Goal: Transaction & Acquisition: Book appointment/travel/reservation

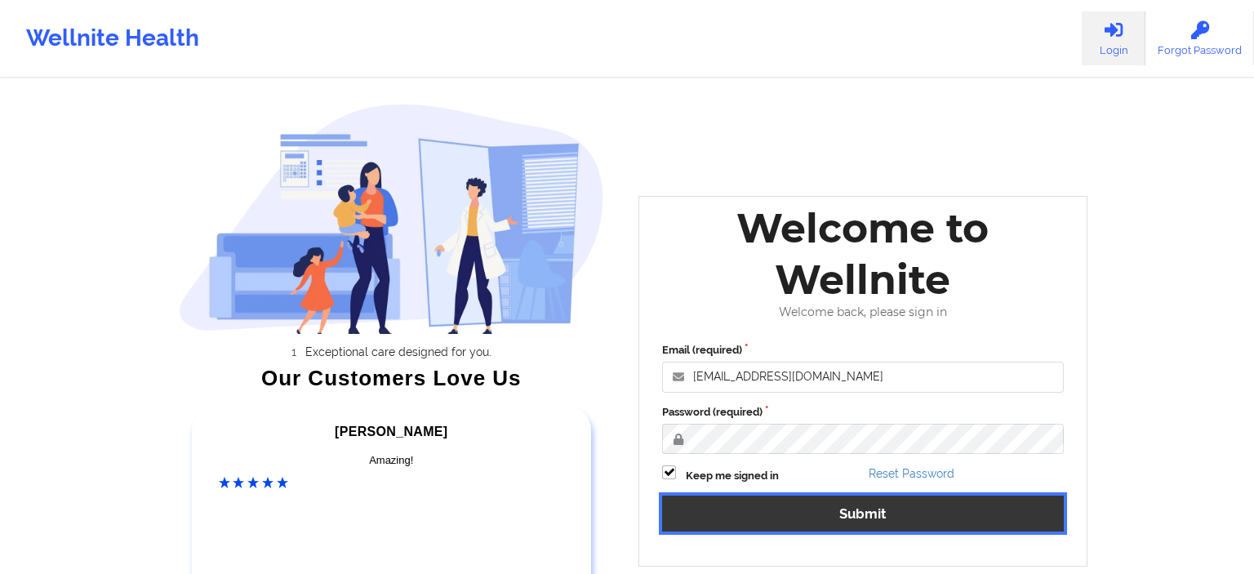
click at [753, 524] on button "Submit" at bounding box center [863, 512] width 402 height 35
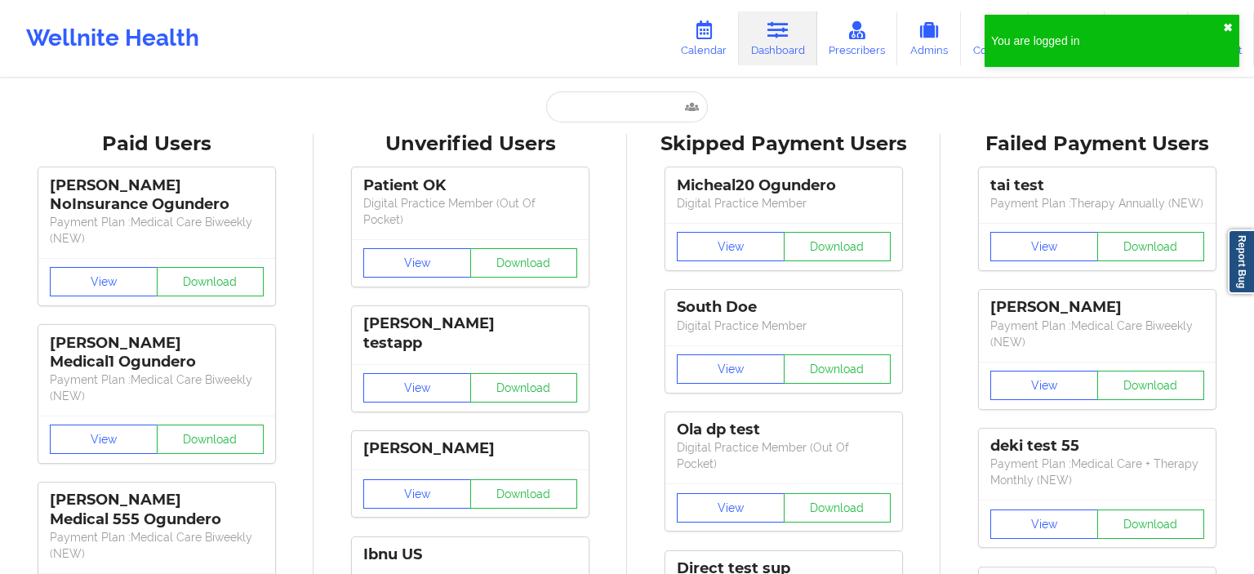
click at [1229, 31] on button "✖︎" at bounding box center [1228, 27] width 10 height 13
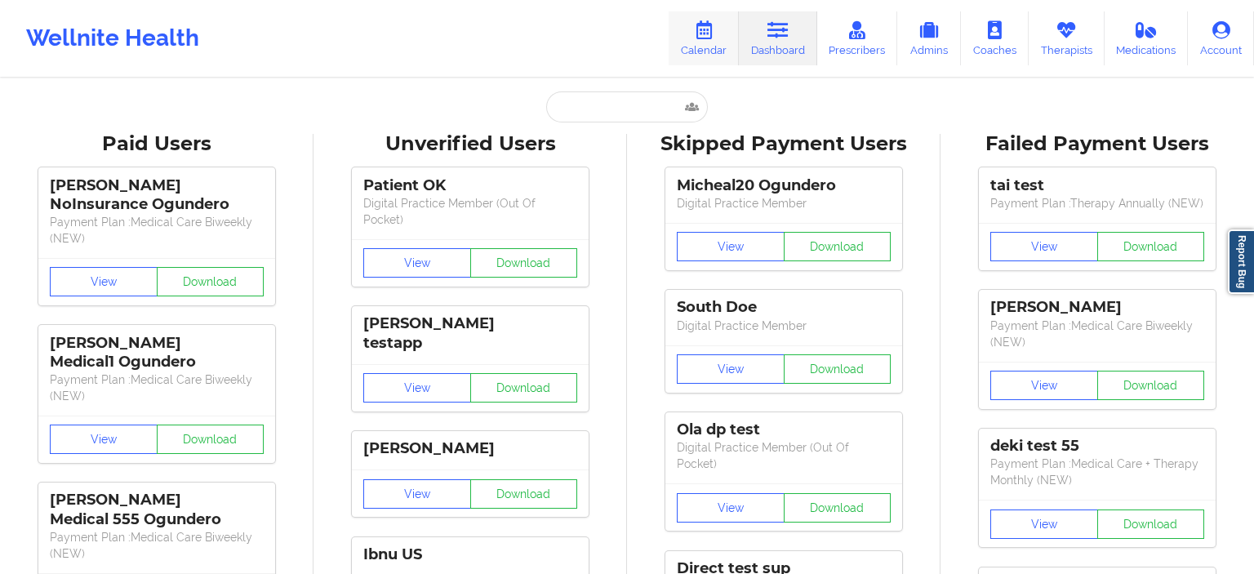
click at [717, 60] on link "Calendar" at bounding box center [703, 38] width 70 height 54
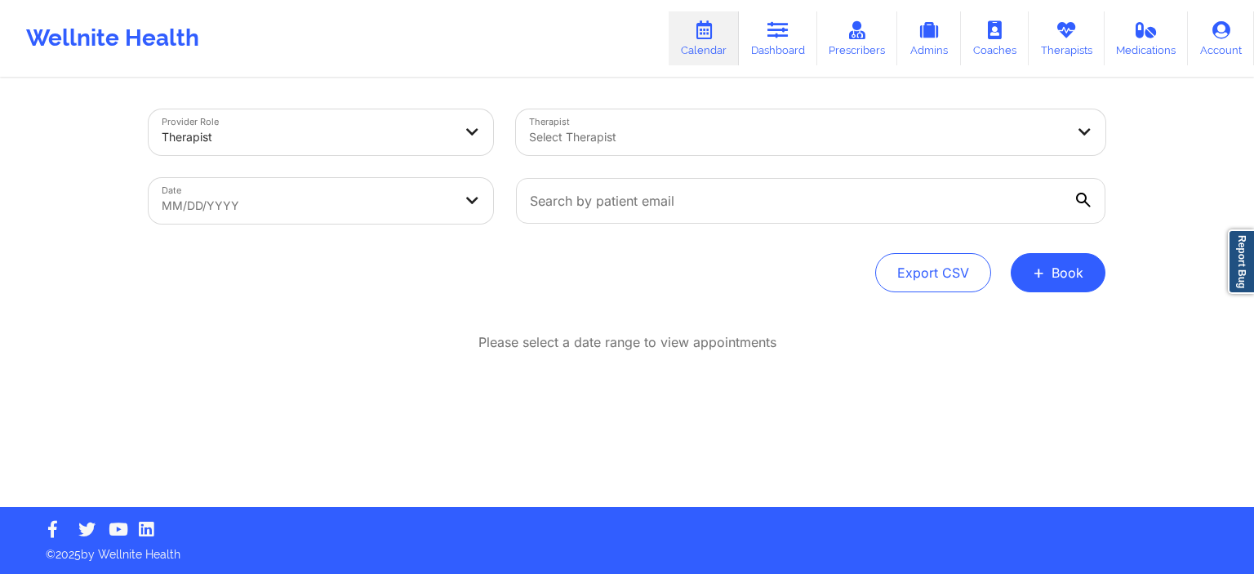
click at [366, 201] on body "Wellnite Health Calendar Dashboard Prescribers Admins Coaches Therapists Medica…" at bounding box center [627, 287] width 1254 height 574
select select "2025-7"
select select "2025-8"
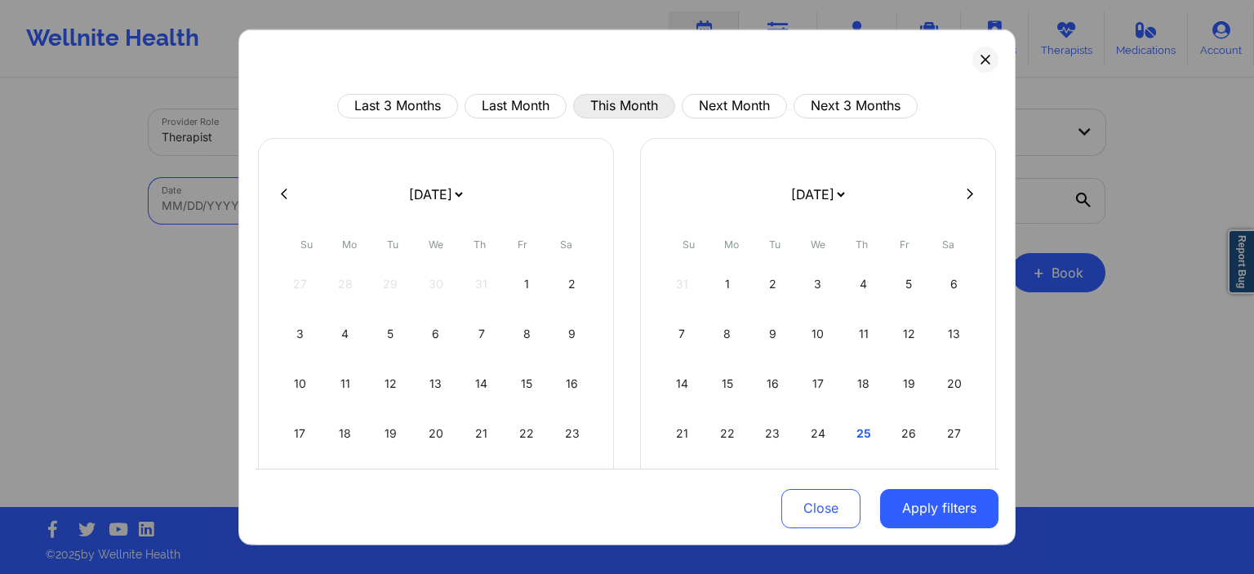
click at [596, 102] on button "This Month" at bounding box center [624, 105] width 102 height 24
select select "2025-8"
select select "2025-9"
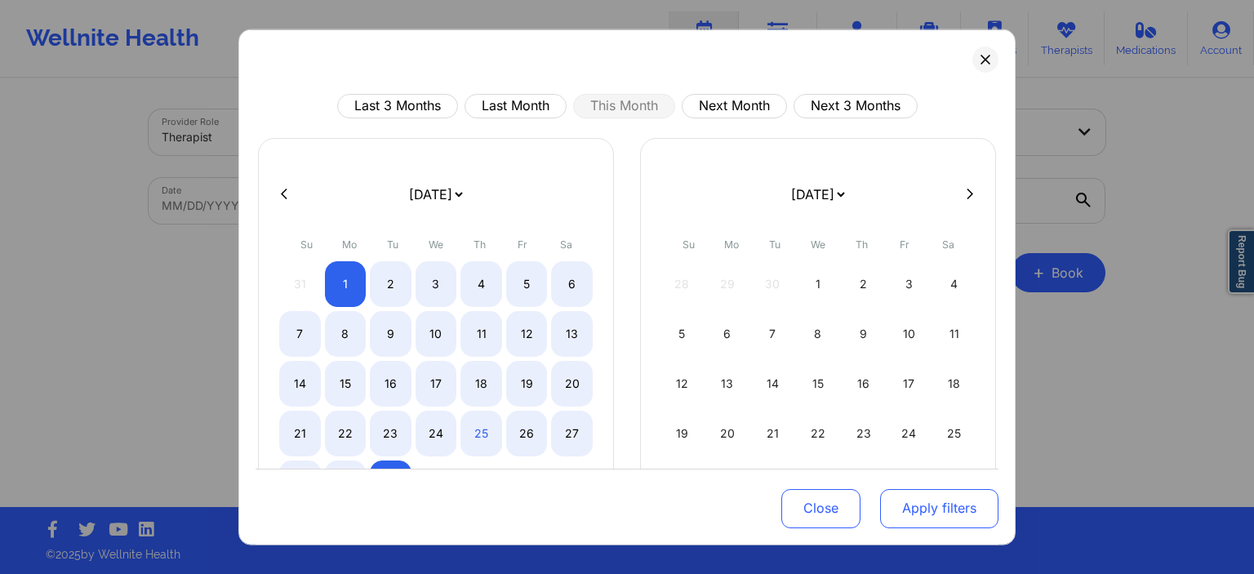
click at [955, 509] on button "Apply filters" at bounding box center [939, 508] width 118 height 39
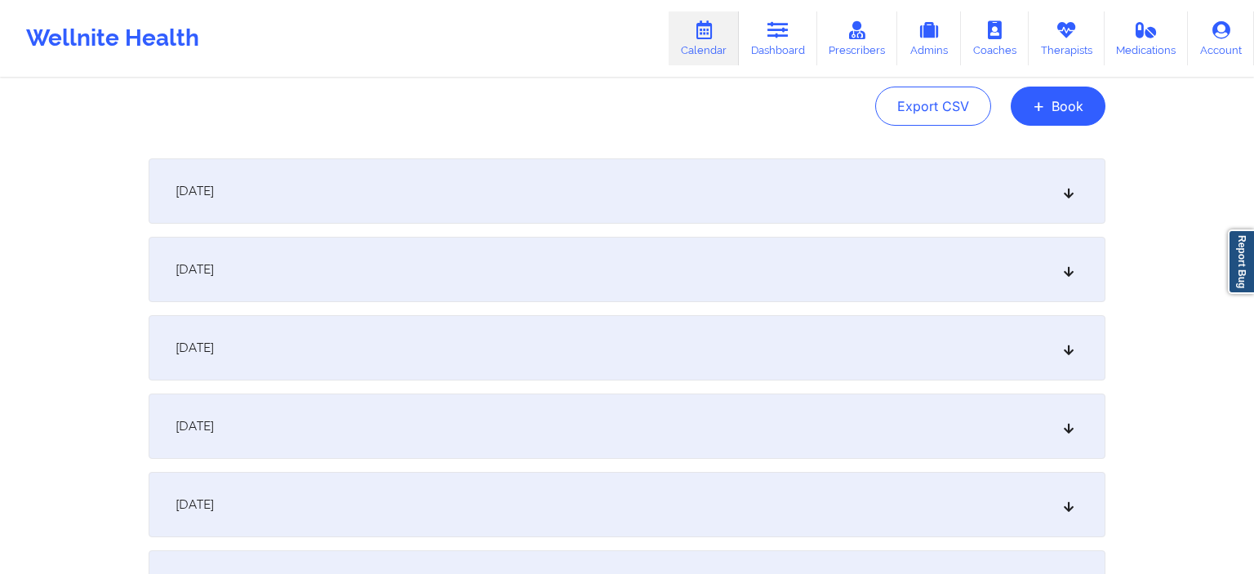
scroll to position [172, 0]
click at [447, 207] on div "[DATE]" at bounding box center [627, 185] width 957 height 65
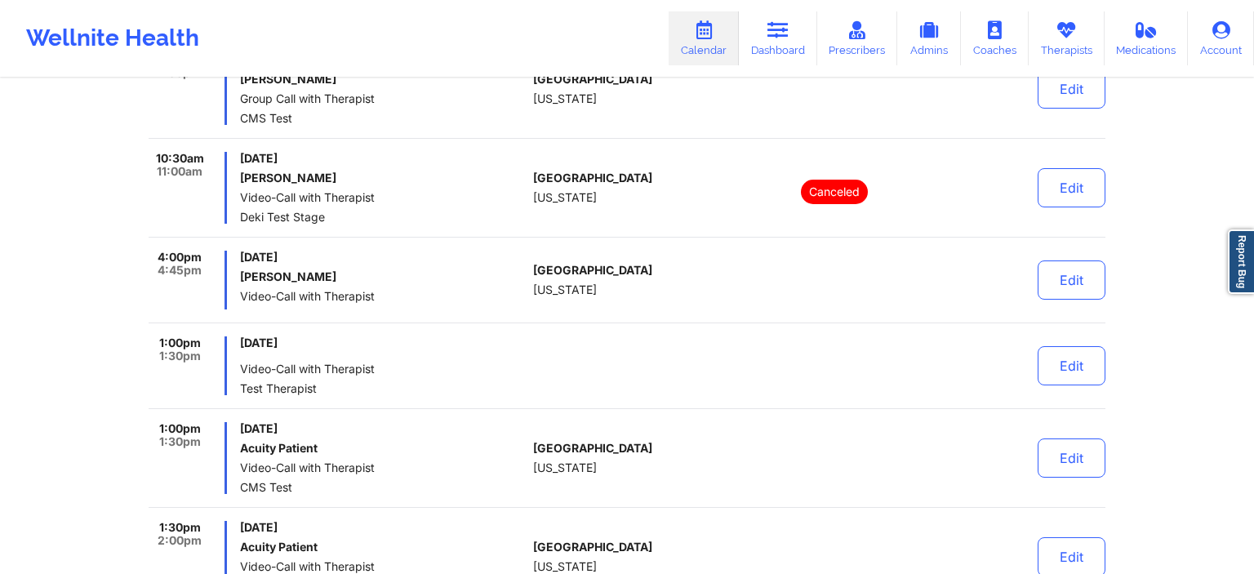
scroll to position [3792, 0]
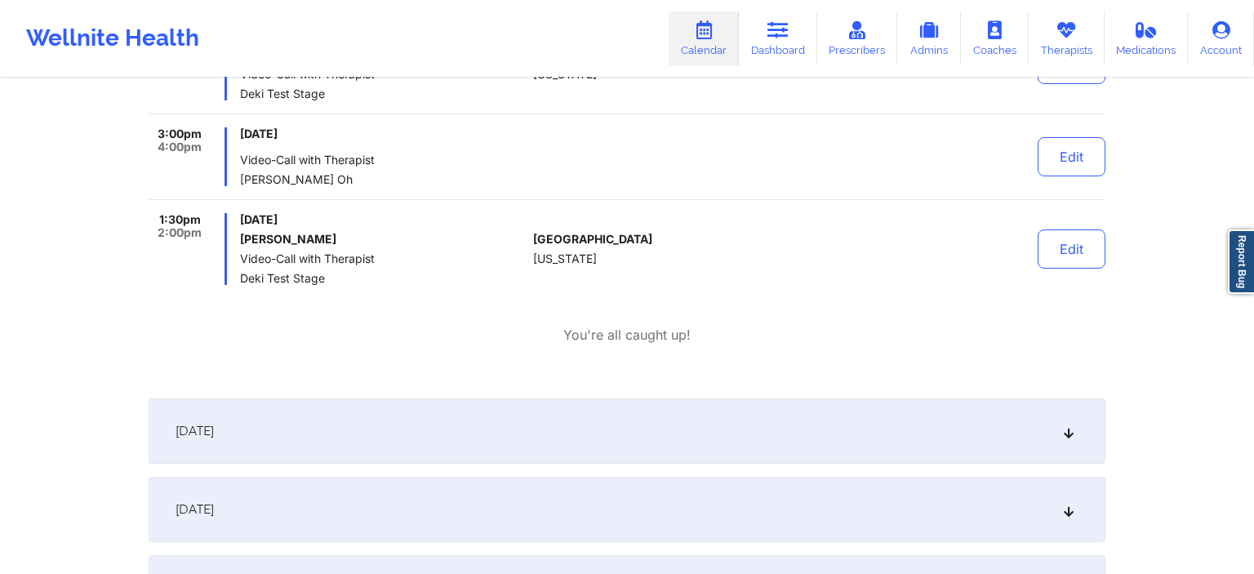
click at [557, 430] on div "[DATE]" at bounding box center [627, 430] width 957 height 65
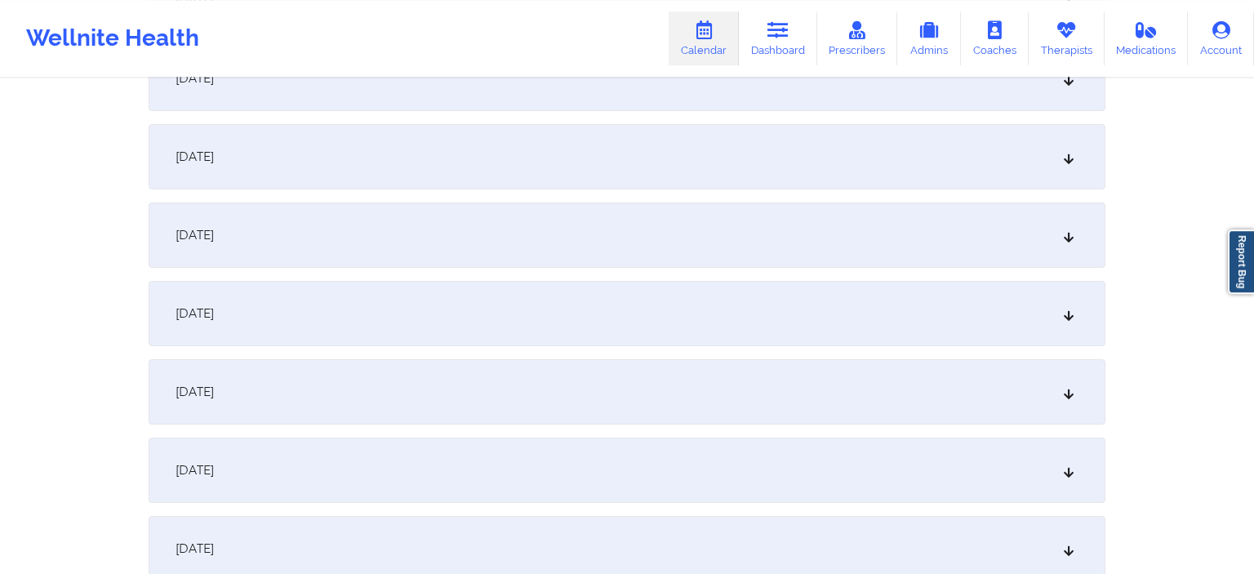
scroll to position [5947, 0]
click at [420, 217] on div "[DATE]" at bounding box center [627, 230] width 957 height 65
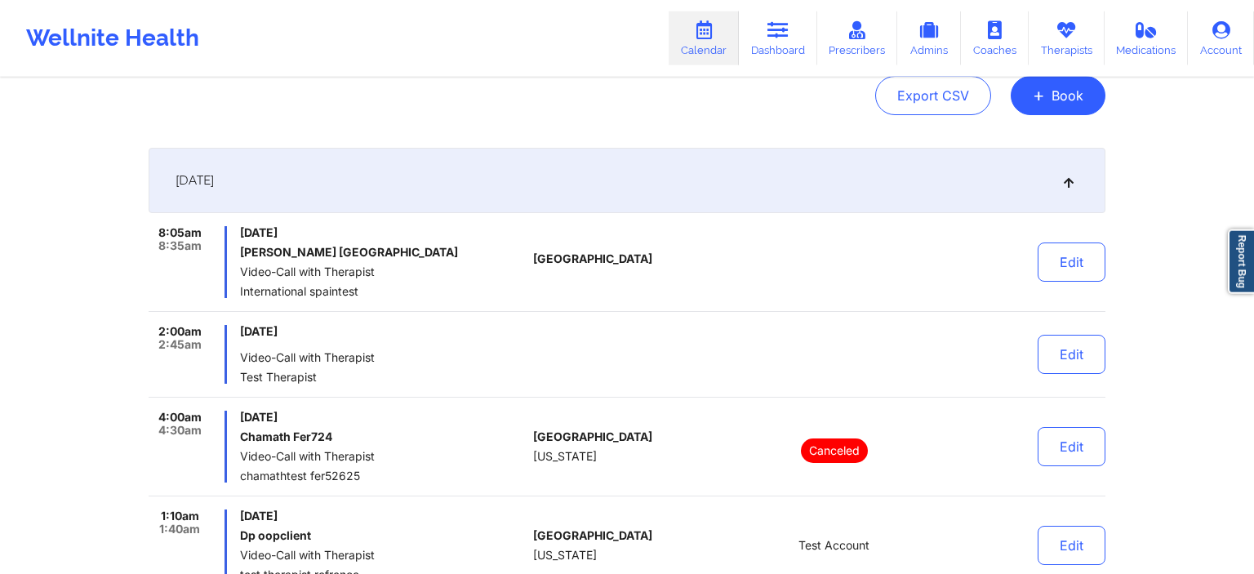
scroll to position [0, 0]
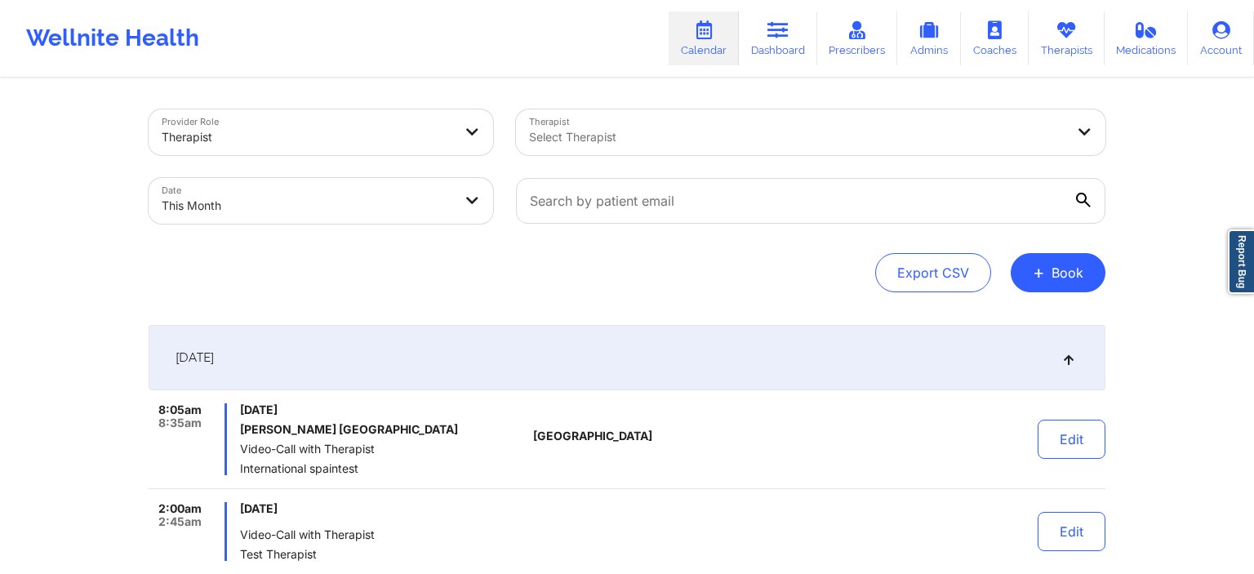
click at [653, 127] on div at bounding box center [796, 137] width 535 height 20
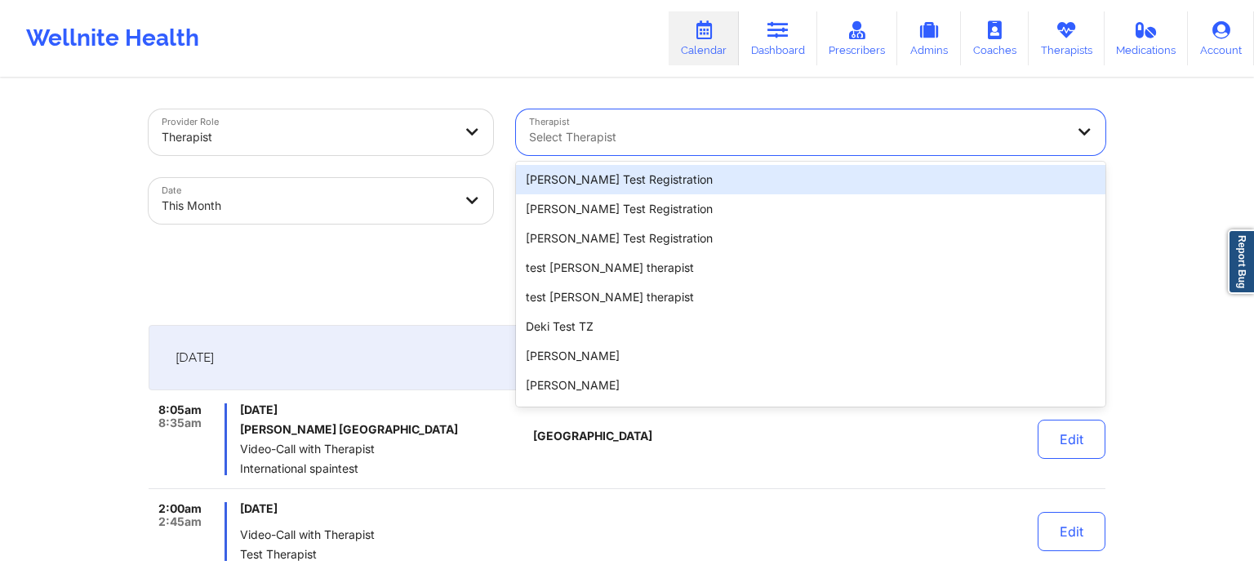
click at [600, 171] on div "[PERSON_NAME] Test Registration" at bounding box center [810, 179] width 589 height 29
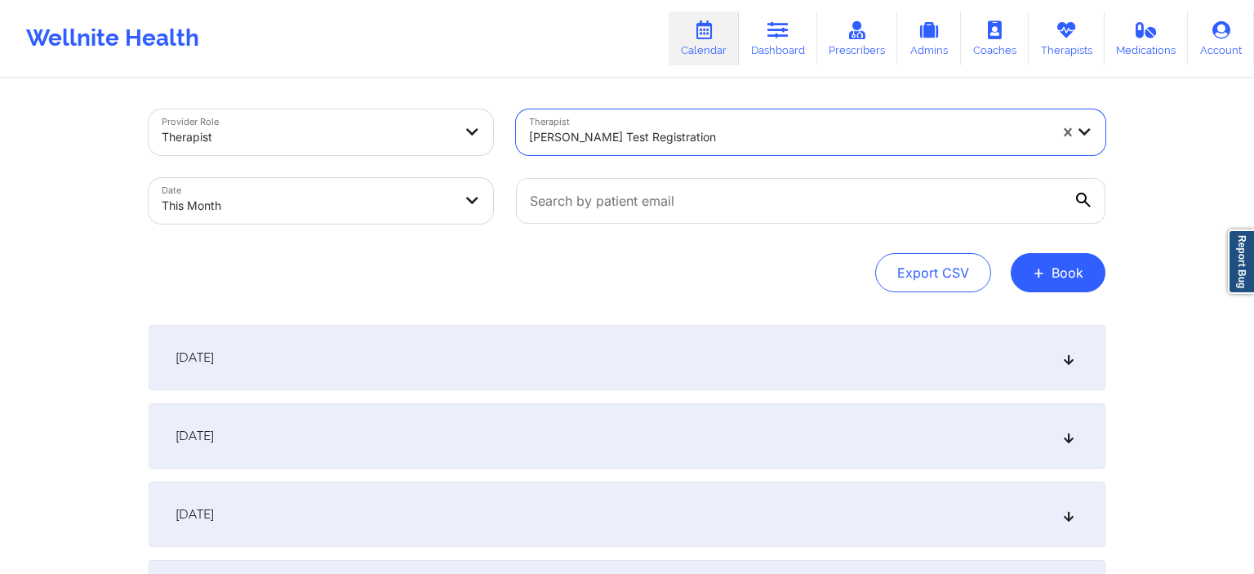
click at [562, 140] on div at bounding box center [788, 137] width 519 height 20
click at [377, 263] on div "Export CSV + Book" at bounding box center [627, 272] width 957 height 39
click at [598, 145] on div at bounding box center [788, 137] width 519 height 20
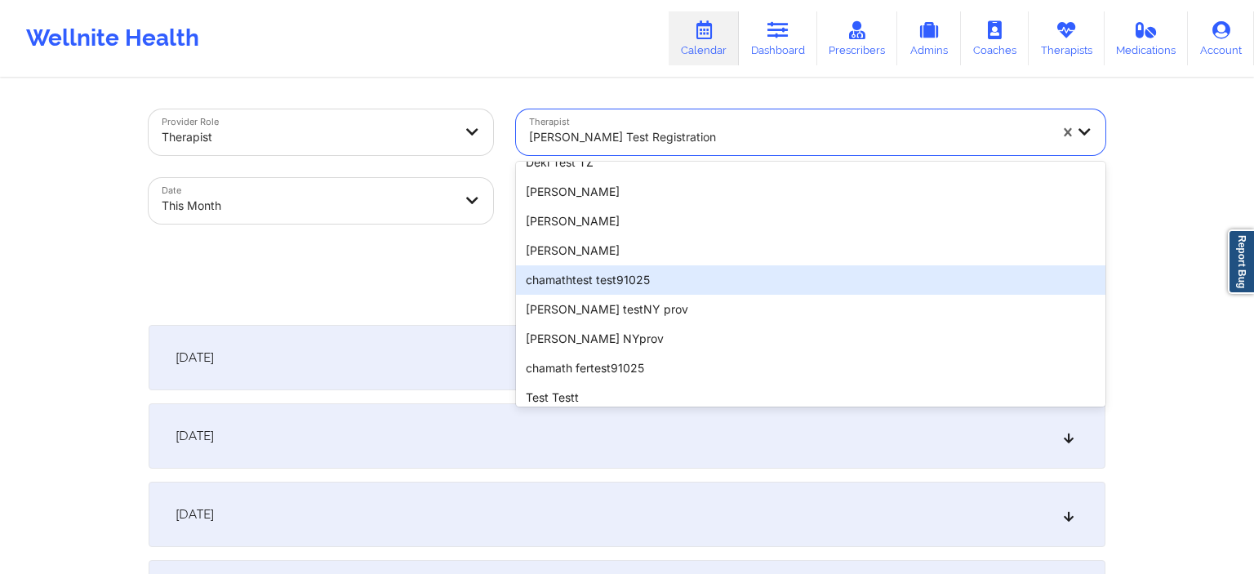
scroll to position [246, 0]
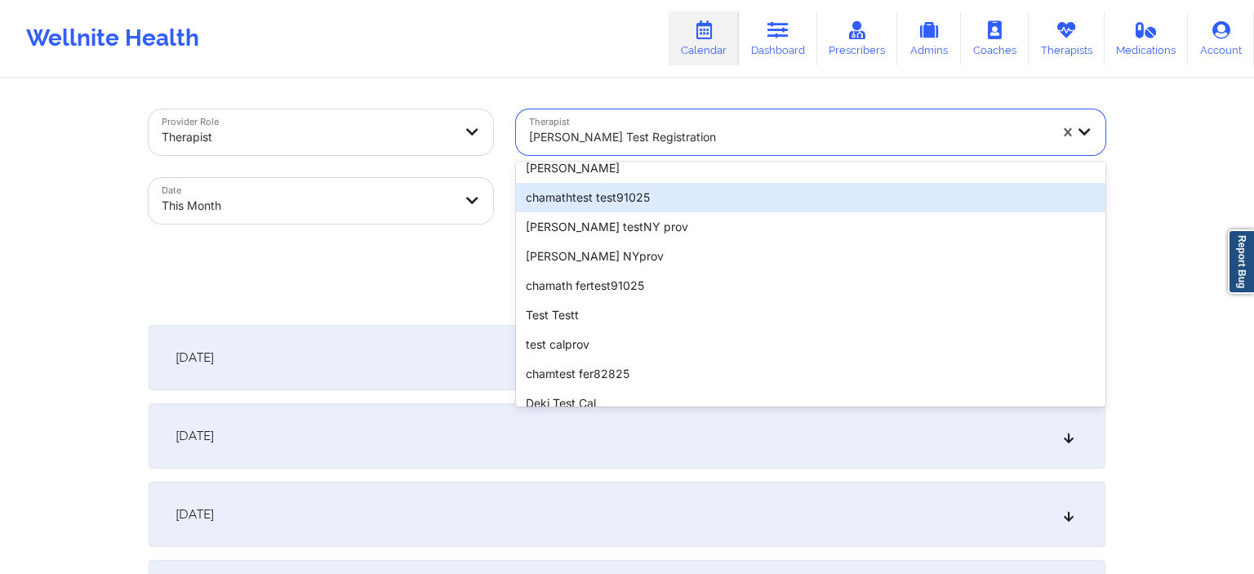
click at [622, 201] on div "chamathtest test91025" at bounding box center [810, 197] width 589 height 29
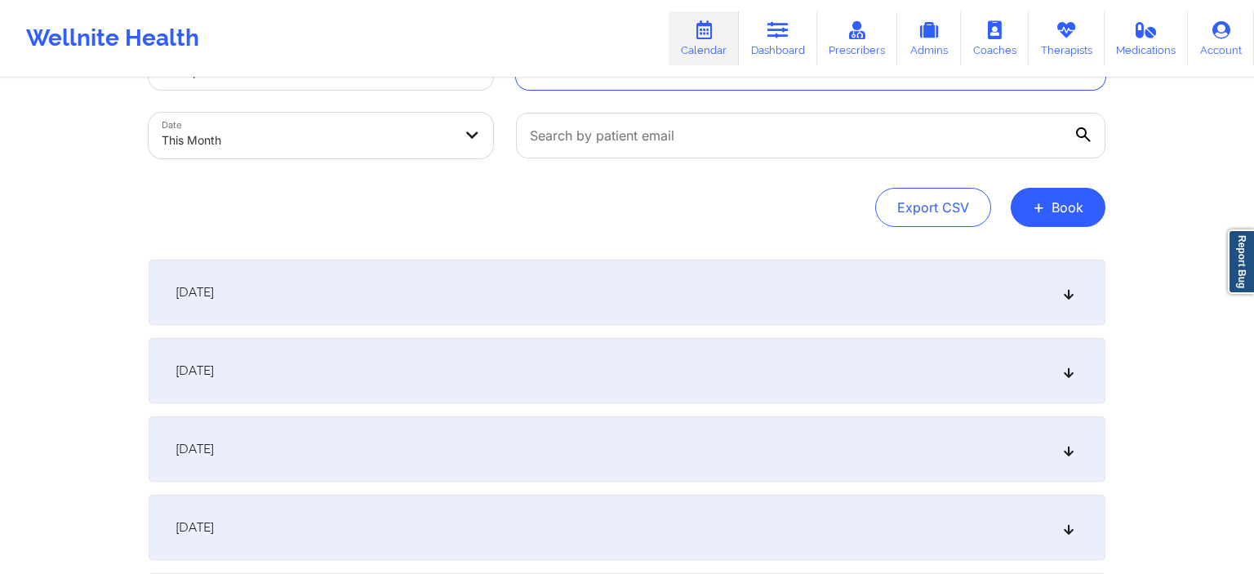
scroll to position [0, 0]
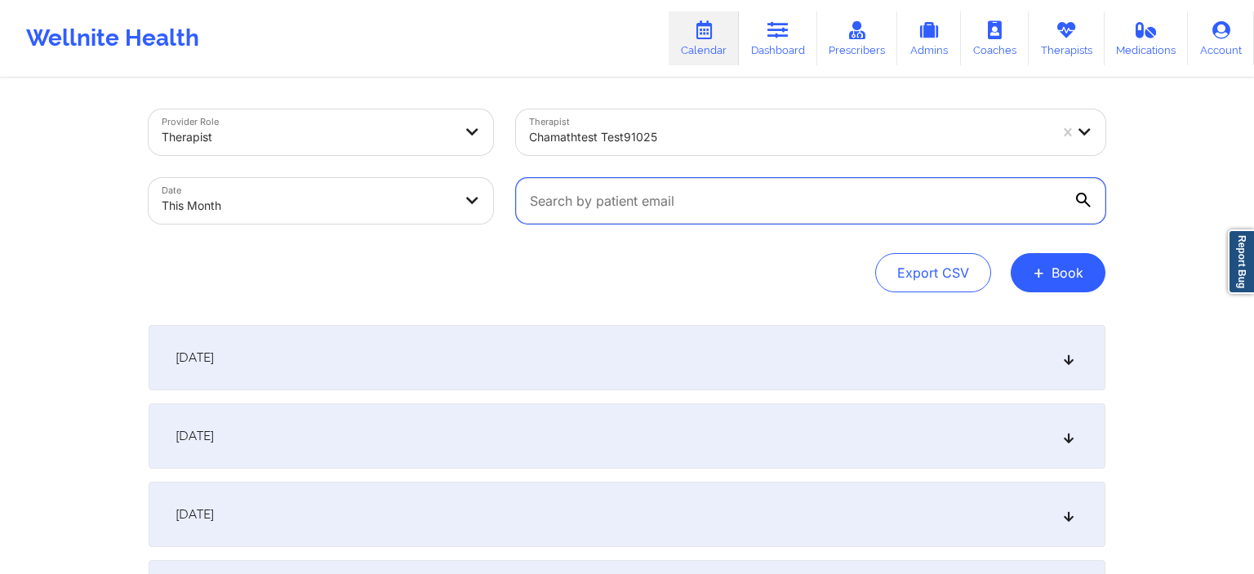
click at [903, 219] on input "text" at bounding box center [810, 201] width 589 height 46
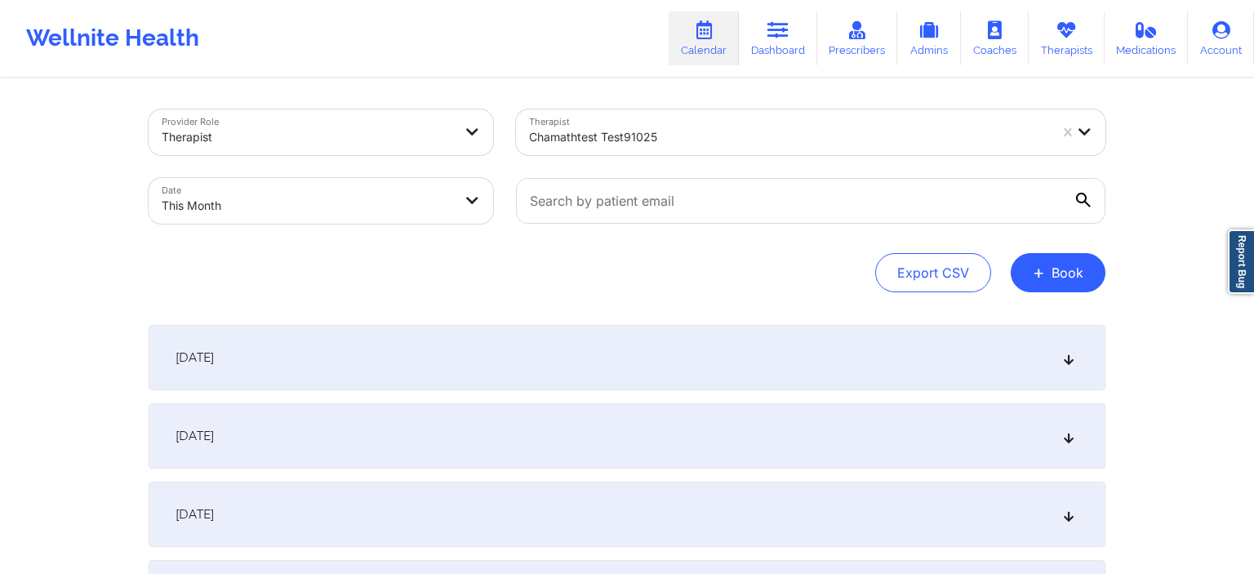
click at [627, 325] on div "[DATE]" at bounding box center [627, 357] width 957 height 65
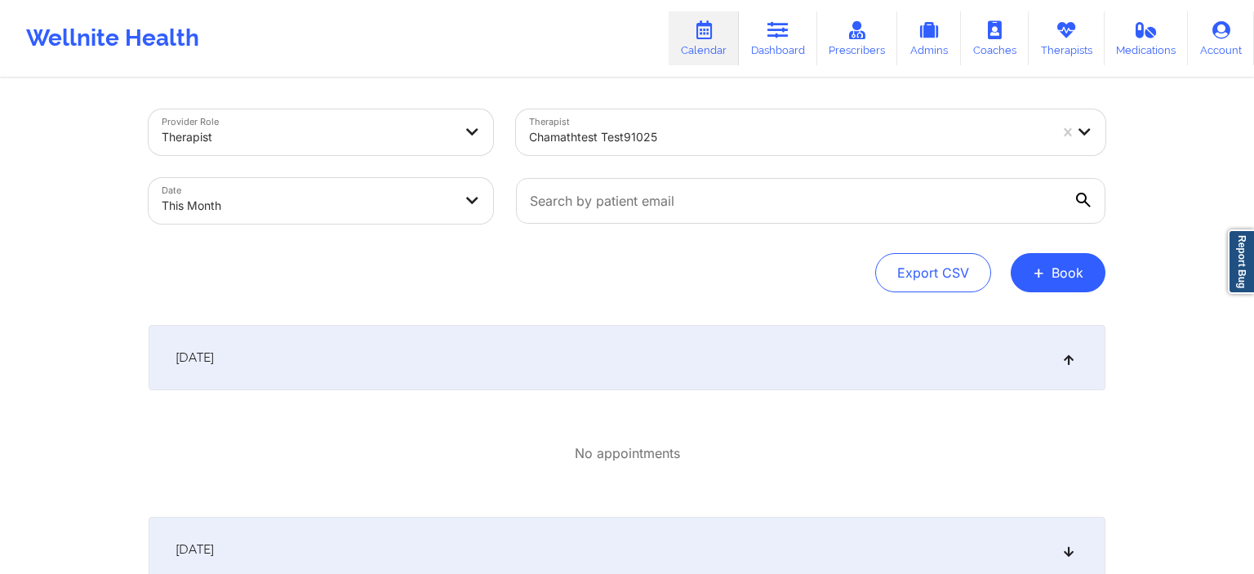
click at [739, 260] on div "Export CSV + Book" at bounding box center [627, 272] width 957 height 39
click at [770, 42] on link "Dashboard" at bounding box center [778, 38] width 78 height 54
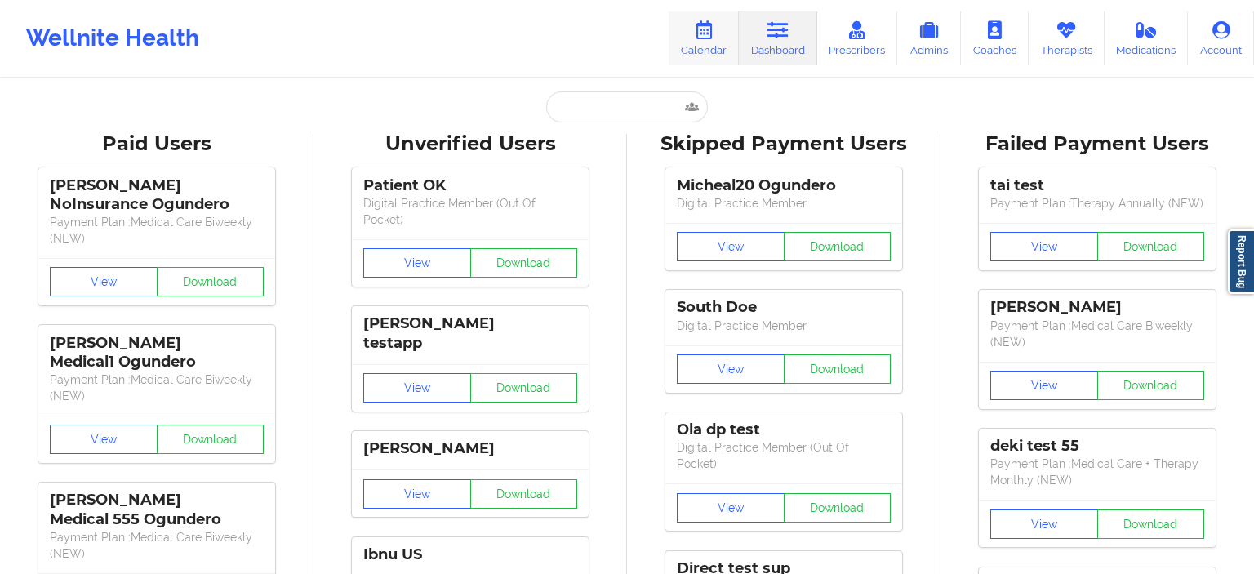
click at [737, 42] on link "Calendar" at bounding box center [703, 38] width 70 height 54
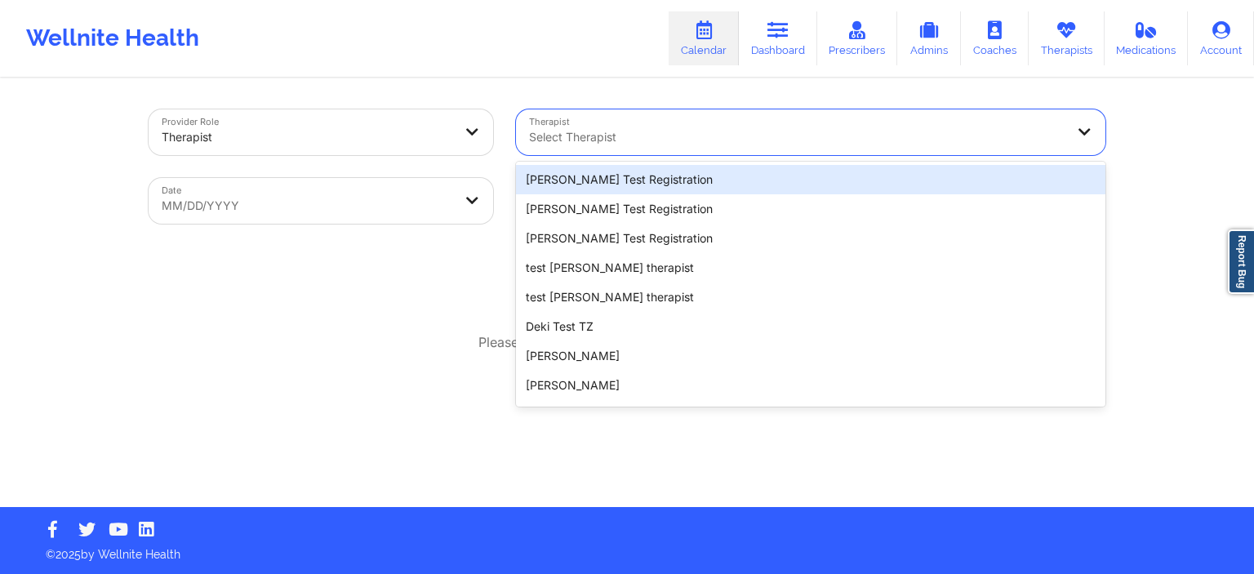
click at [563, 135] on div at bounding box center [796, 137] width 535 height 20
click at [663, 155] on div "Select Therapist" at bounding box center [791, 132] width 550 height 46
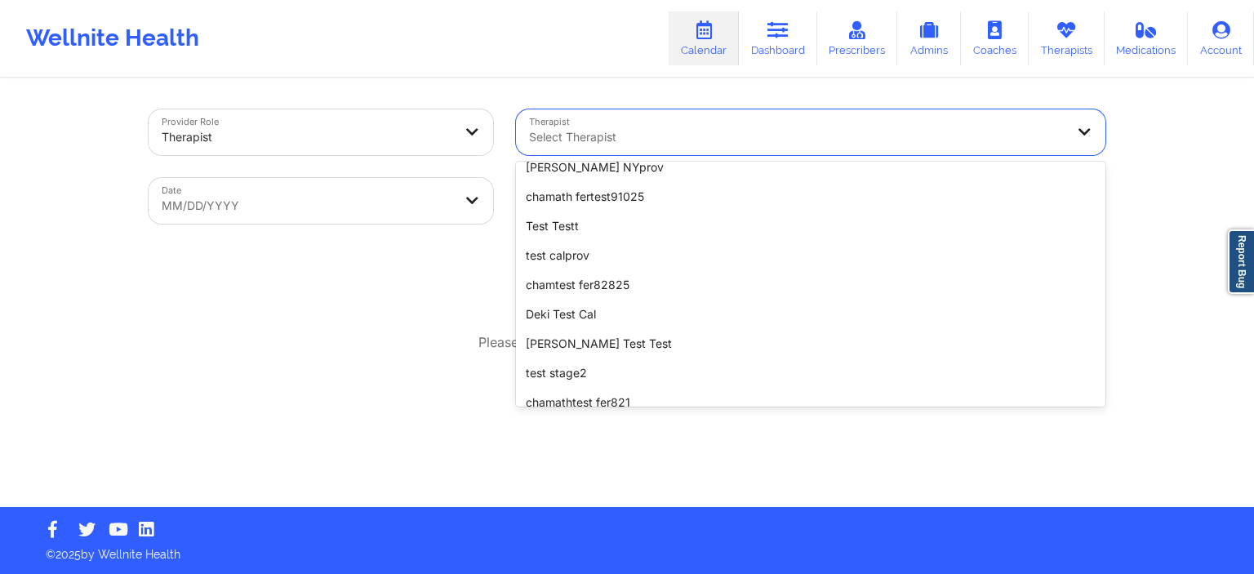
scroll to position [349, 0]
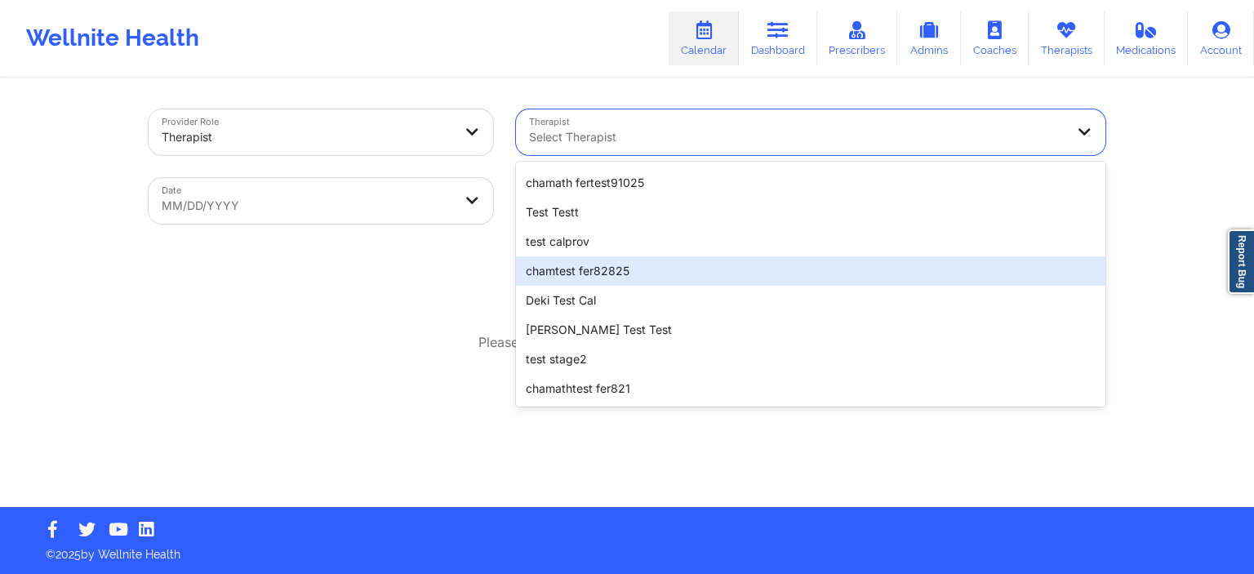
click at [416, 282] on div "Export CSV + Book" at bounding box center [627, 272] width 957 height 39
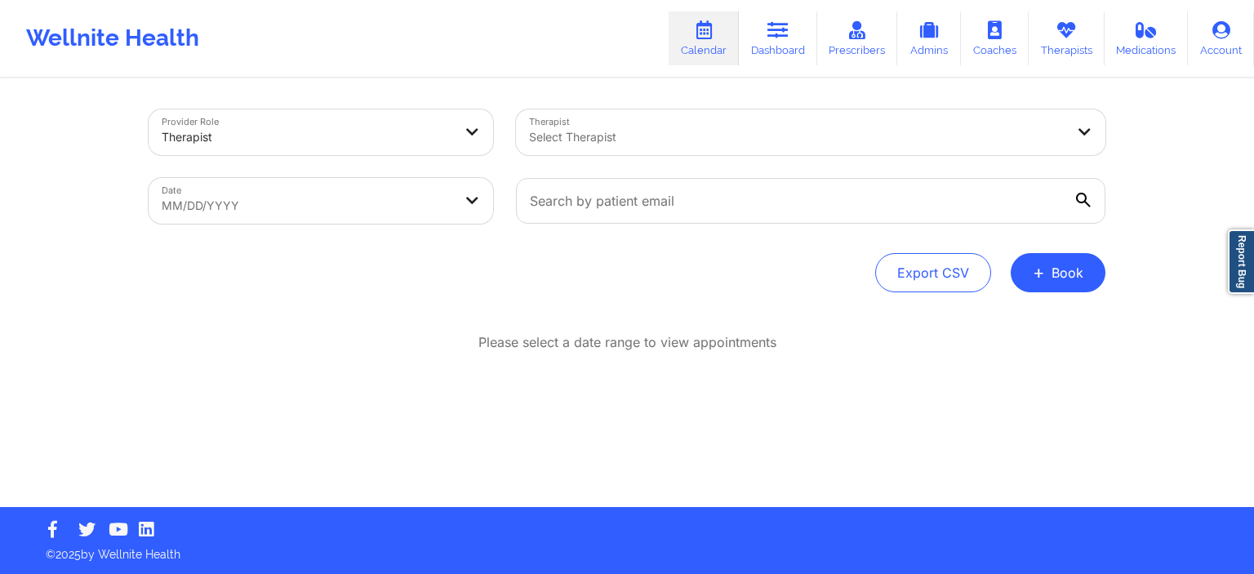
click at [355, 198] on body "Wellnite Health Calendar Dashboard Prescribers Admins Coaches Therapists Medica…" at bounding box center [627, 287] width 1254 height 574
select select "2025-7"
select select "2025-8"
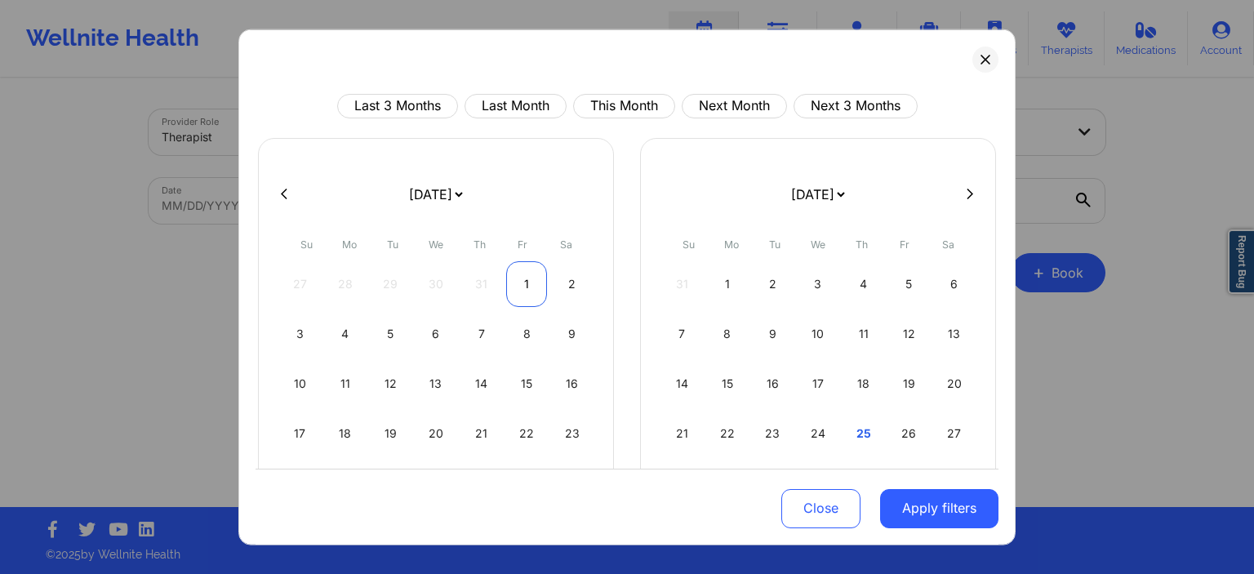
click at [513, 285] on div "1" at bounding box center [527, 283] width 42 height 46
select select "2025-7"
select select "2025-8"
click at [976, 198] on button at bounding box center [969, 194] width 16 height 14
select select "2025-8"
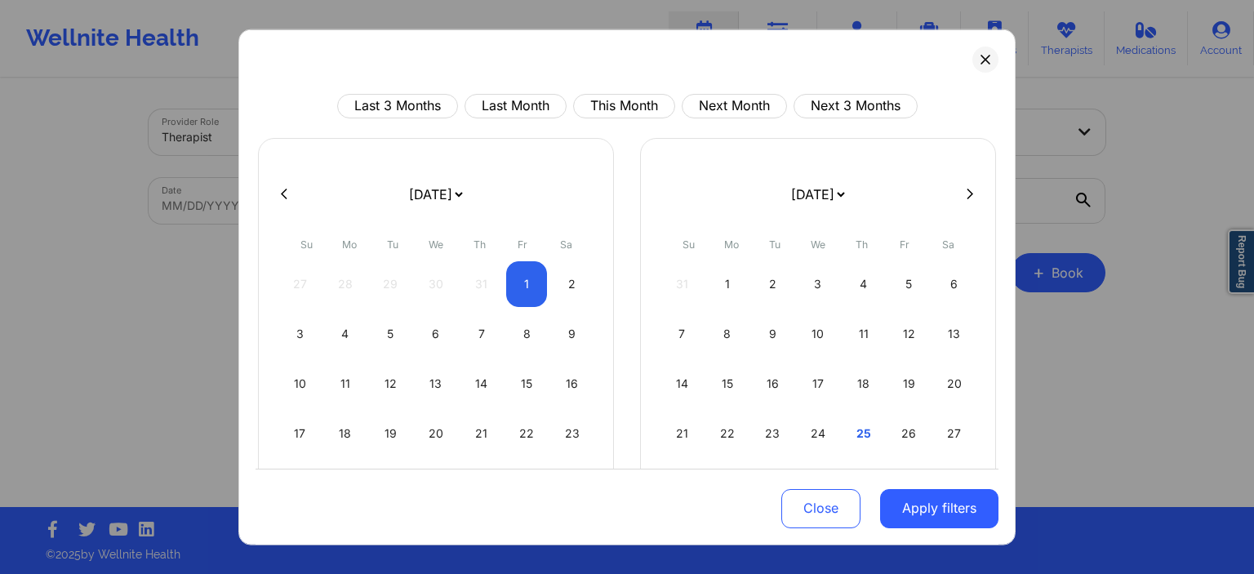
select select "2025-9"
select select "2025-8"
select select "2025-9"
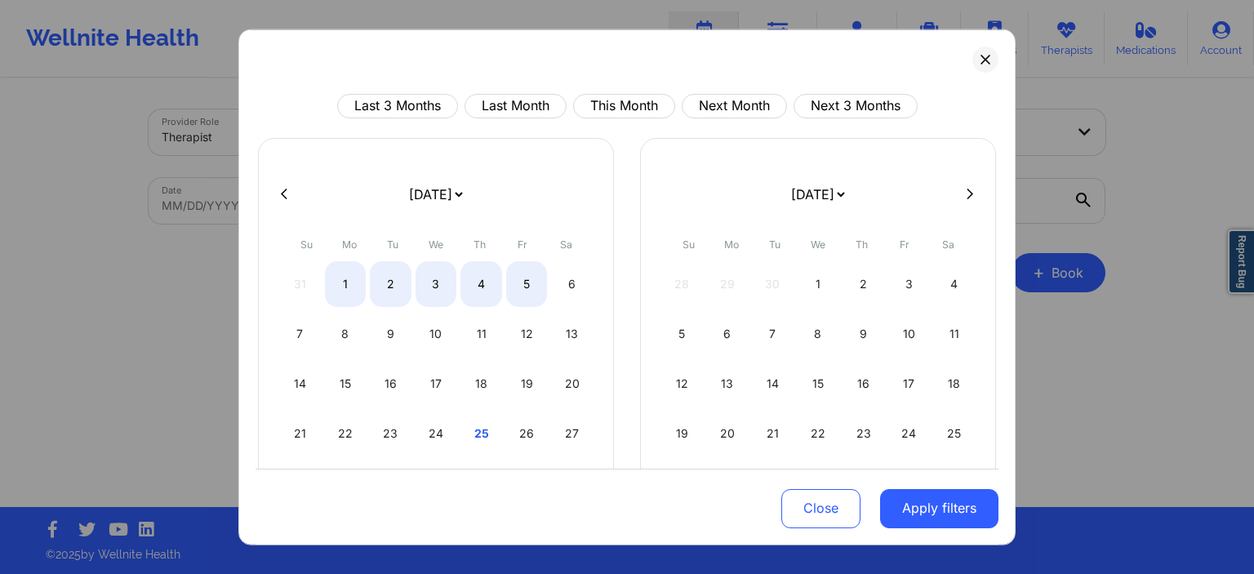
select select "2025-8"
select select "2025-9"
select select "2025-8"
select select "2025-9"
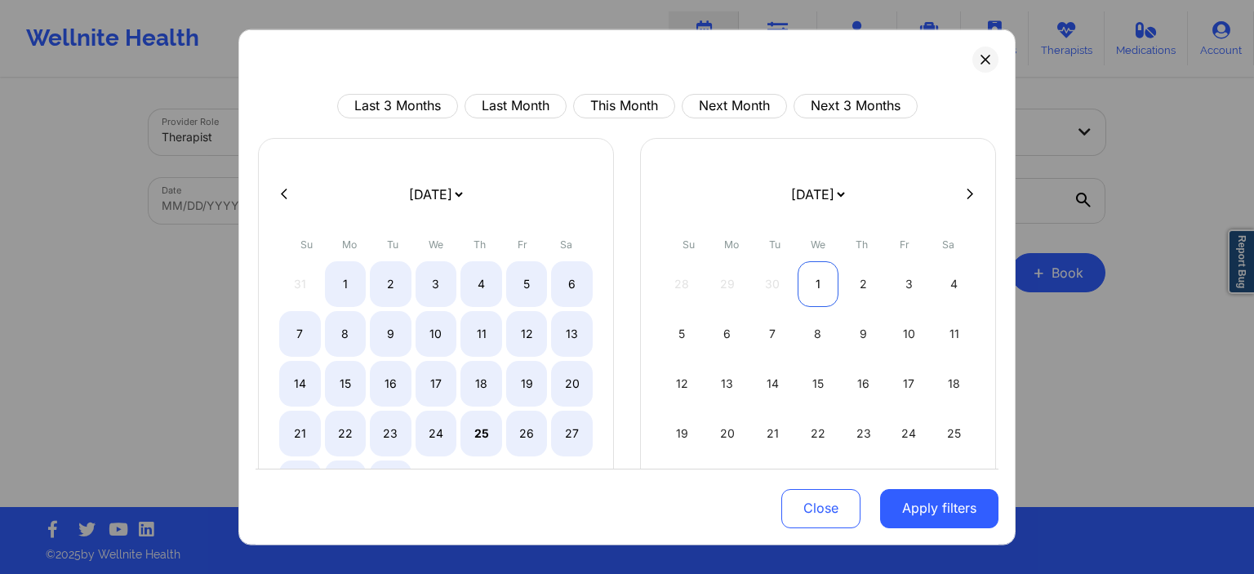
click at [818, 279] on div "1" at bounding box center [818, 283] width 42 height 46
select select "2025-7"
select select "2025-8"
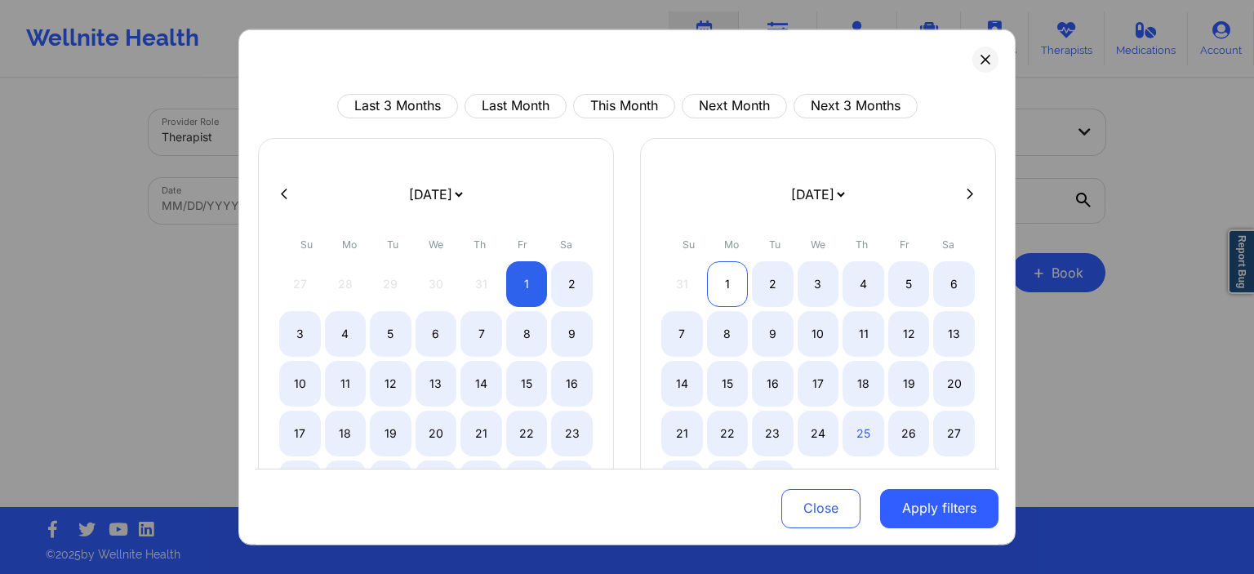
click at [730, 282] on div "1" at bounding box center [728, 283] width 42 height 46
select select "2025-8"
select select "2025-9"
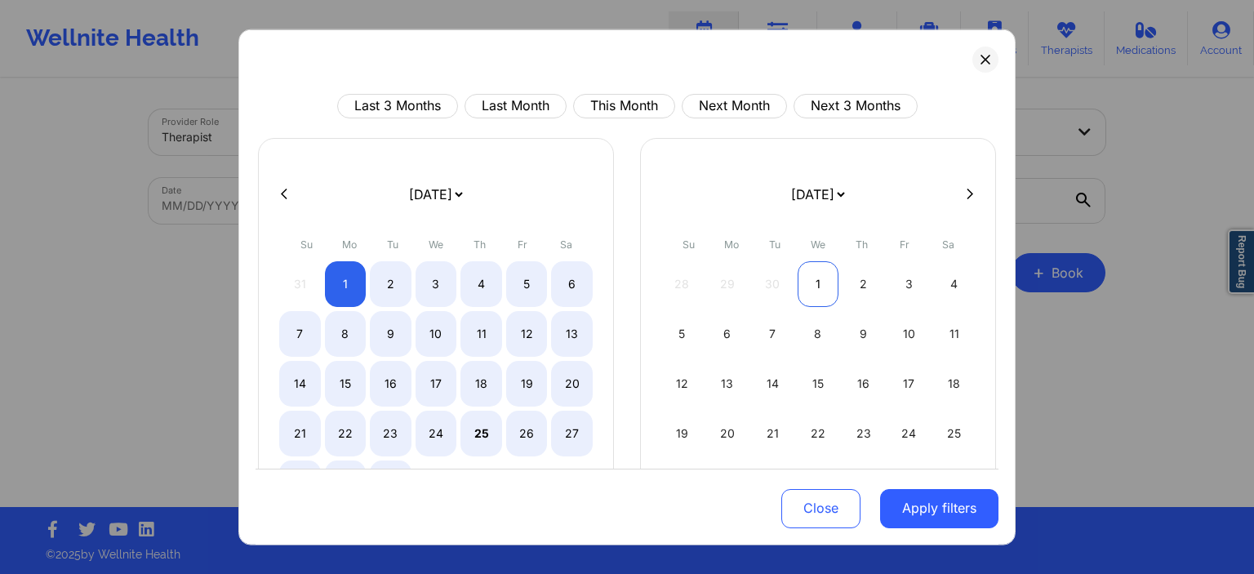
select select "2025-8"
select select "2025-9"
click at [824, 281] on div "1" at bounding box center [818, 283] width 42 height 46
select select "2025-8"
select select "2025-9"
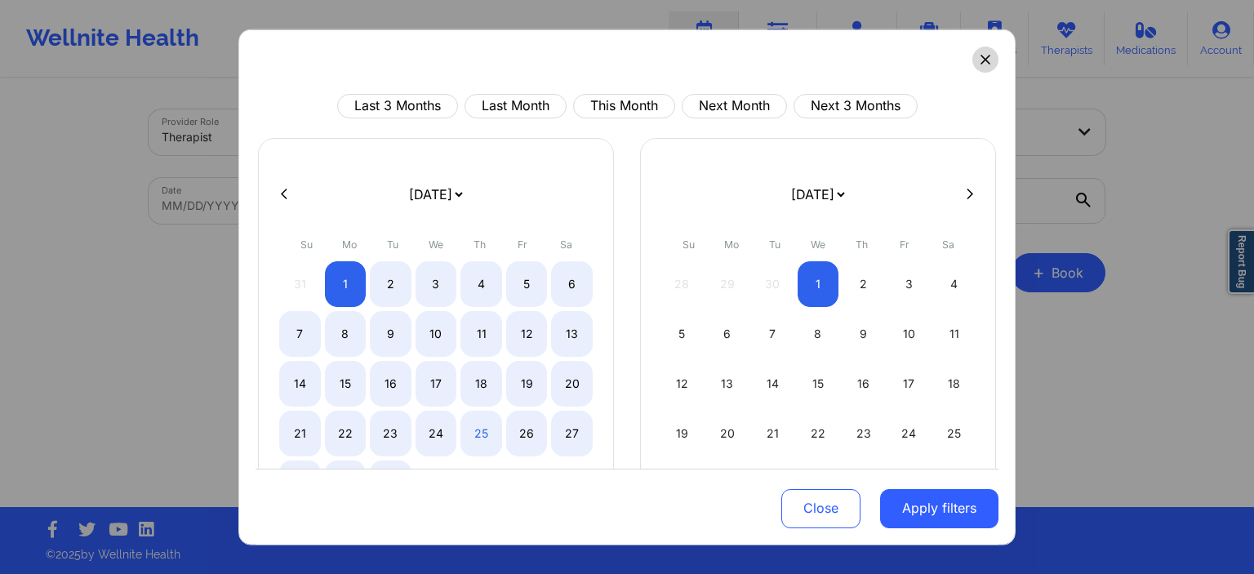
click at [975, 60] on button at bounding box center [985, 59] width 26 height 26
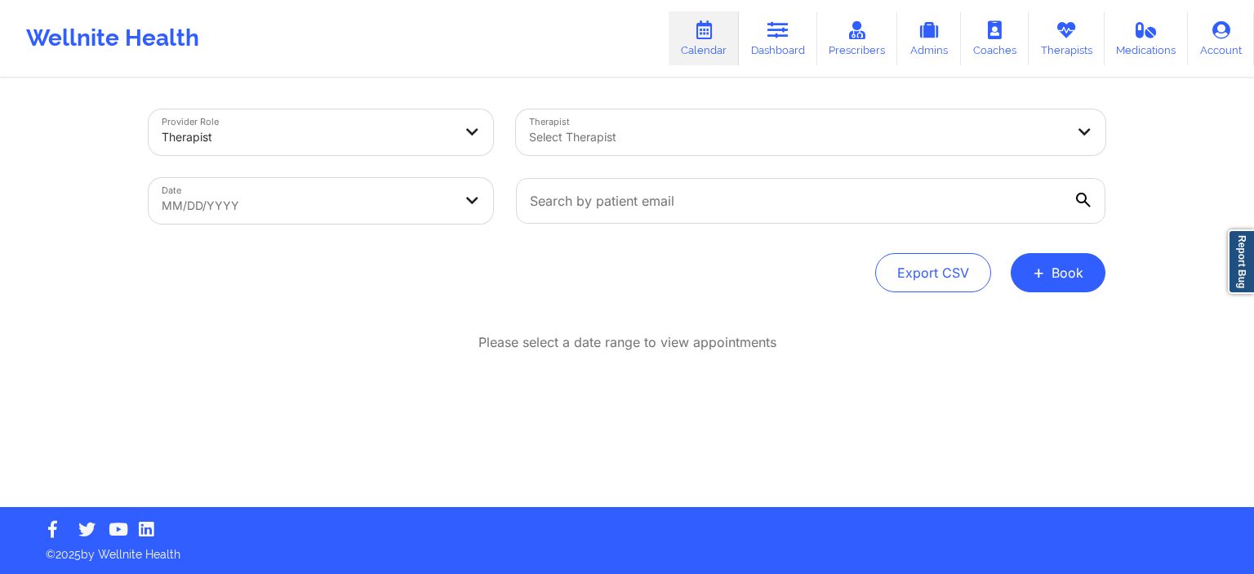
click at [602, 135] on div at bounding box center [796, 137] width 535 height 20
click at [384, 299] on div "Provider Role Therapist Therapist Select Therapist Date MM/DD/YYYY Export CSV +…" at bounding box center [626, 293] width 979 height 427
select select "2025-7"
select select "2025-8"
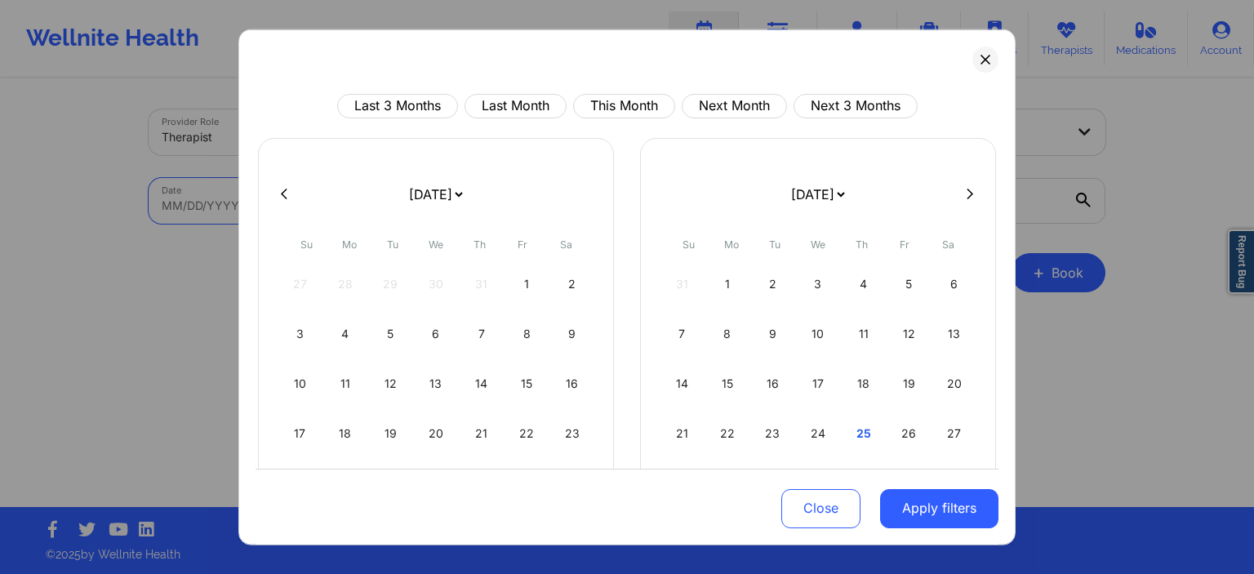
click at [324, 210] on body "Wellnite Health Calendar Dashboard Prescribers Admins Coaches Therapists Medica…" at bounding box center [627, 287] width 1254 height 574
click at [971, 199] on div at bounding box center [626, 193] width 743 height 24
click at [971, 194] on icon at bounding box center [969, 194] width 7 height 12
select select "2025-8"
select select "2025-9"
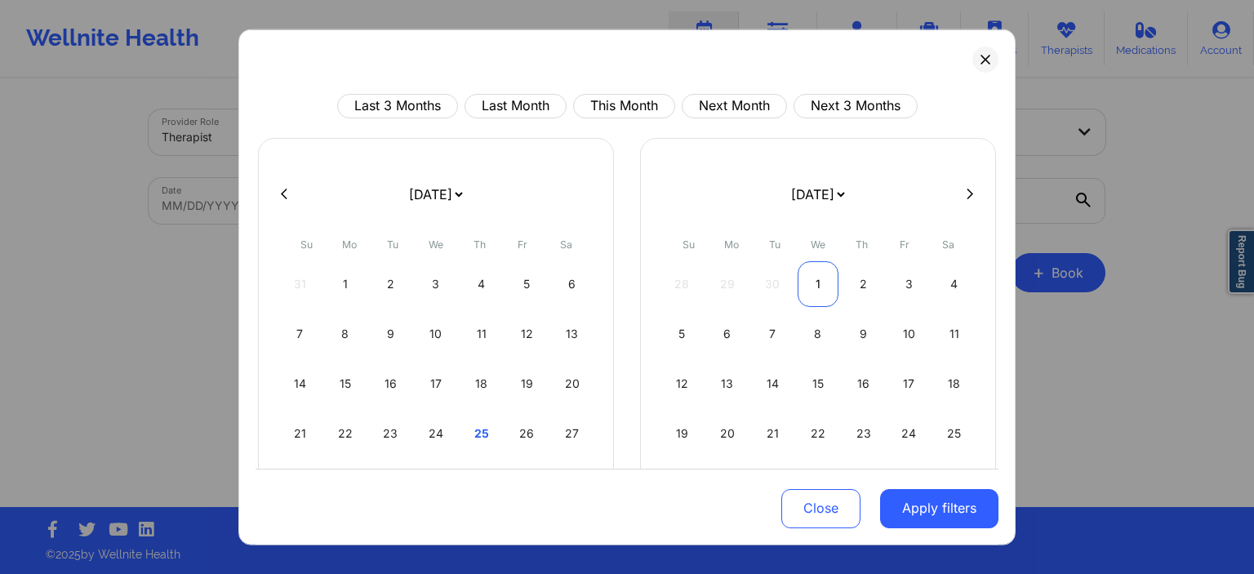
click at [824, 288] on div "1" at bounding box center [818, 283] width 42 height 46
select select "2025-9"
select select "2025-10"
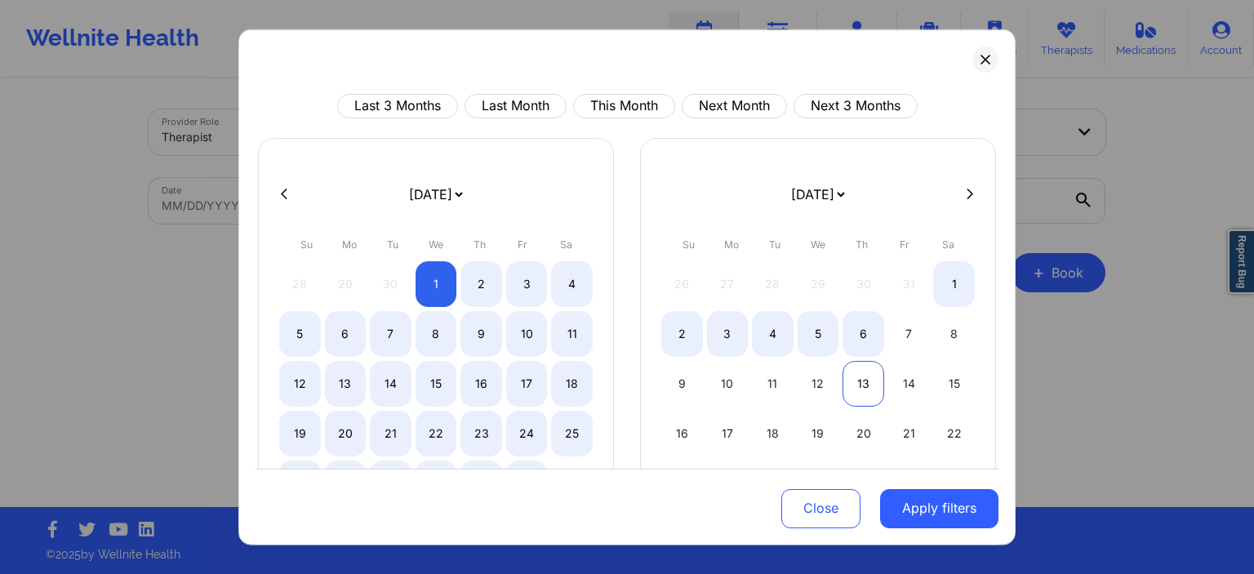
select select "2025-9"
select select "2025-10"
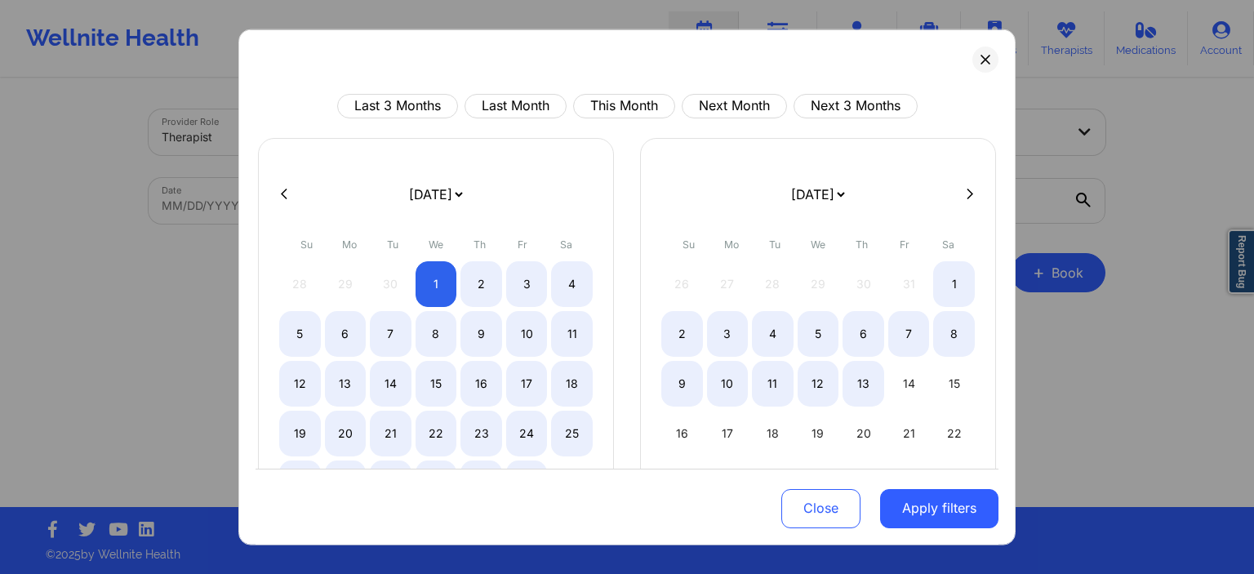
select select "2025-9"
select select "2025-10"
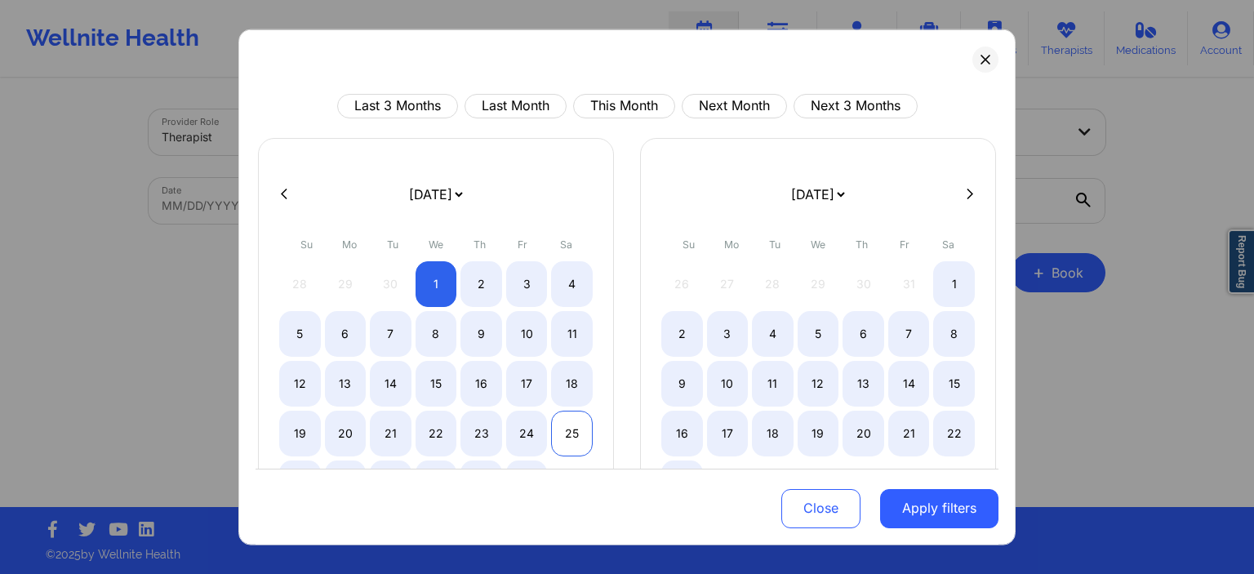
select select "2025-9"
select select "2025-10"
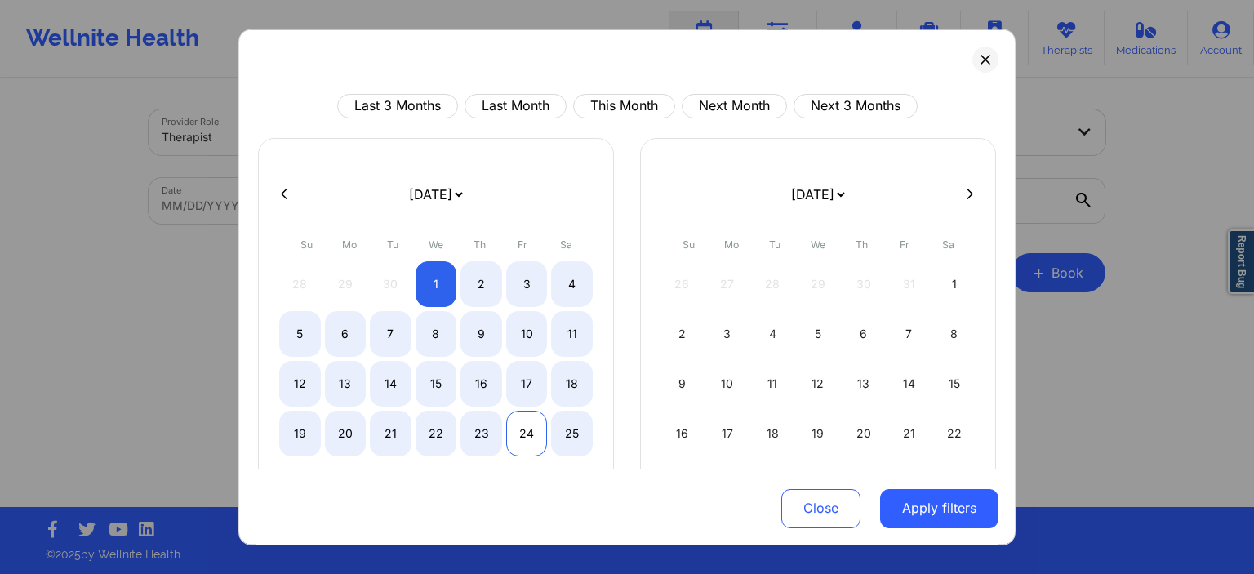
select select "2025-9"
select select "2025-10"
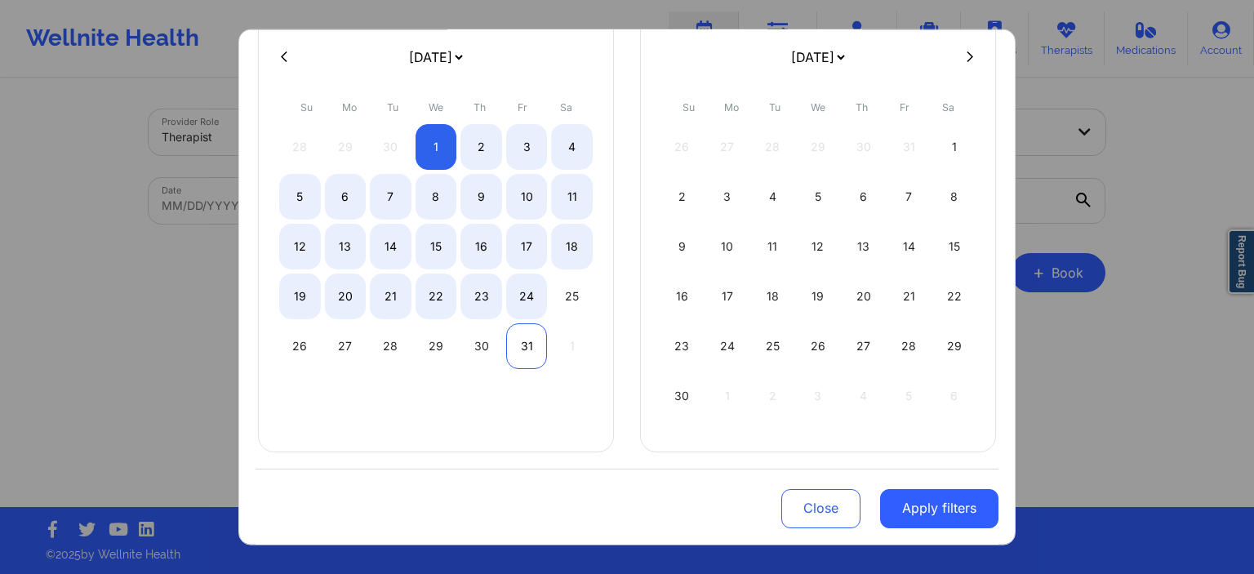
select select "2025-9"
select select "2025-10"
click at [529, 341] on div "31" at bounding box center [527, 345] width 42 height 46
select select "2025-9"
select select "2025-10"
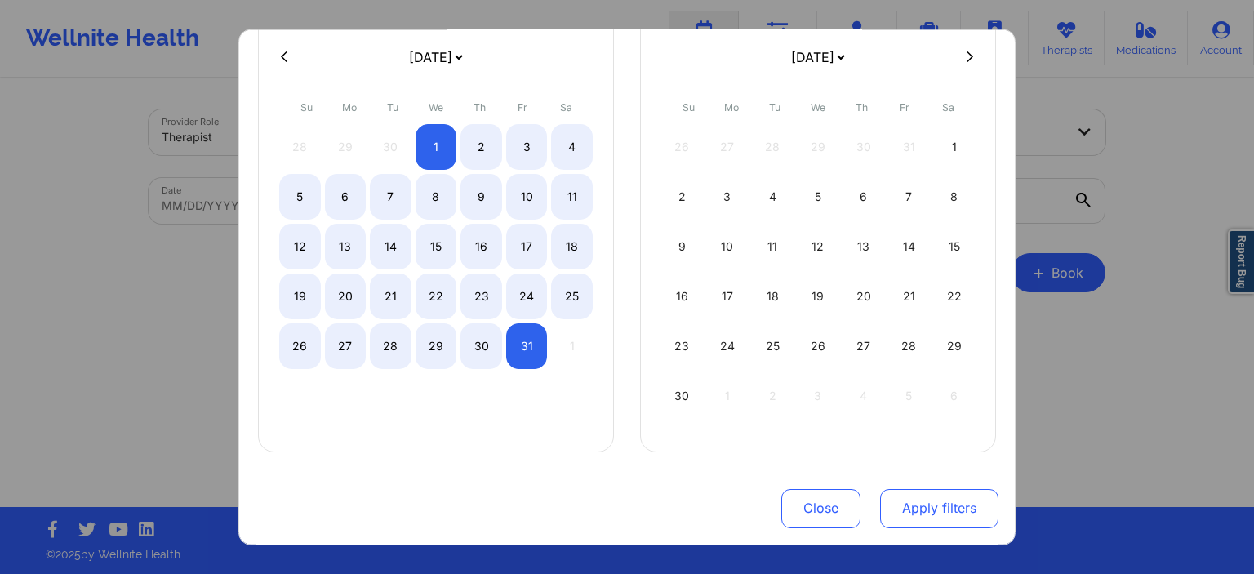
click at [890, 506] on button "Apply filters" at bounding box center [939, 508] width 118 height 39
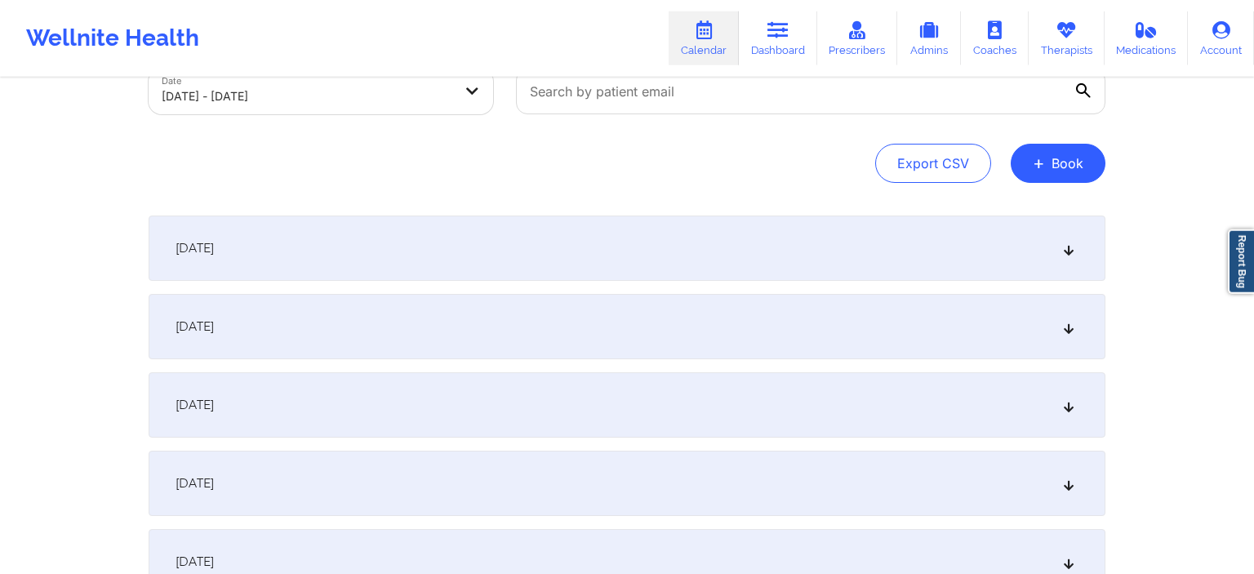
scroll to position [86, 0]
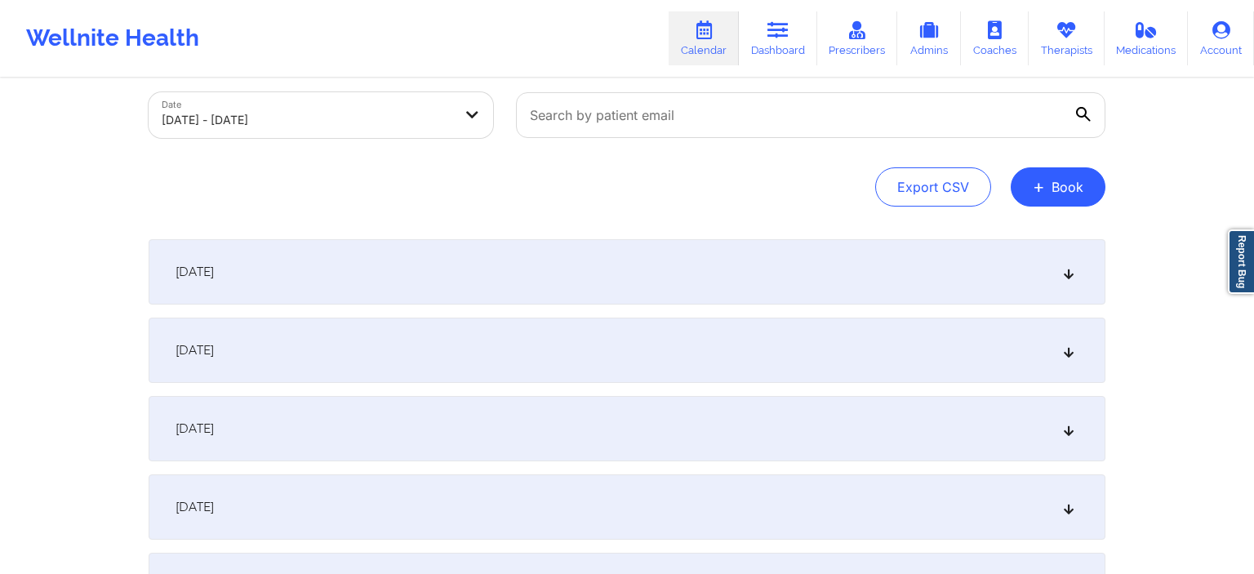
click at [373, 298] on div "[DATE]" at bounding box center [627, 271] width 957 height 65
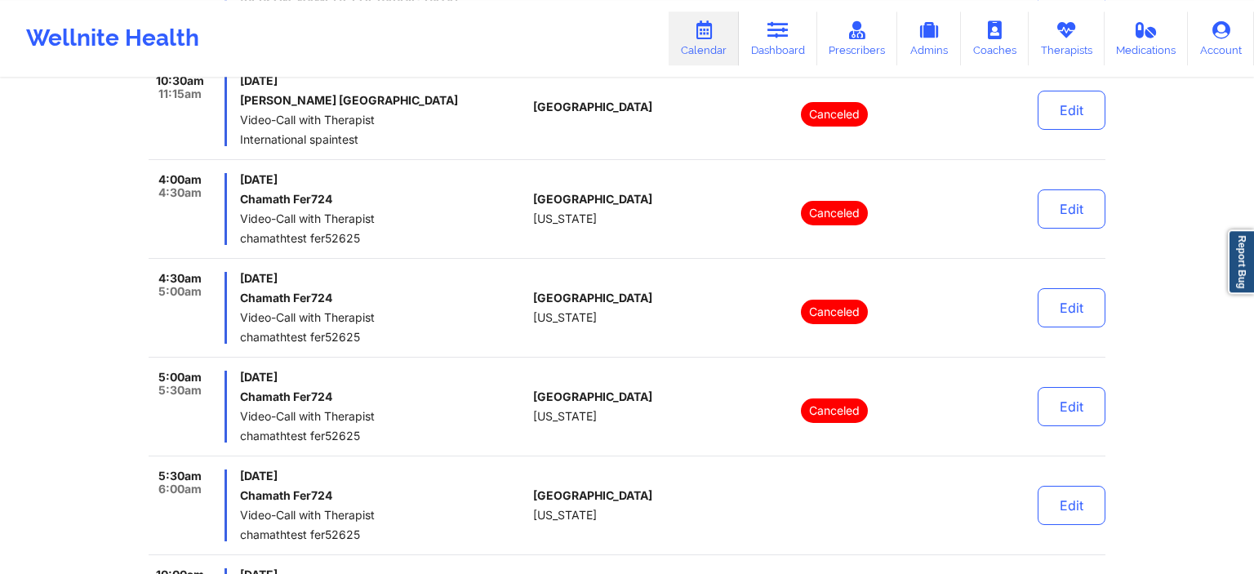
scroll to position [0, 0]
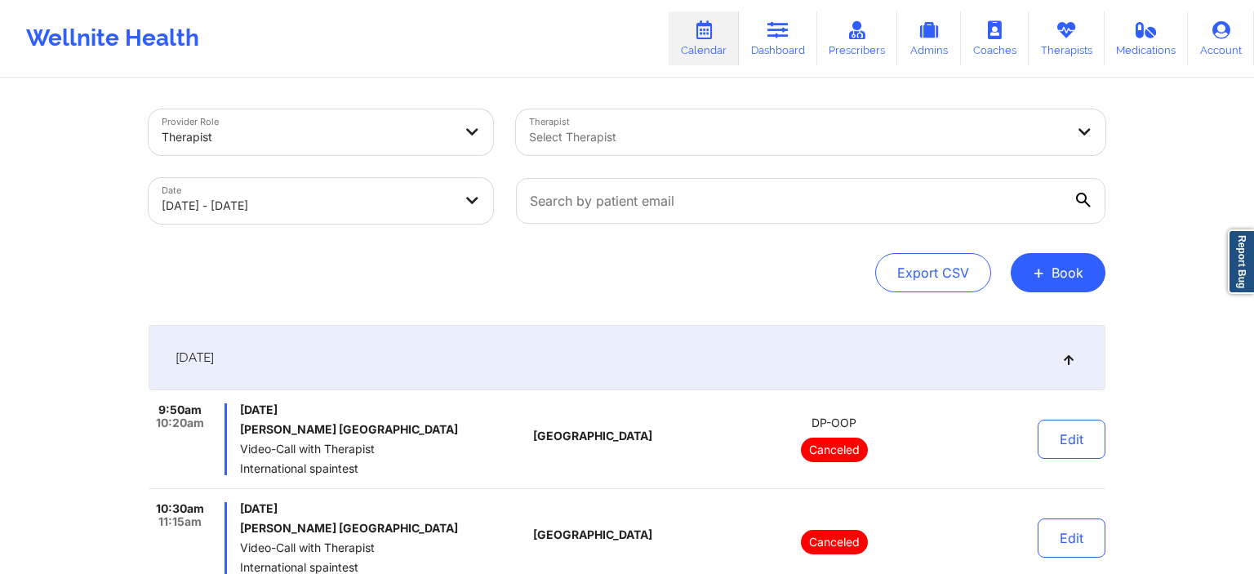
select select "2025-9"
select select "2025-10"
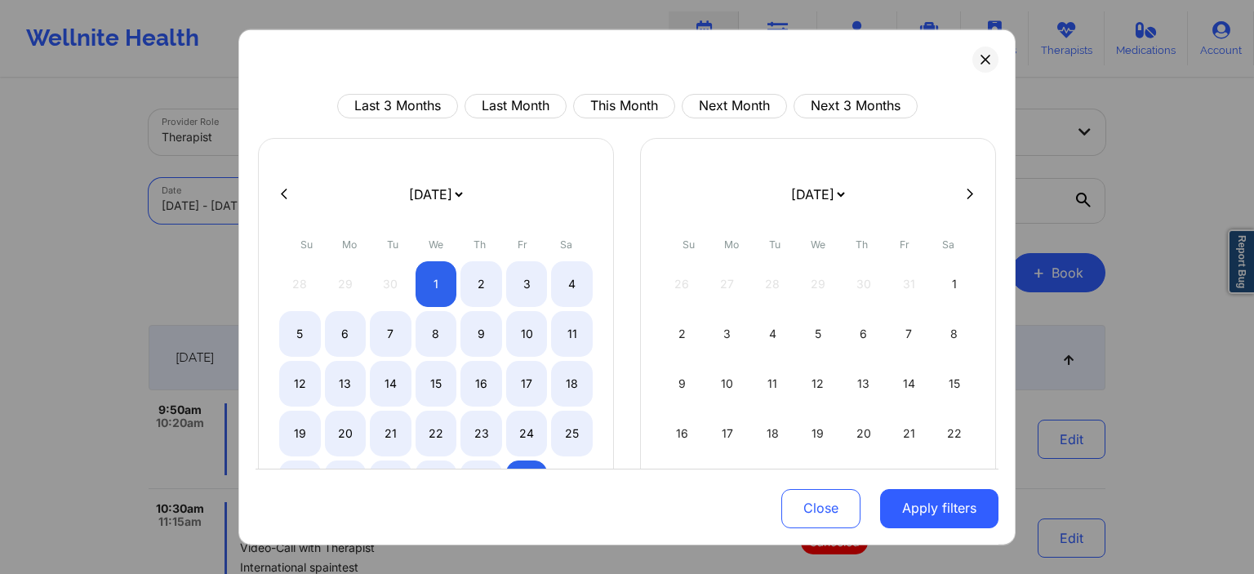
click at [344, 202] on body "Wellnite Health Calendar Dashboard Prescribers Admins Coaches Therapists Medica…" at bounding box center [627, 287] width 1254 height 574
click at [984, 60] on icon at bounding box center [984, 58] width 9 height 9
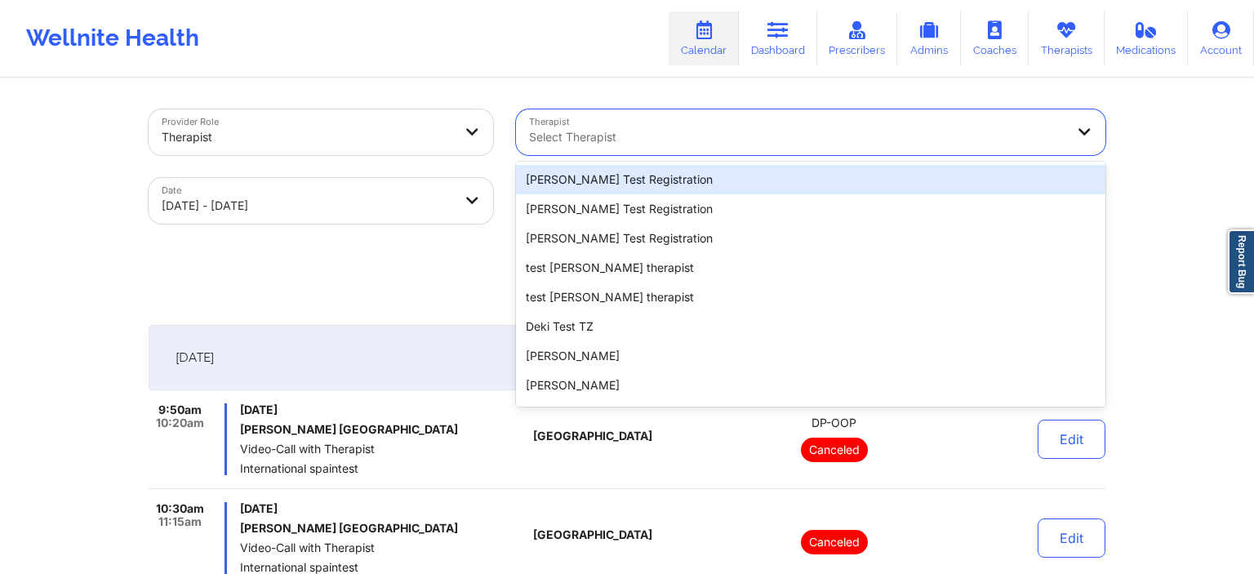
click at [548, 135] on div at bounding box center [796, 137] width 535 height 20
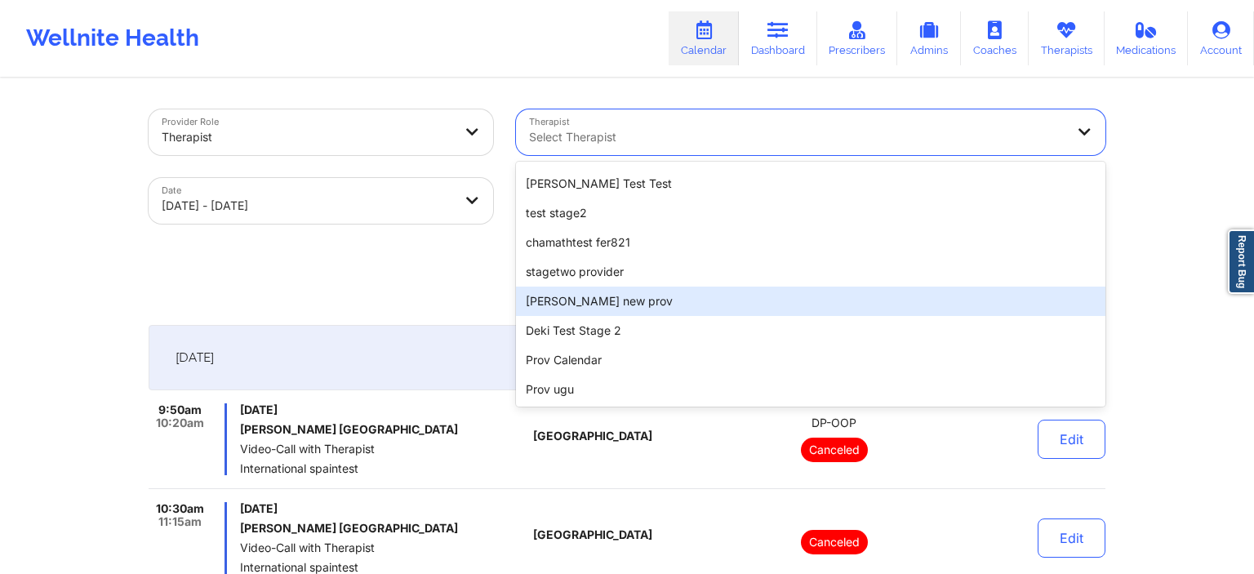
scroll to position [493, 0]
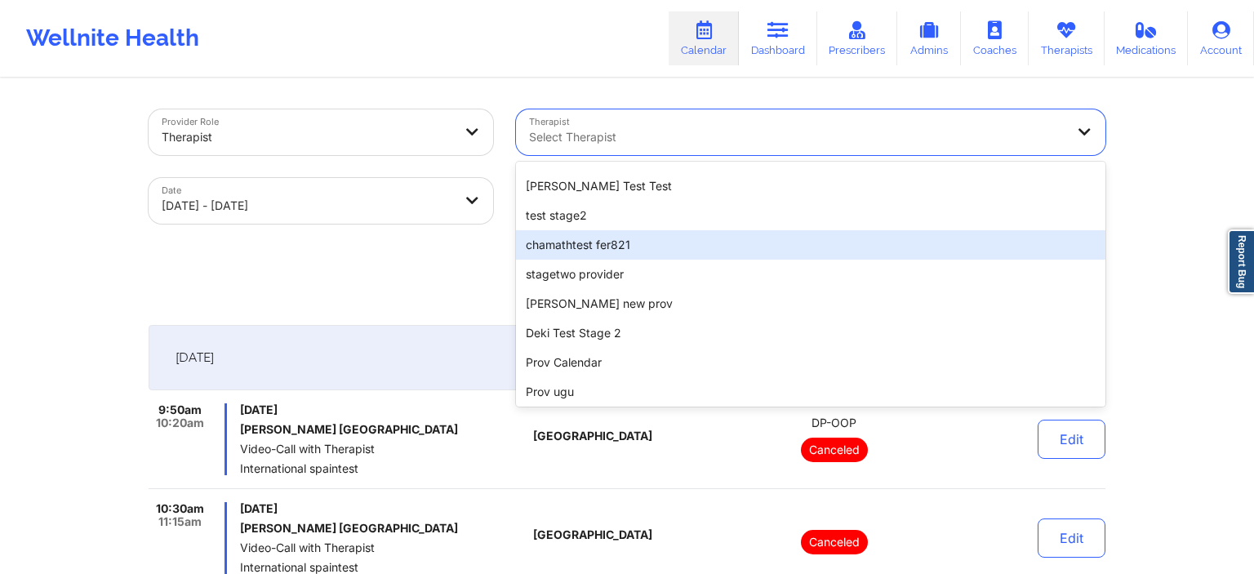
click at [588, 254] on div "chamathtest fer821" at bounding box center [810, 244] width 589 height 29
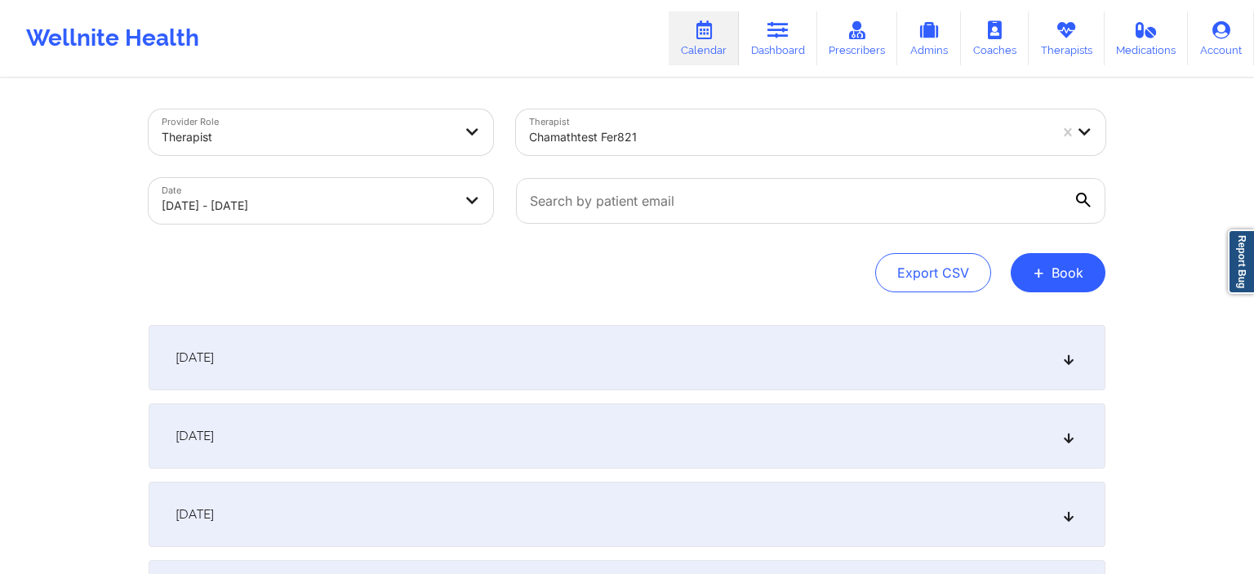
click at [477, 380] on div "[DATE]" at bounding box center [627, 357] width 957 height 65
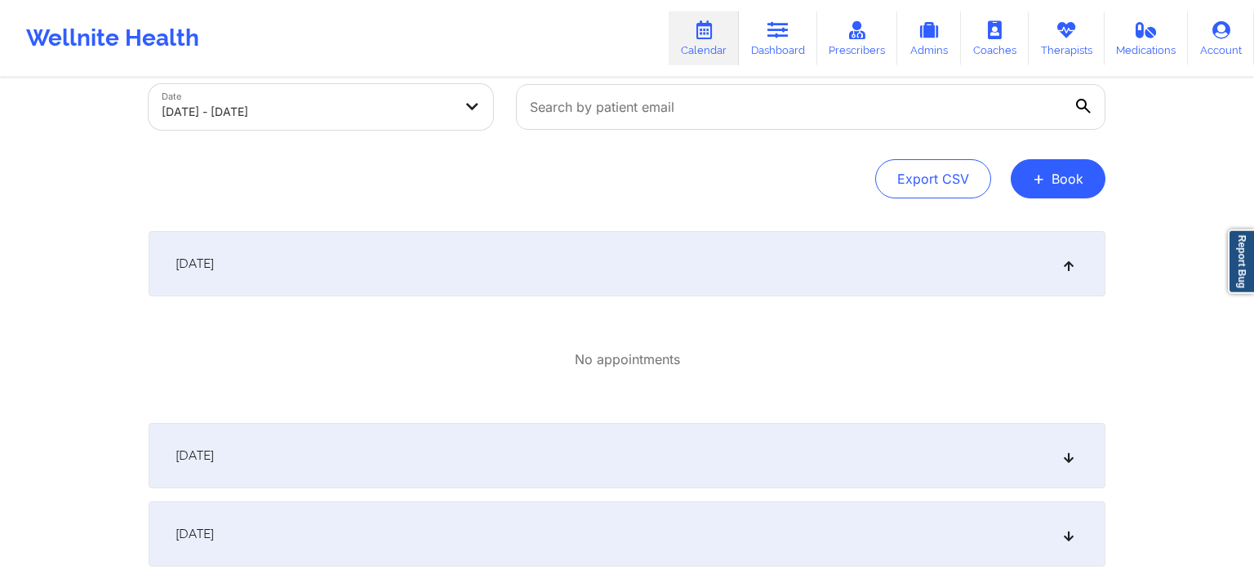
scroll to position [172, 0]
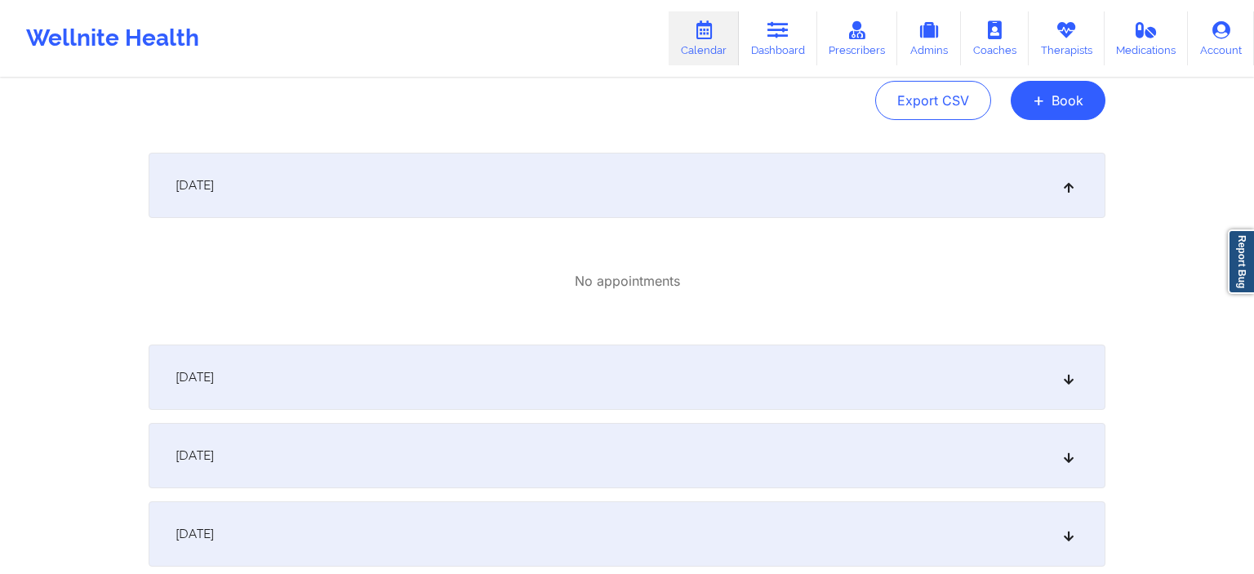
click at [354, 386] on div "[DATE]" at bounding box center [627, 376] width 957 height 65
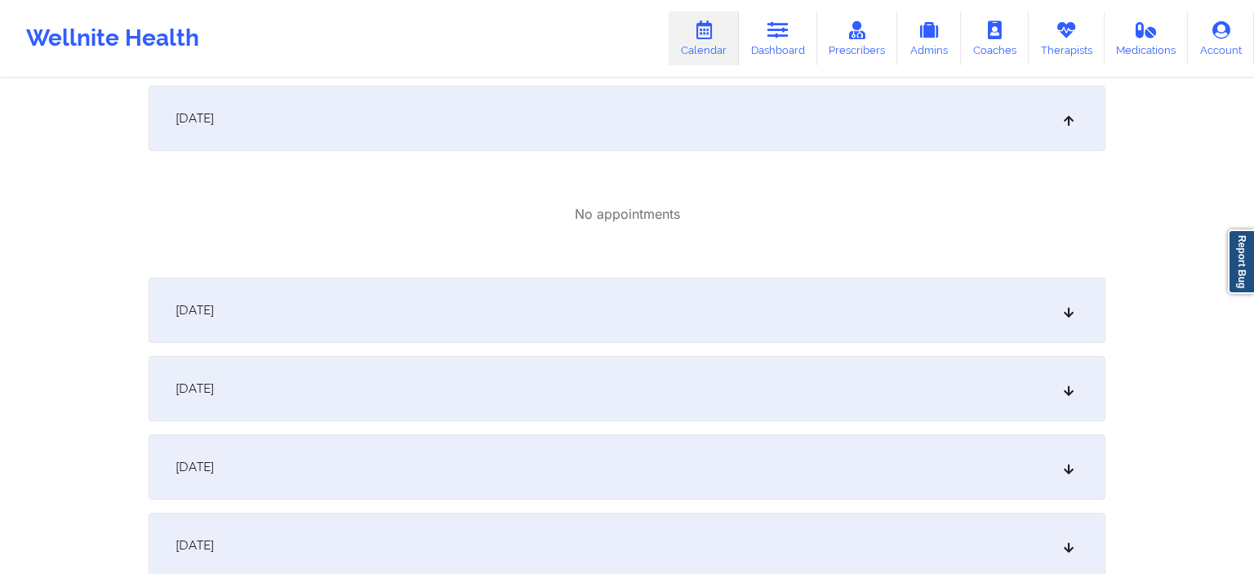
click at [357, 330] on div "[DATE]" at bounding box center [627, 310] width 957 height 65
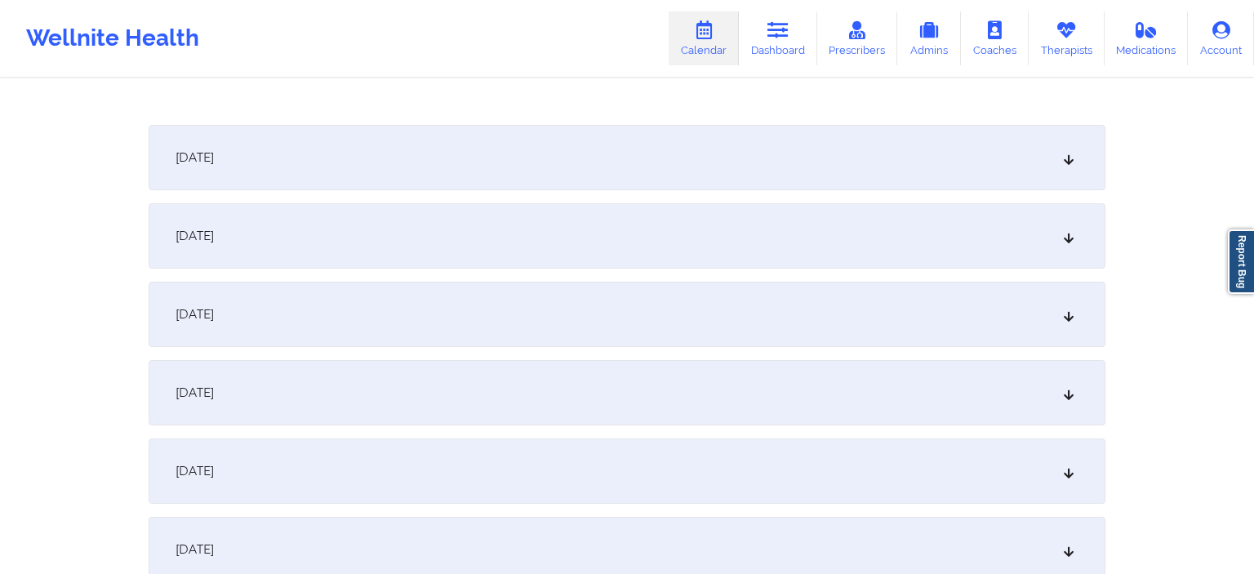
scroll to position [517, 0]
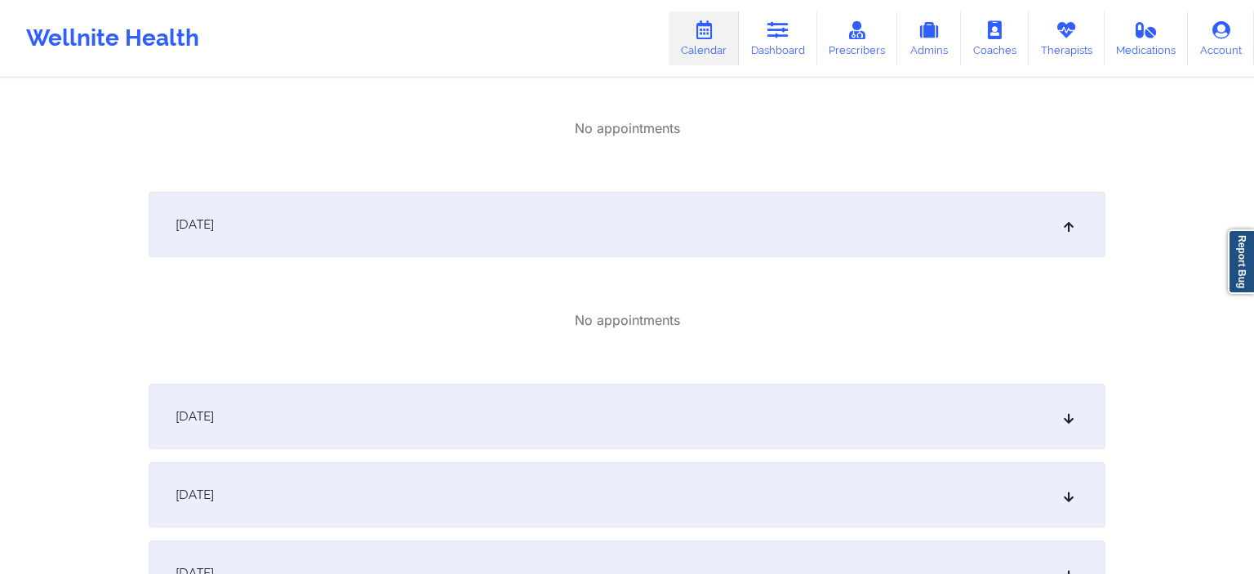
drag, startPoint x: 363, startPoint y: 393, endPoint x: 379, endPoint y: 416, distance: 27.6
click at [364, 393] on div "[DATE]" at bounding box center [627, 416] width 957 height 65
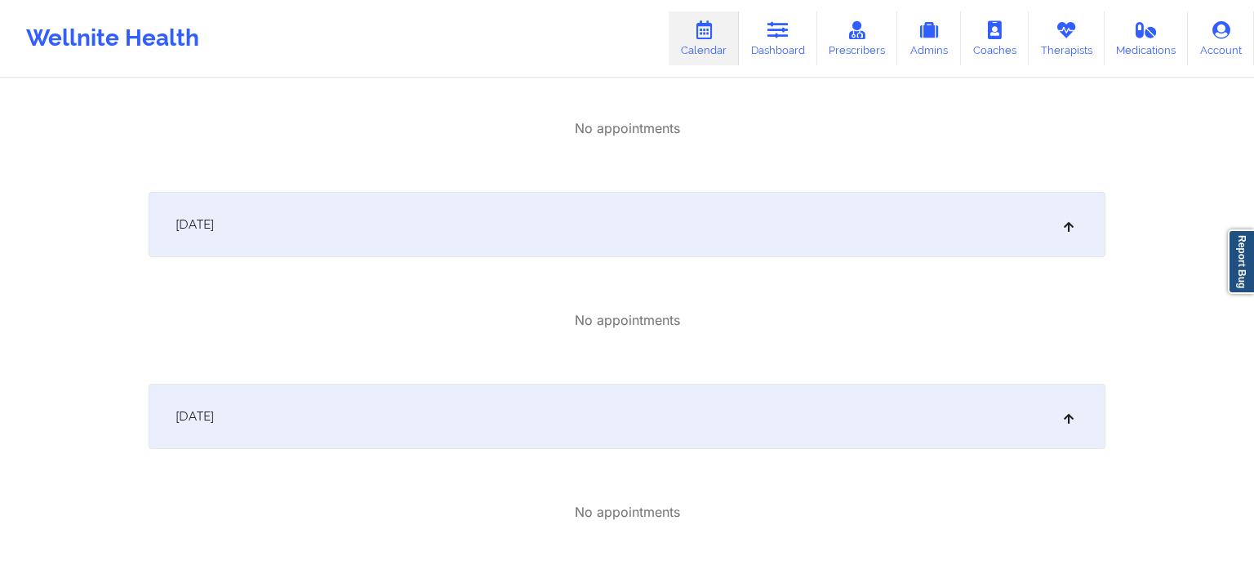
scroll to position [862, 0]
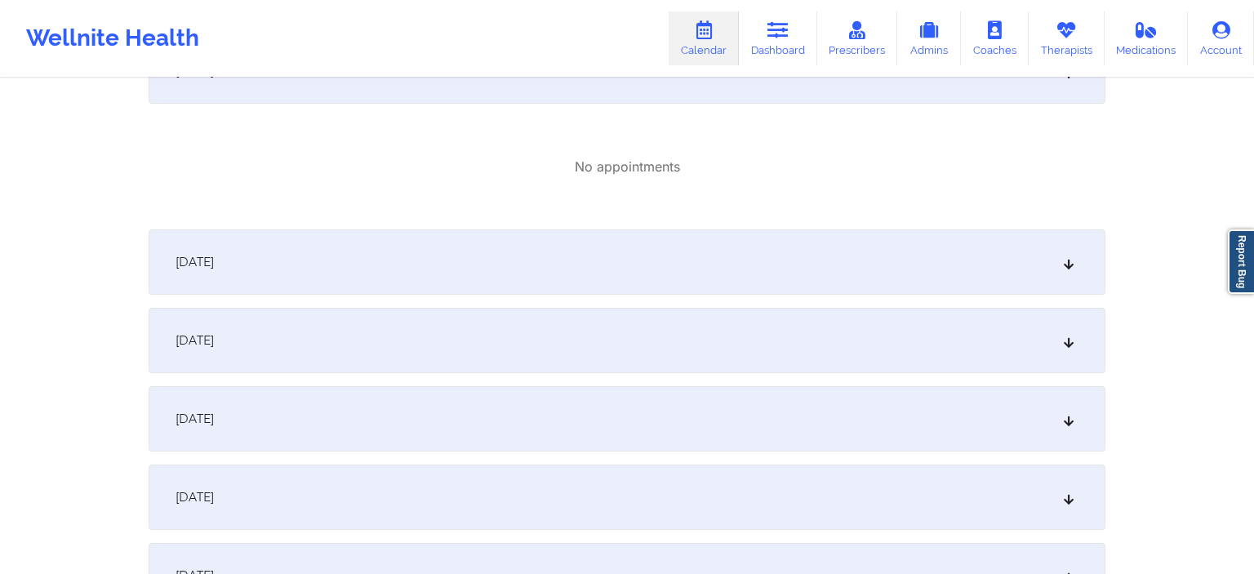
click at [344, 280] on div "[DATE]" at bounding box center [627, 261] width 957 height 65
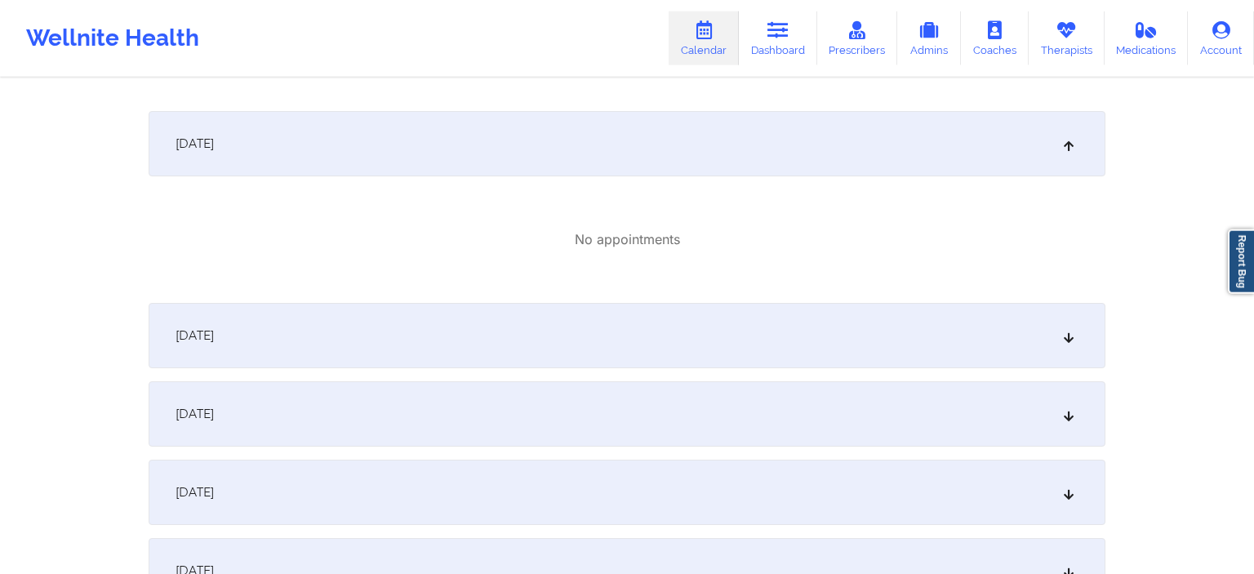
scroll to position [1034, 0]
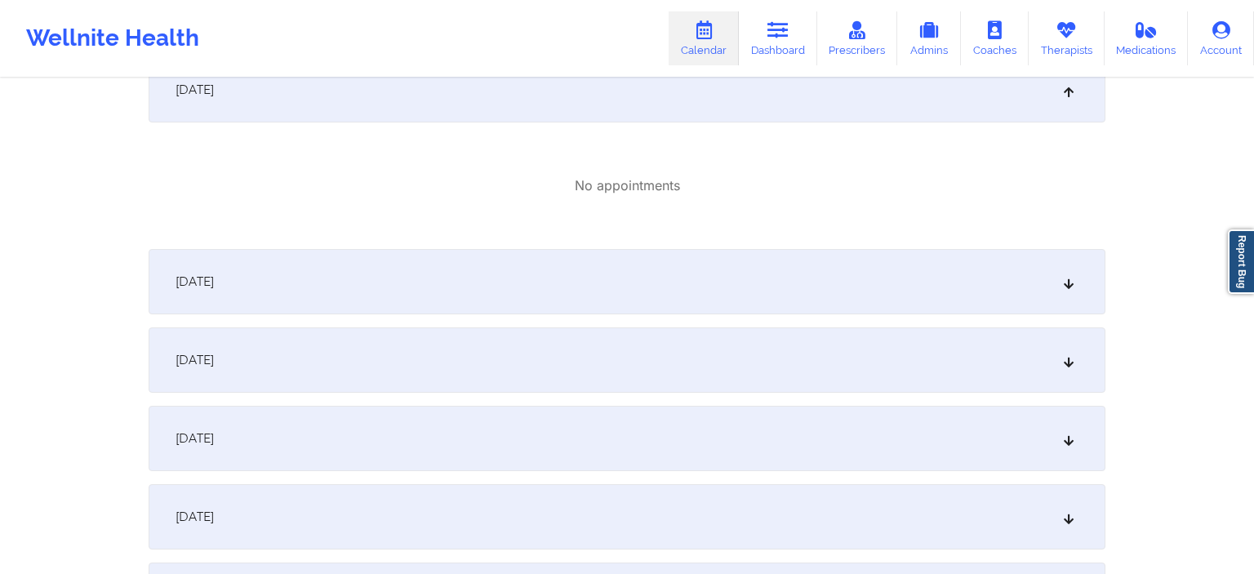
click at [340, 302] on div "[DATE]" at bounding box center [627, 281] width 957 height 65
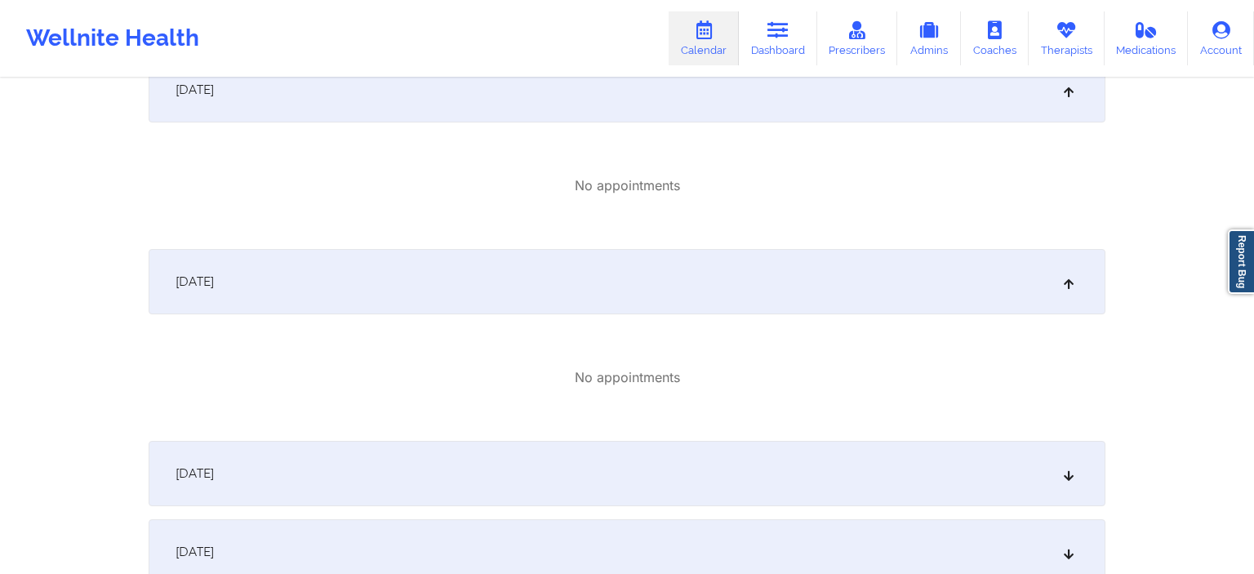
click at [351, 468] on div "[DATE]" at bounding box center [627, 473] width 957 height 65
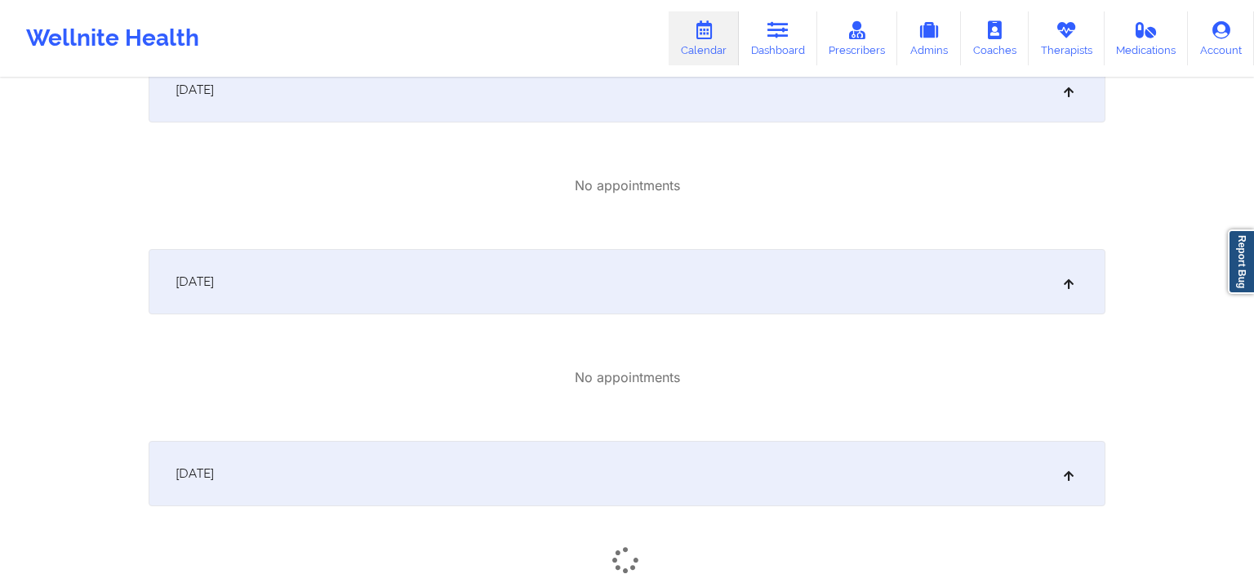
scroll to position [1379, 0]
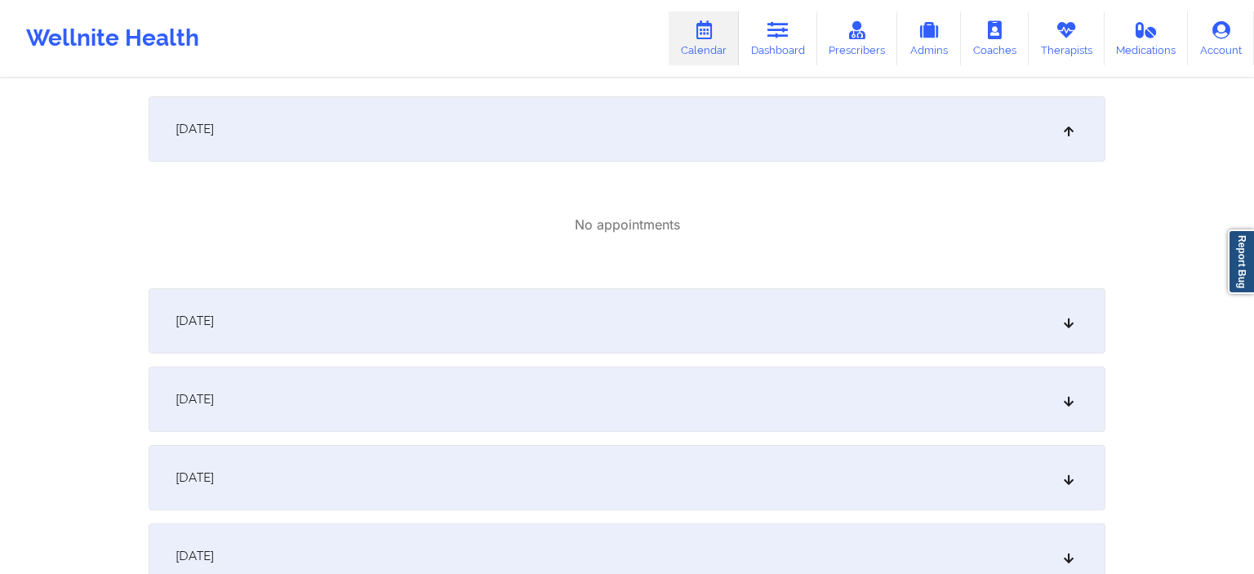
click at [357, 375] on div "[DATE]" at bounding box center [627, 398] width 957 height 65
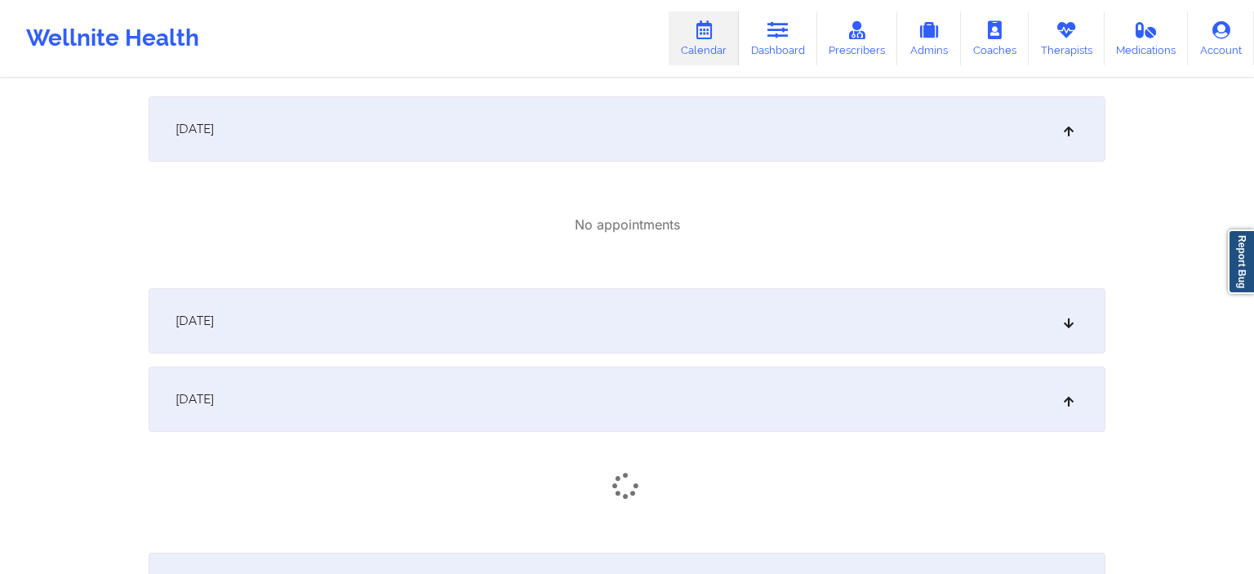
click at [361, 330] on div "[DATE]" at bounding box center [627, 320] width 957 height 65
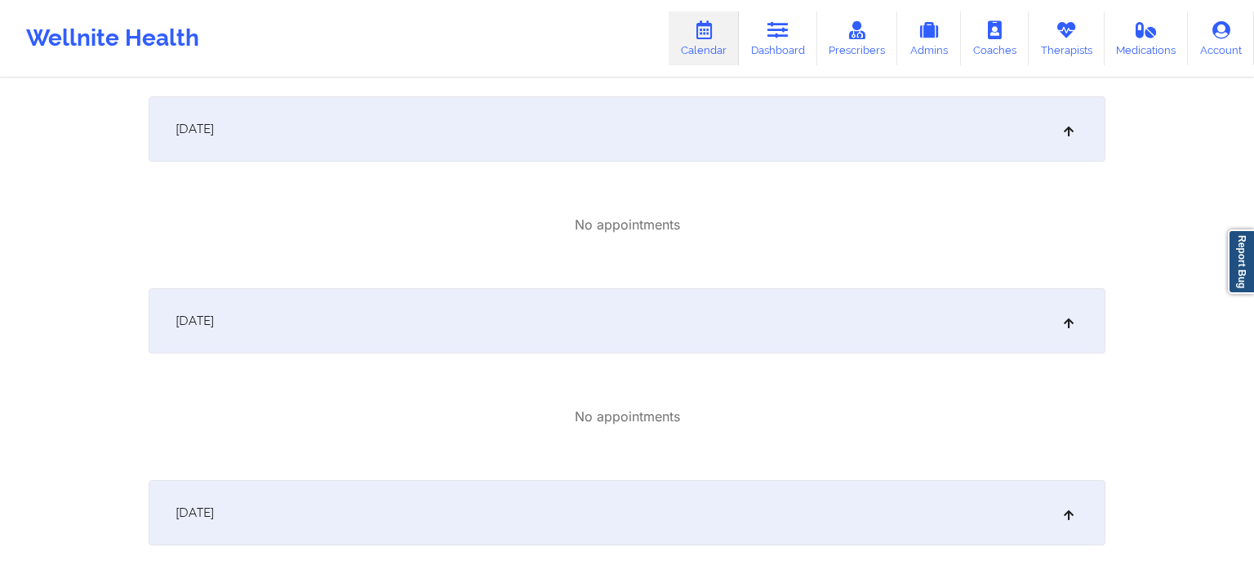
scroll to position [1724, 0]
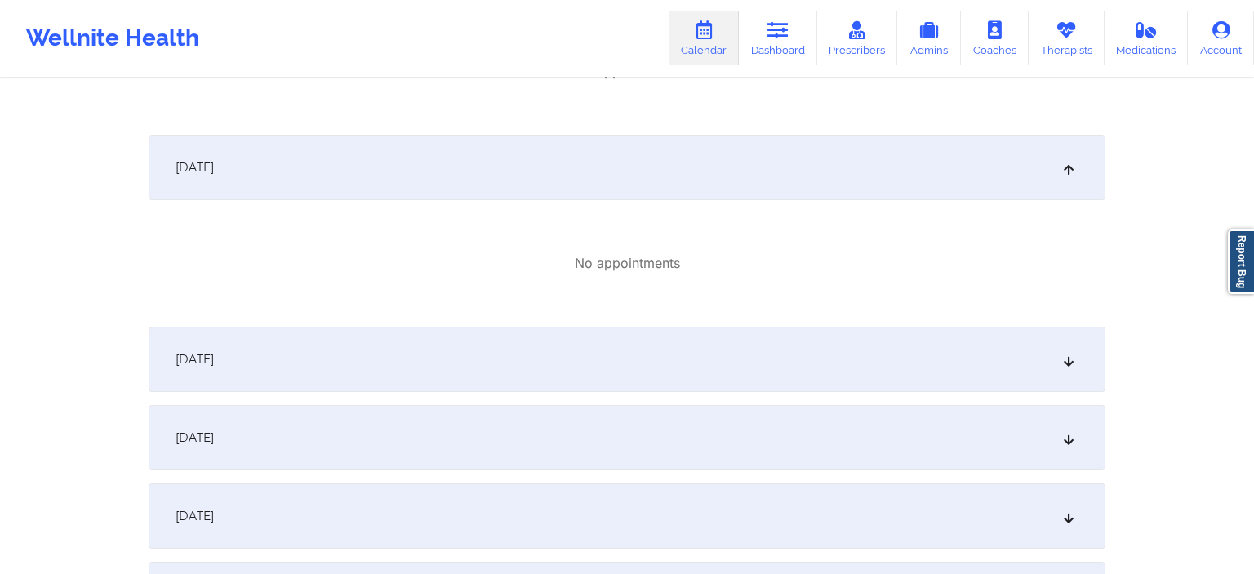
click at [392, 446] on div "[DATE]" at bounding box center [627, 437] width 957 height 65
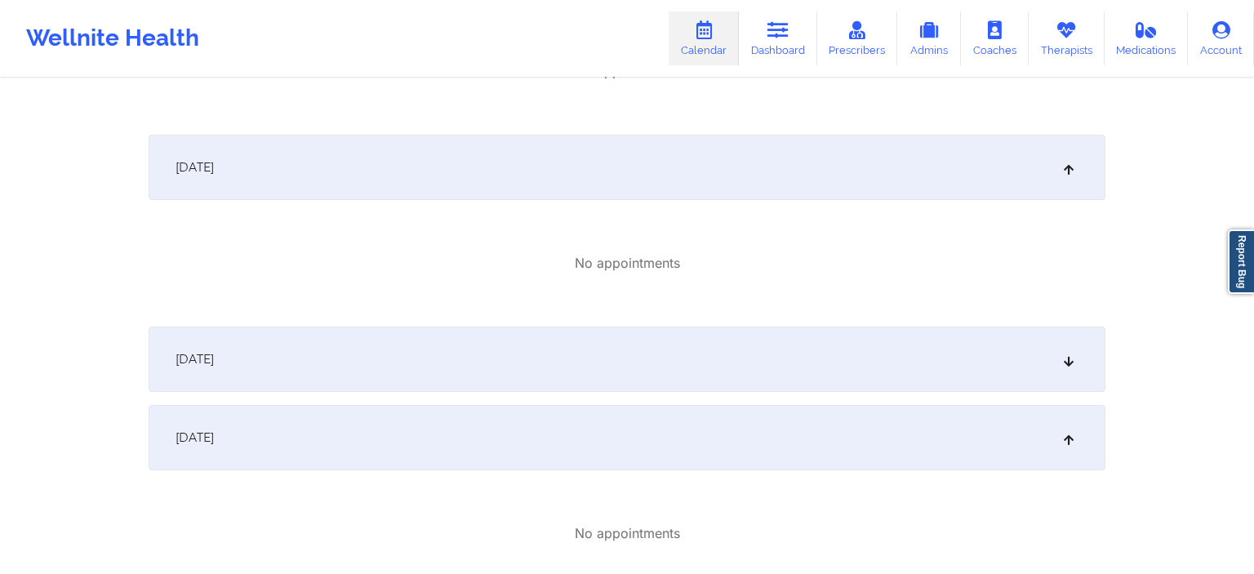
click at [386, 352] on div "[DATE]" at bounding box center [627, 358] width 957 height 65
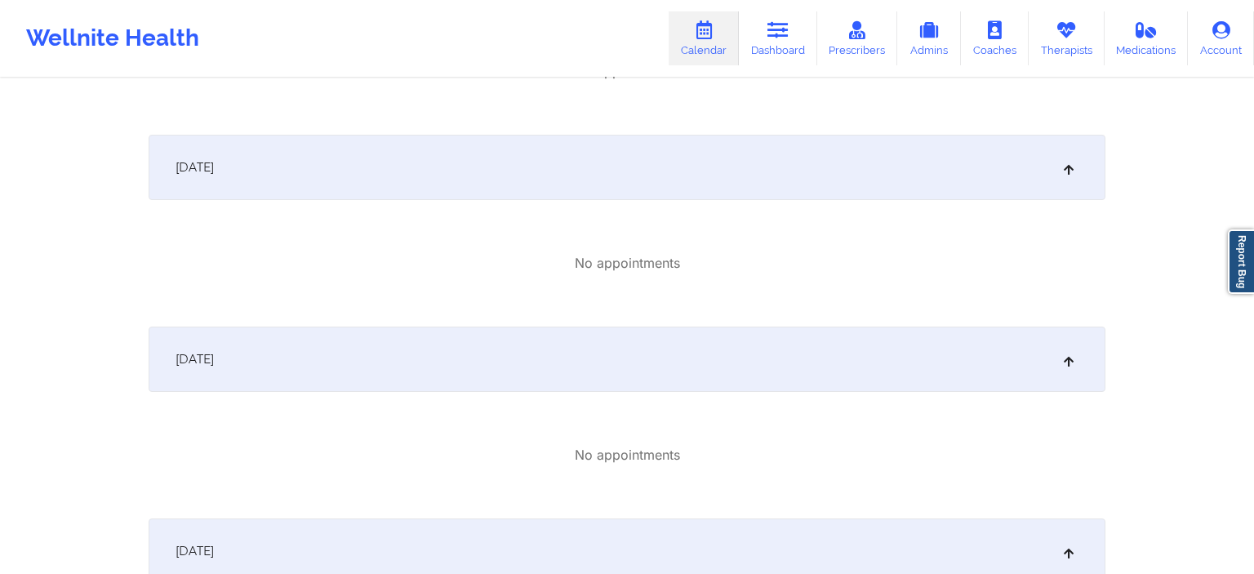
scroll to position [2240, 0]
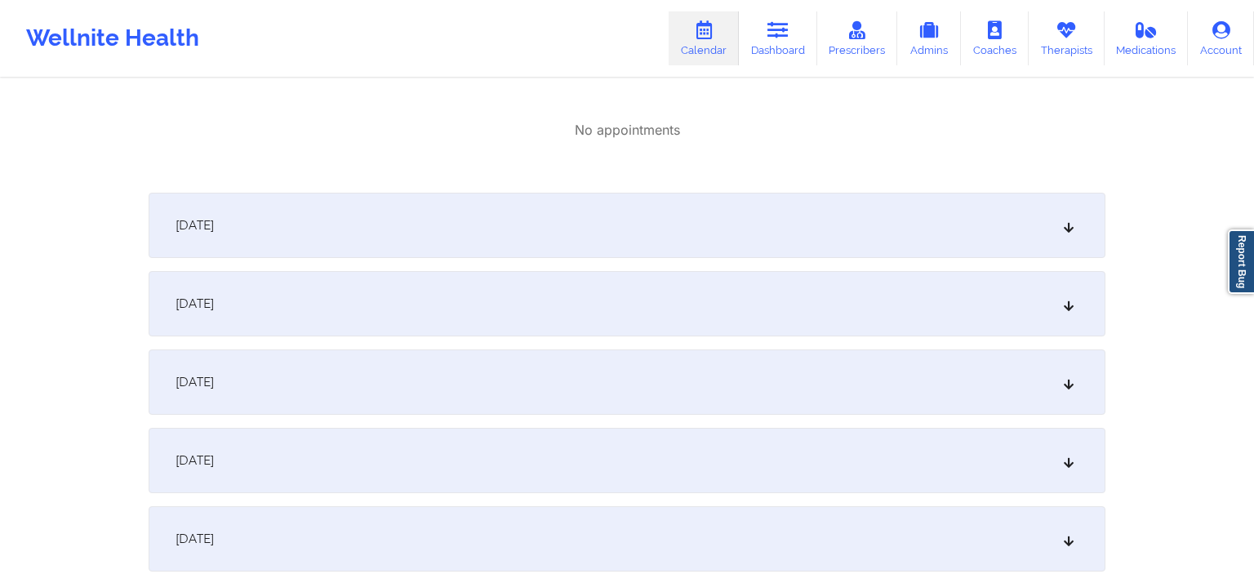
click at [397, 410] on div "[DATE]" at bounding box center [627, 381] width 957 height 65
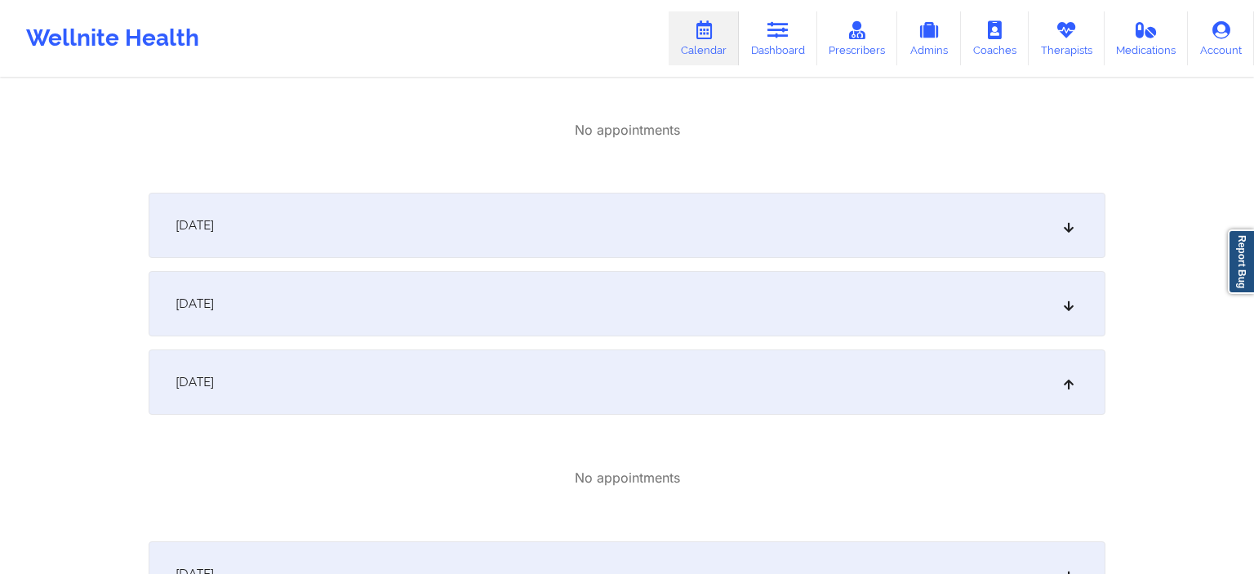
click at [411, 313] on div "[DATE]" at bounding box center [627, 303] width 957 height 65
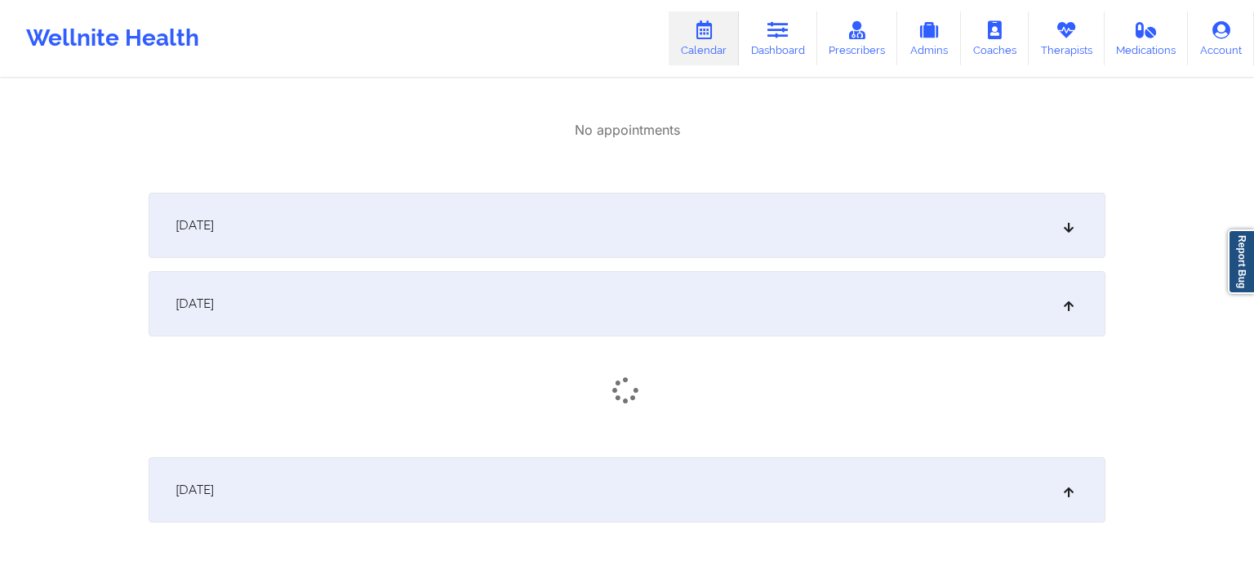
click at [429, 263] on div "[DATE] No appointments [DATE] No appointments [DATE] No appointments [DATE] No …" at bounding box center [627, 25] width 957 height 3883
click at [437, 242] on div "[DATE]" at bounding box center [627, 225] width 957 height 65
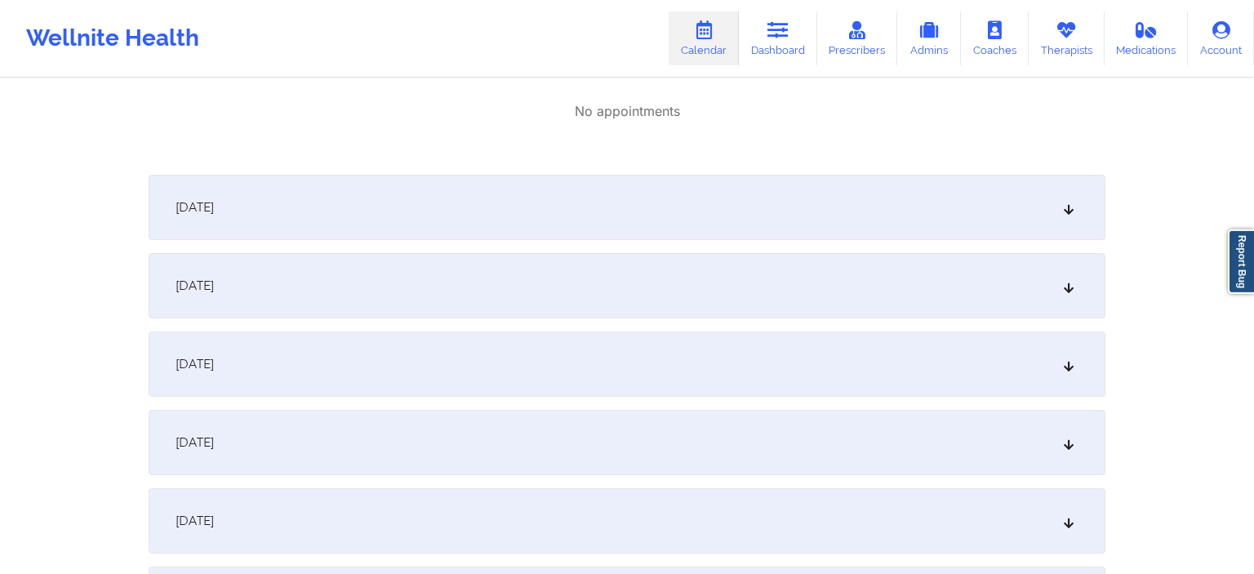
scroll to position [2844, 0]
click at [418, 366] on div "[DATE]" at bounding box center [627, 354] width 957 height 65
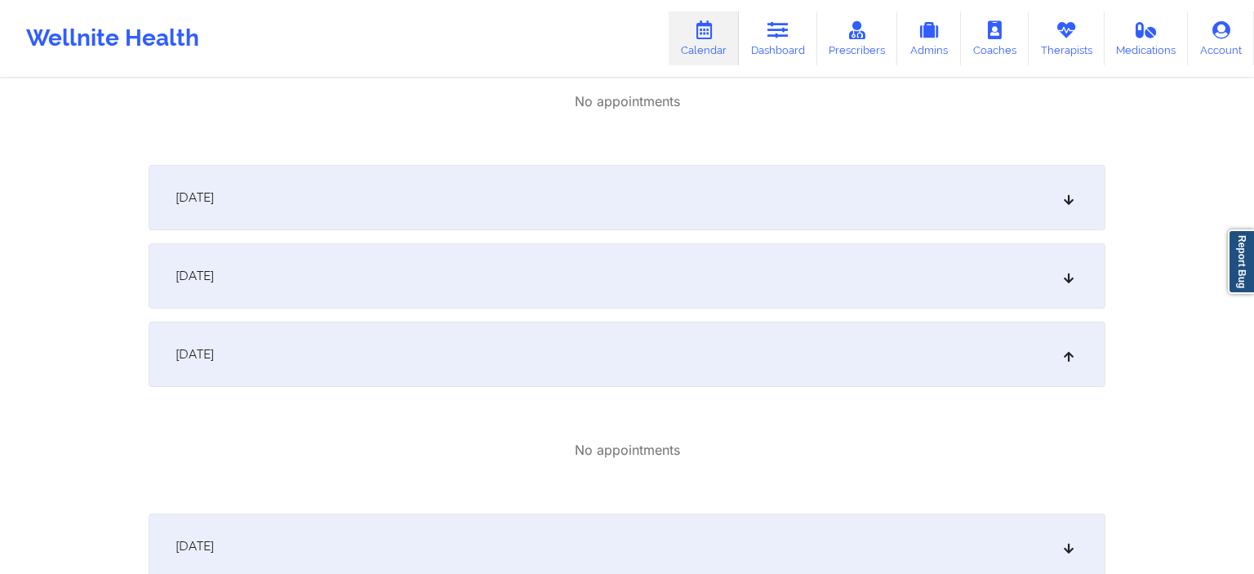
click at [411, 441] on div "No appointments" at bounding box center [627, 450] width 957 height 19
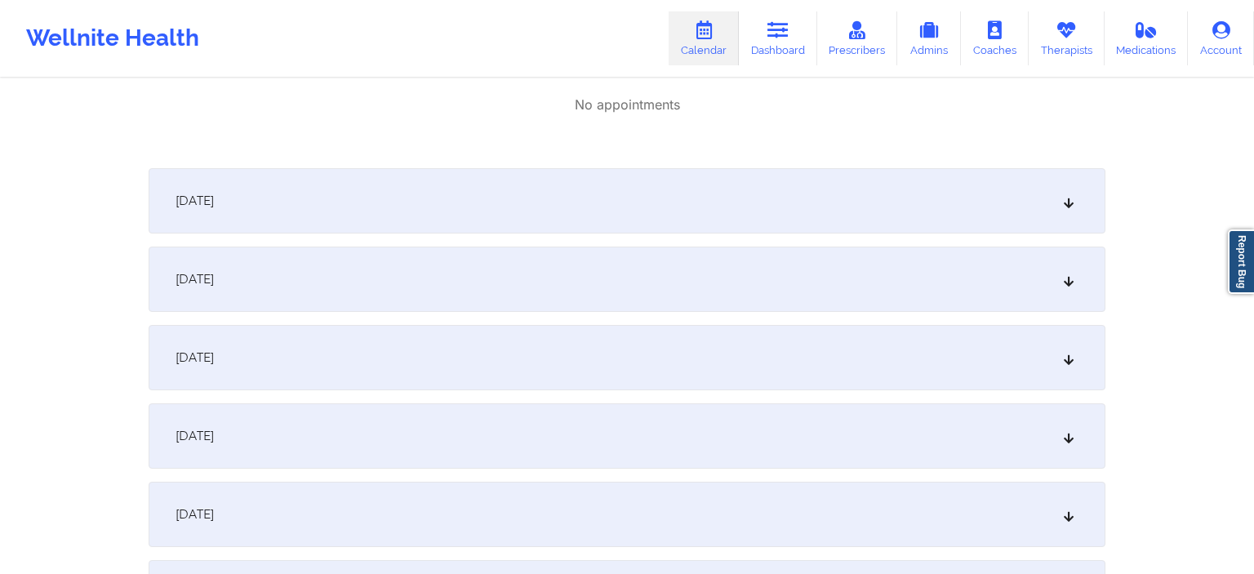
click at [338, 365] on div "[DATE]" at bounding box center [627, 357] width 957 height 65
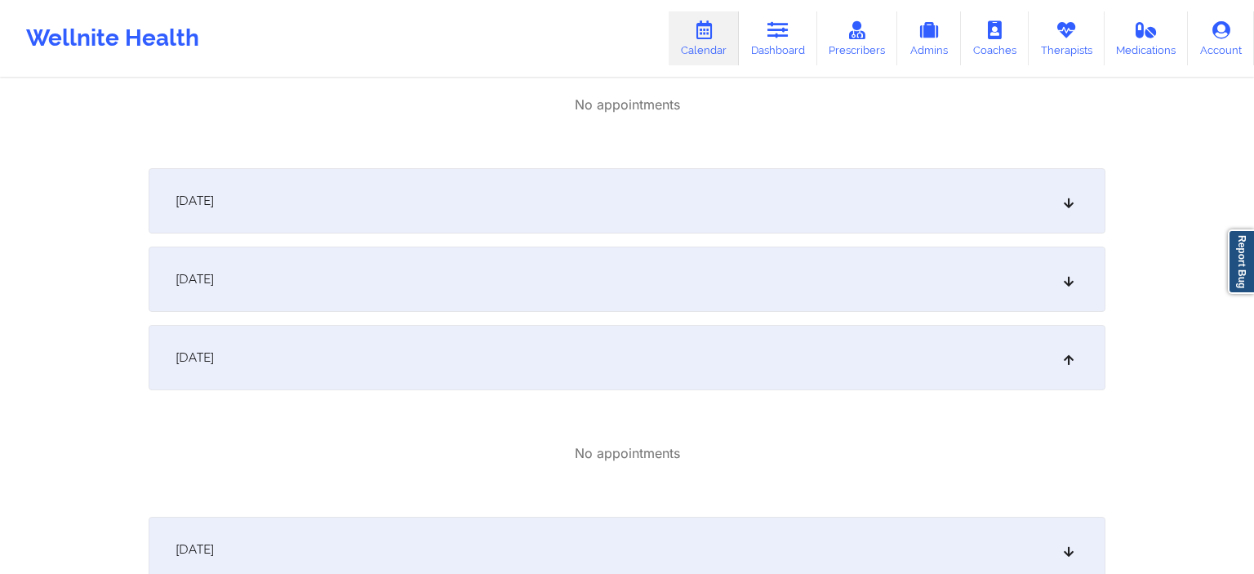
click at [354, 269] on div "[DATE]" at bounding box center [627, 278] width 957 height 65
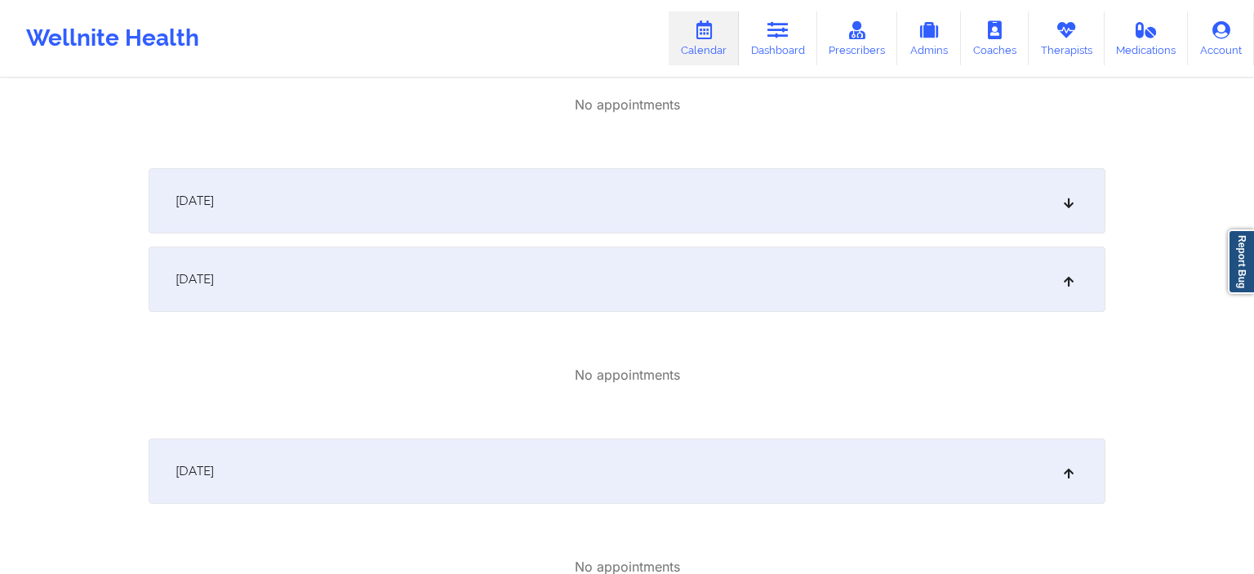
click at [369, 199] on div "[DATE]" at bounding box center [627, 200] width 957 height 65
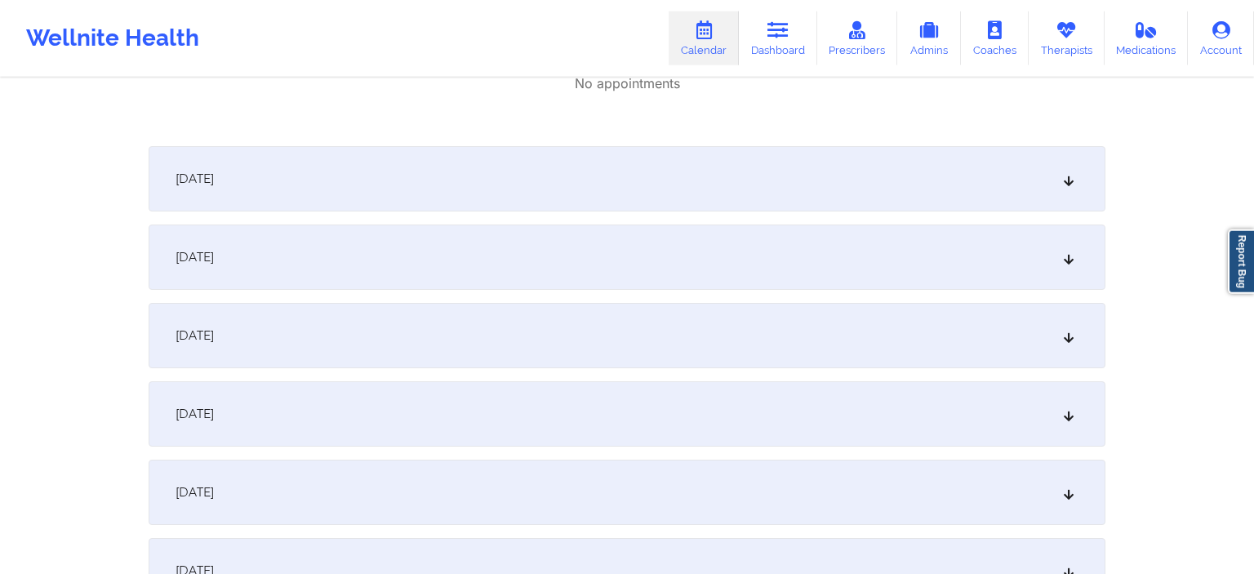
scroll to position [3792, 0]
click at [340, 389] on div "[DATE]" at bounding box center [627, 407] width 957 height 65
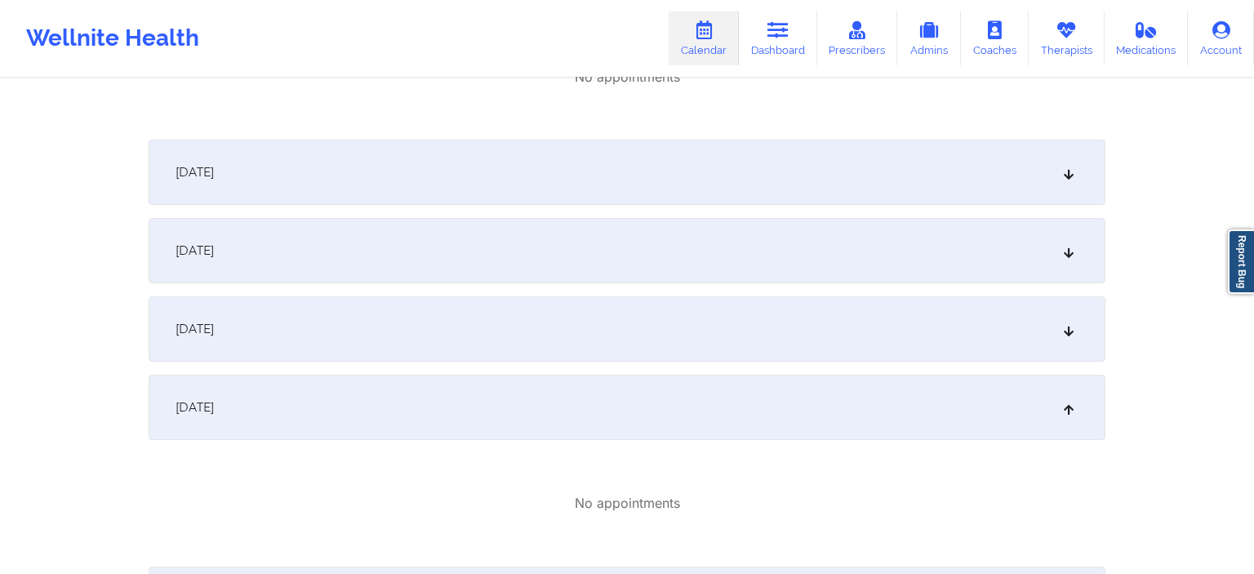
click at [331, 325] on div "[DATE]" at bounding box center [627, 328] width 957 height 65
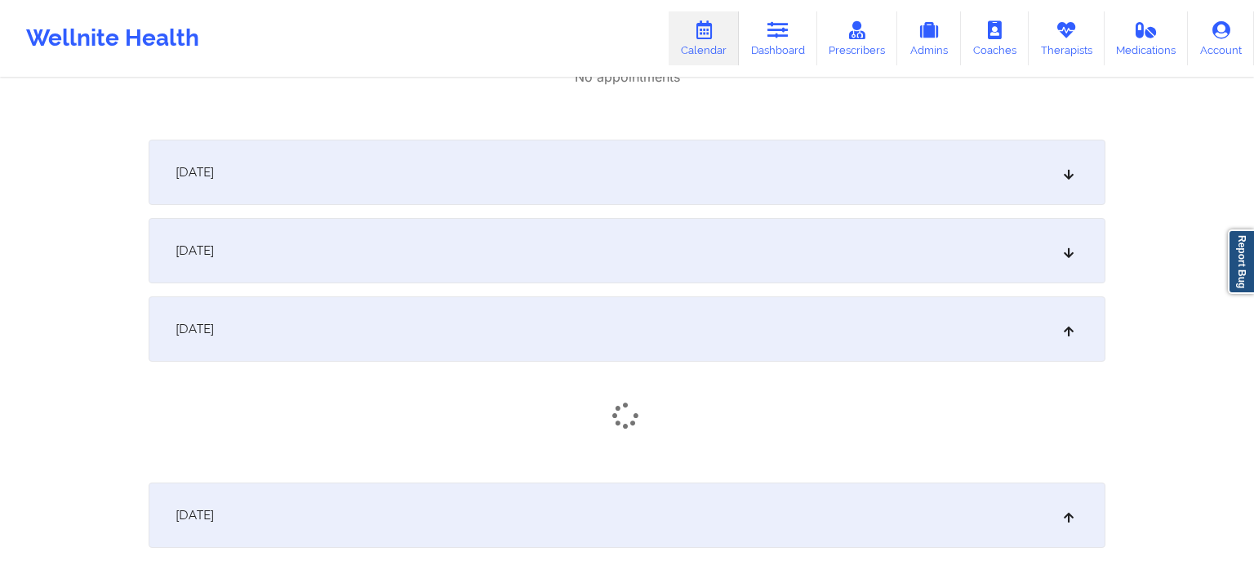
drag, startPoint x: 360, startPoint y: 262, endPoint x: 365, endPoint y: 254, distance: 9.5
click at [361, 260] on div "[DATE]" at bounding box center [627, 250] width 957 height 65
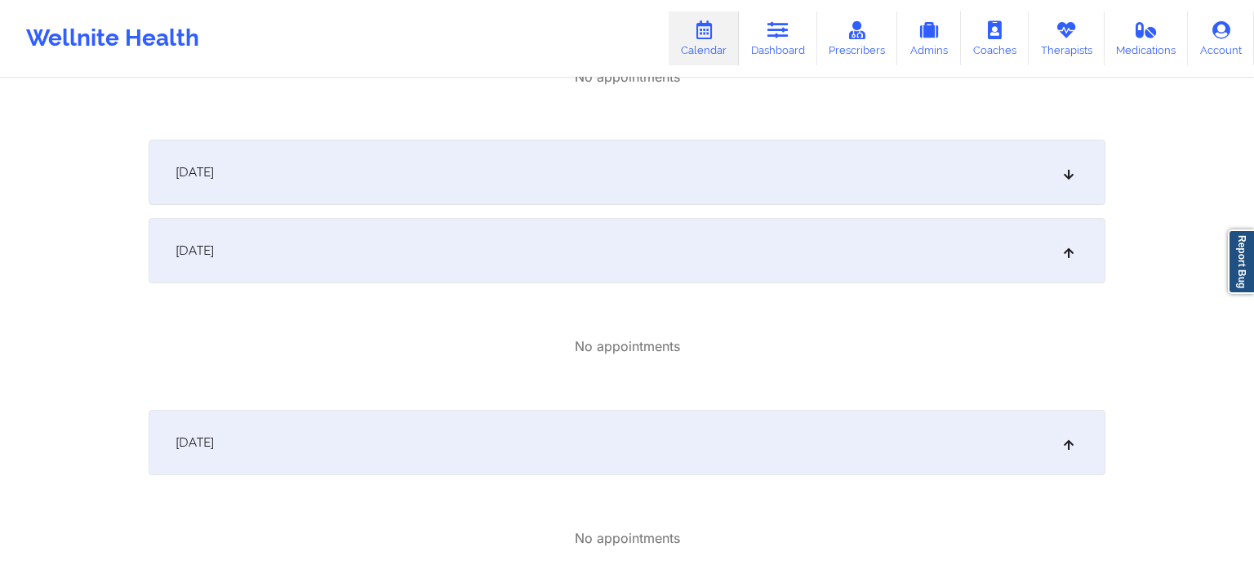
click at [385, 194] on div "[DATE]" at bounding box center [627, 172] width 957 height 65
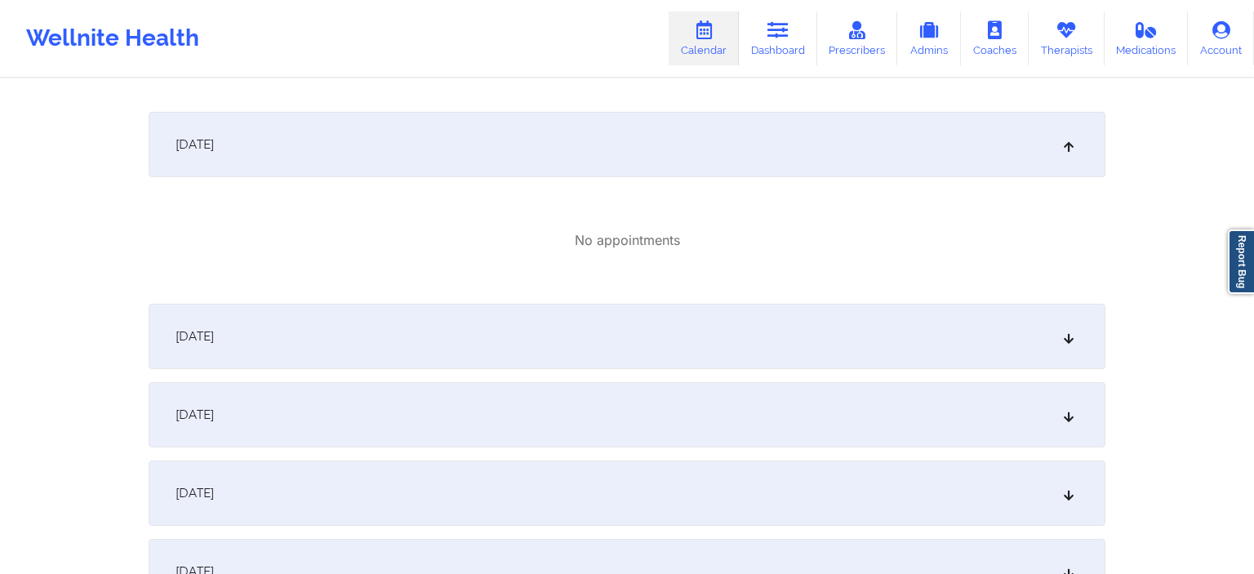
scroll to position [4792, 0]
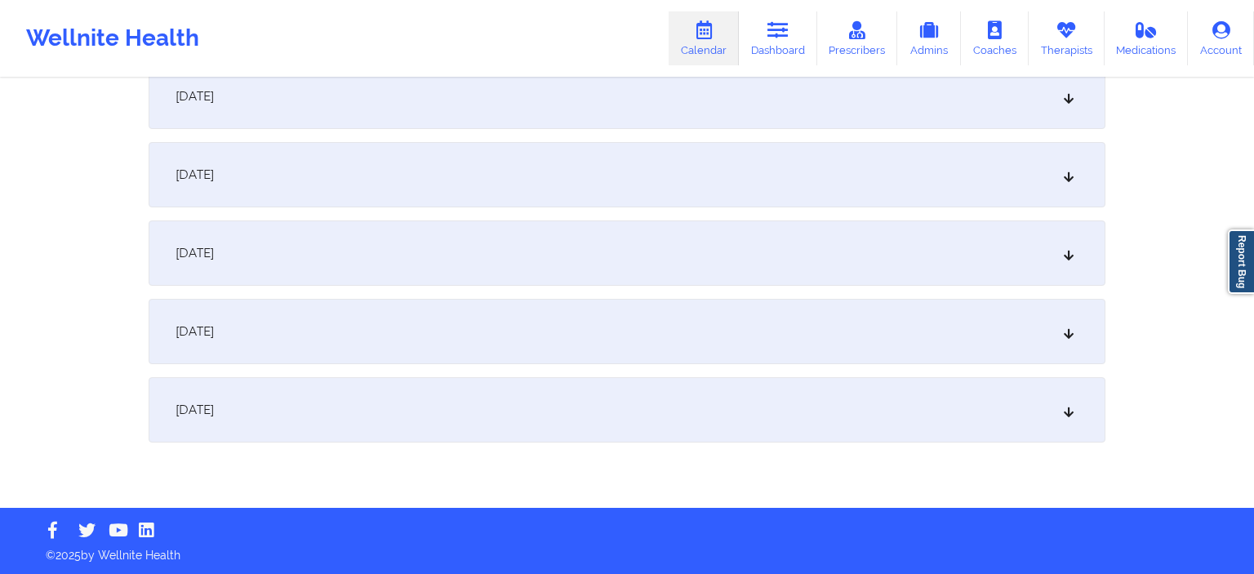
click at [387, 402] on div "[DATE]" at bounding box center [627, 409] width 957 height 65
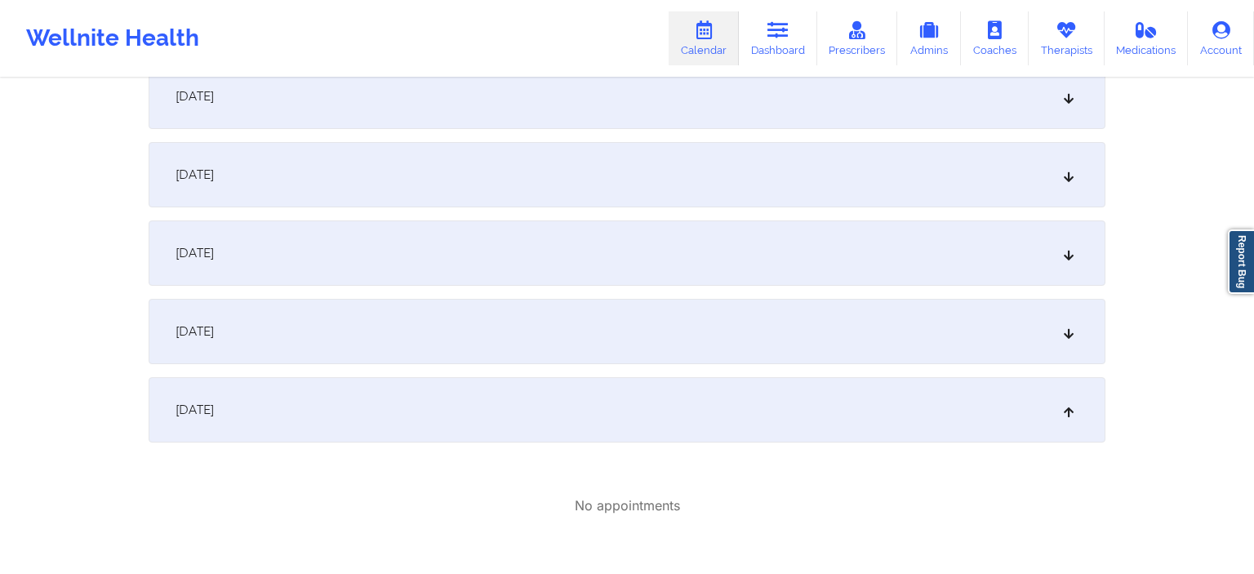
click at [380, 331] on div "[DATE]" at bounding box center [627, 331] width 957 height 65
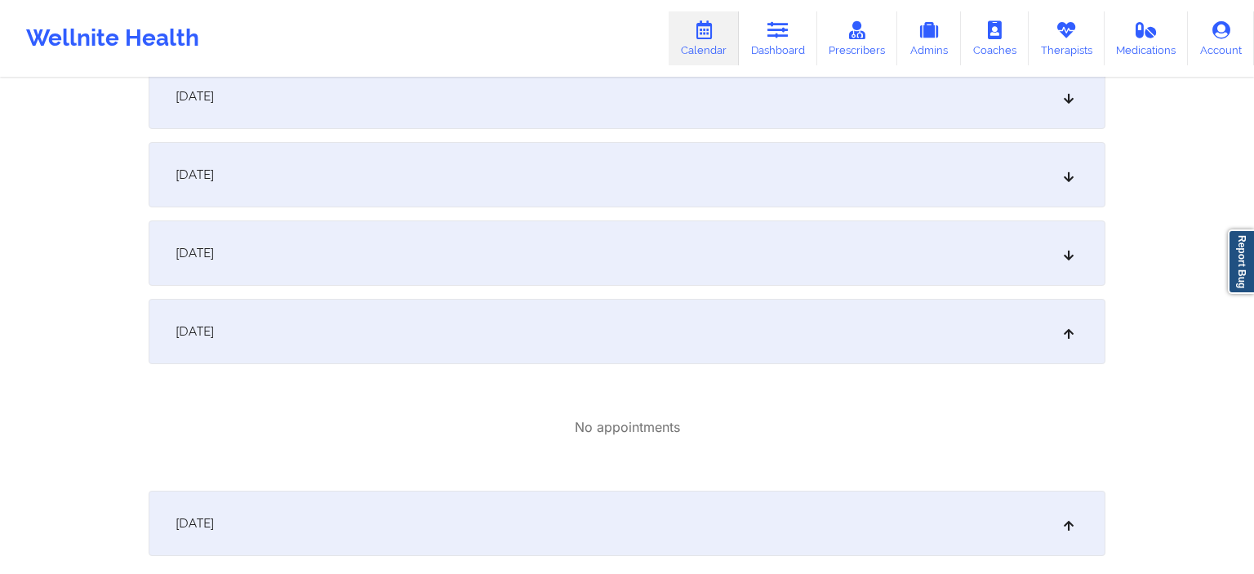
click at [375, 268] on div "[DATE]" at bounding box center [627, 252] width 957 height 65
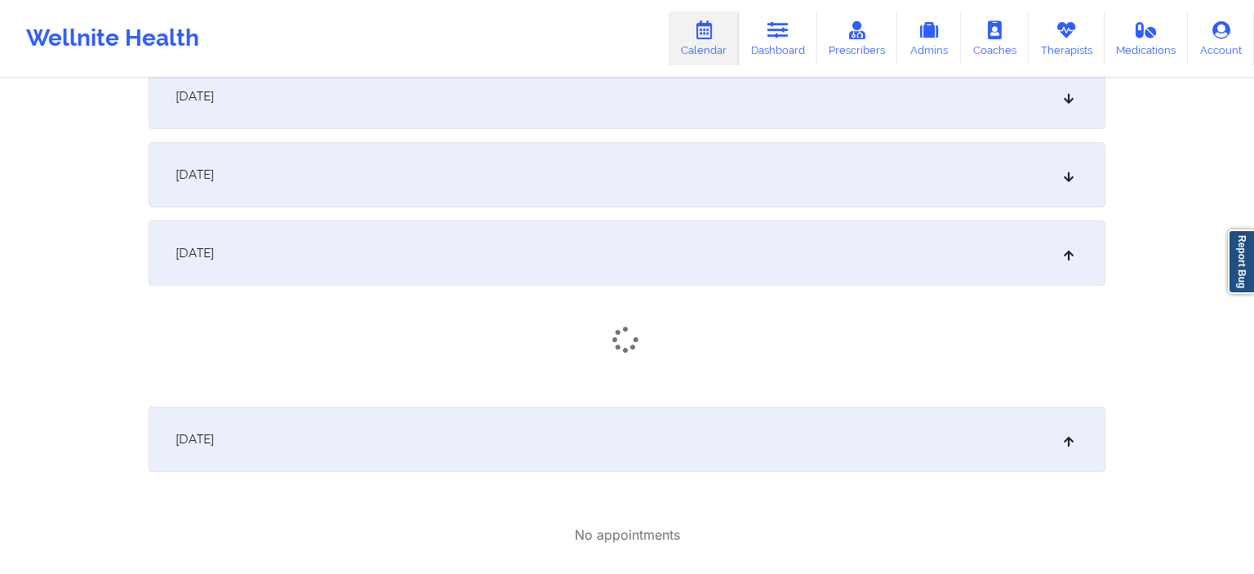
drag, startPoint x: 387, startPoint y: 184, endPoint x: 397, endPoint y: 141, distance: 44.4
click at [389, 180] on div "[DATE]" at bounding box center [627, 174] width 957 height 65
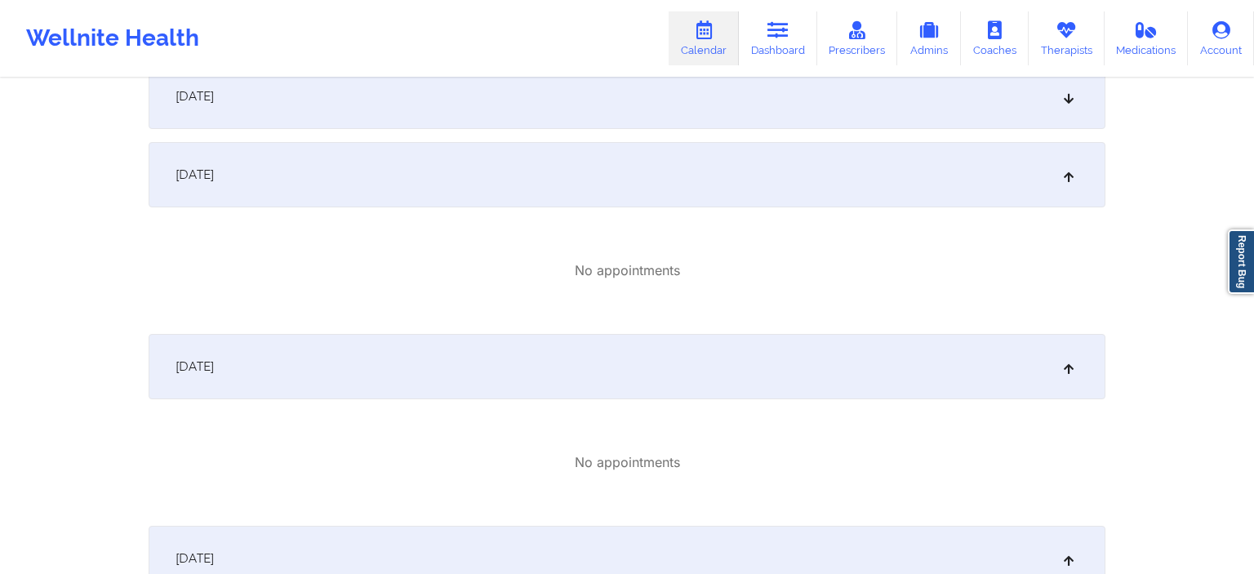
click at [400, 122] on div "[DATE]" at bounding box center [627, 96] width 957 height 65
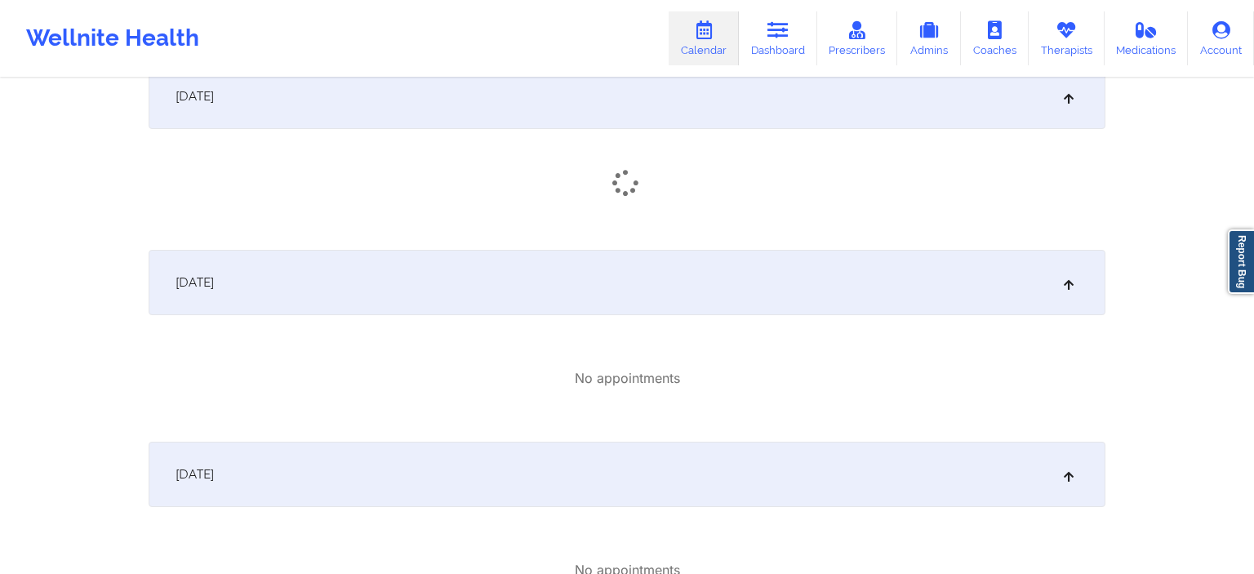
click at [406, 113] on div "[DATE]" at bounding box center [627, 96] width 957 height 65
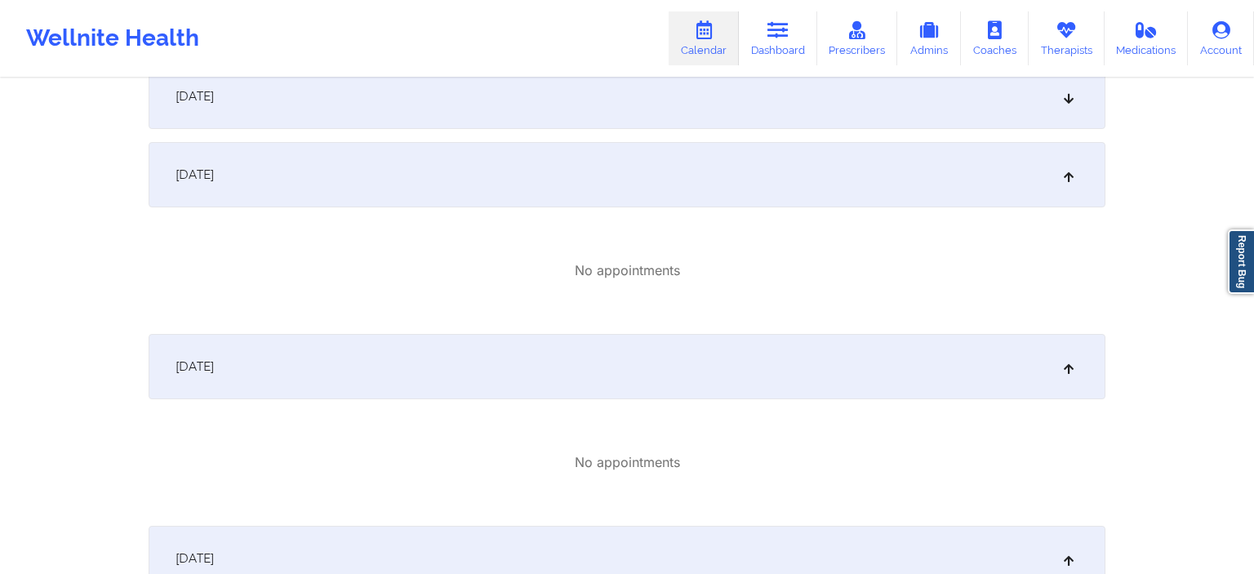
click at [432, 153] on div "[DATE]" at bounding box center [627, 174] width 957 height 65
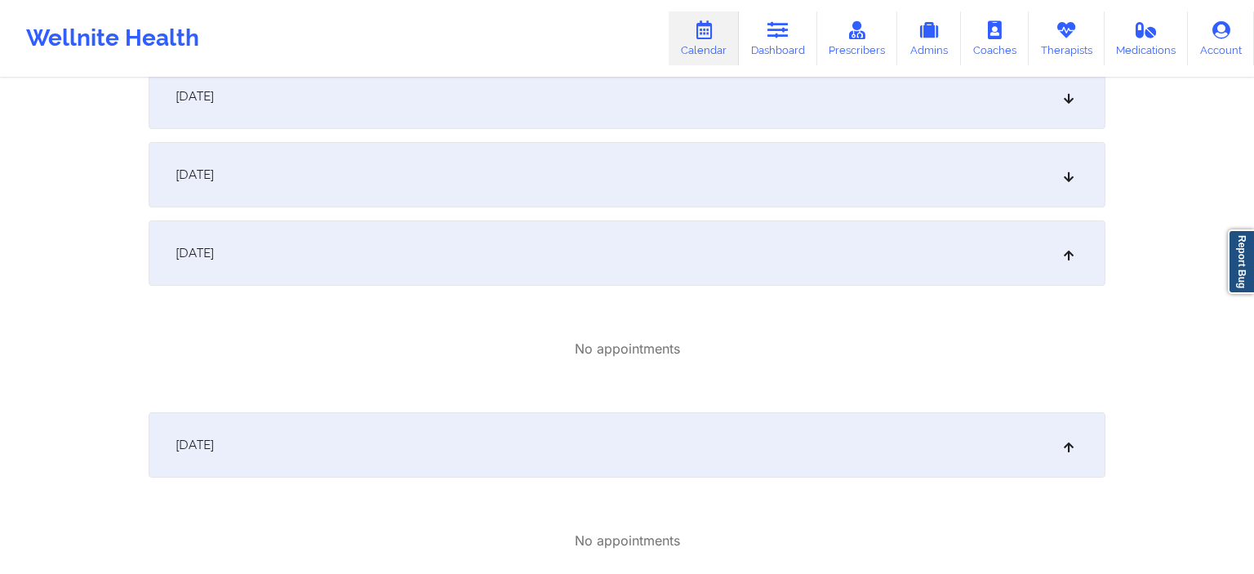
click at [439, 241] on div "[DATE]" at bounding box center [627, 252] width 957 height 65
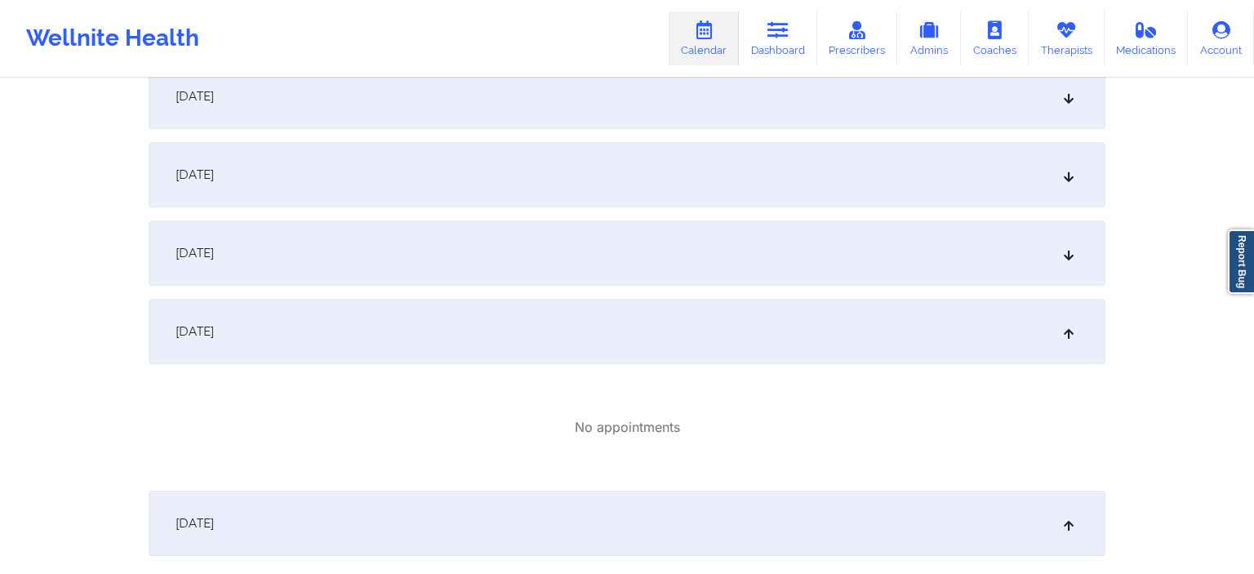
click at [429, 175] on div "[DATE]" at bounding box center [627, 174] width 957 height 65
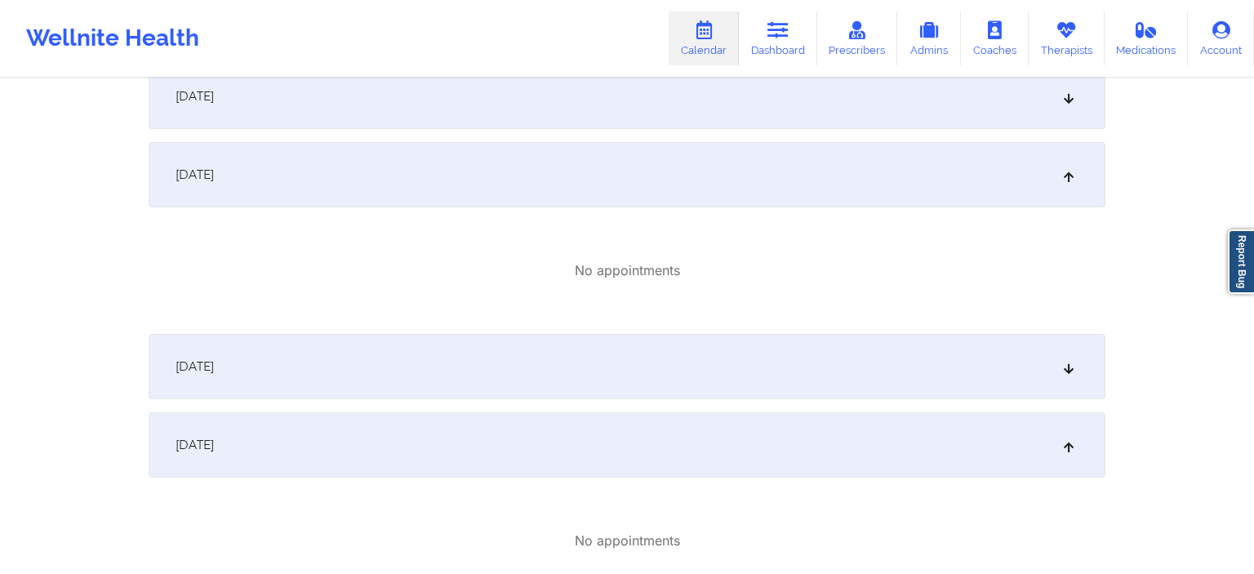
click at [382, 386] on div "[DATE]" at bounding box center [627, 366] width 957 height 65
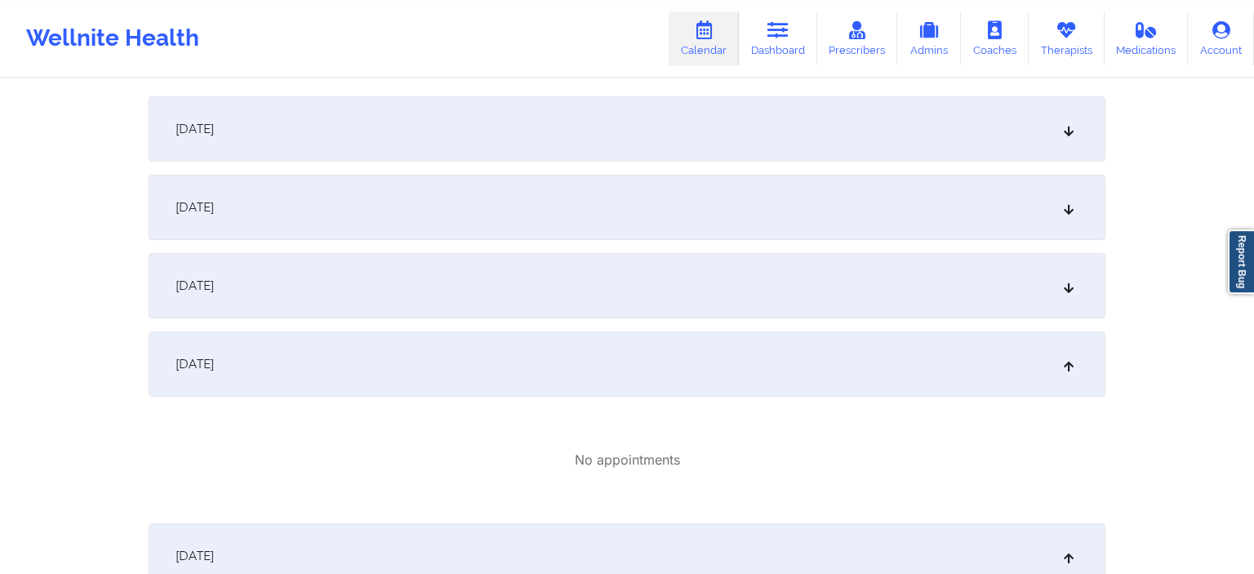
scroll to position [4447, 0]
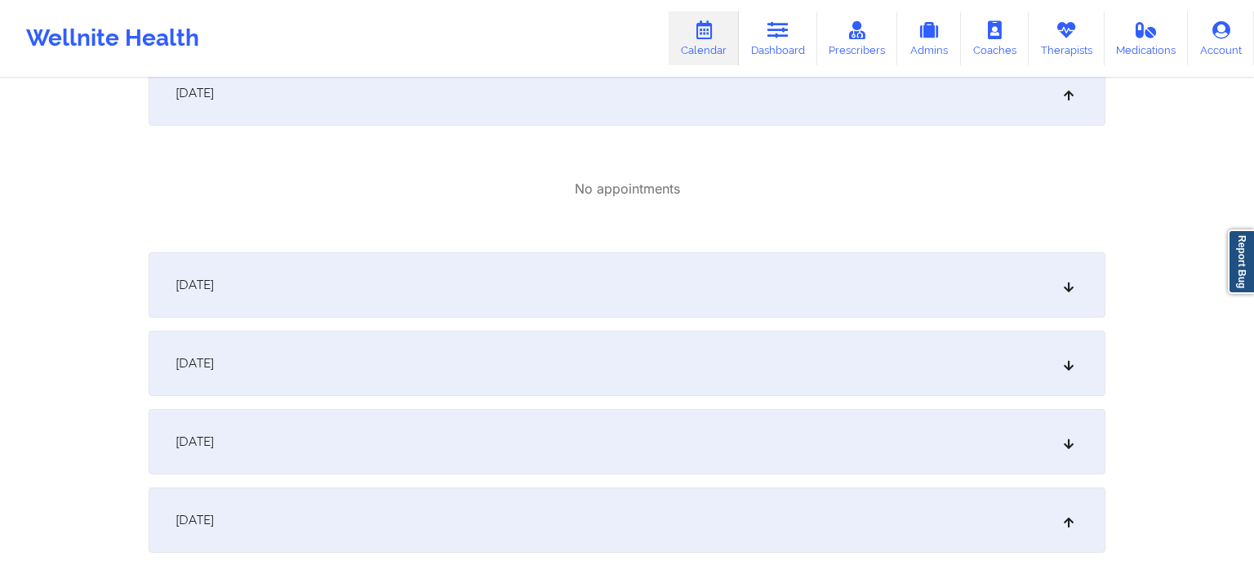
click at [366, 289] on div "[DATE]" at bounding box center [627, 284] width 957 height 65
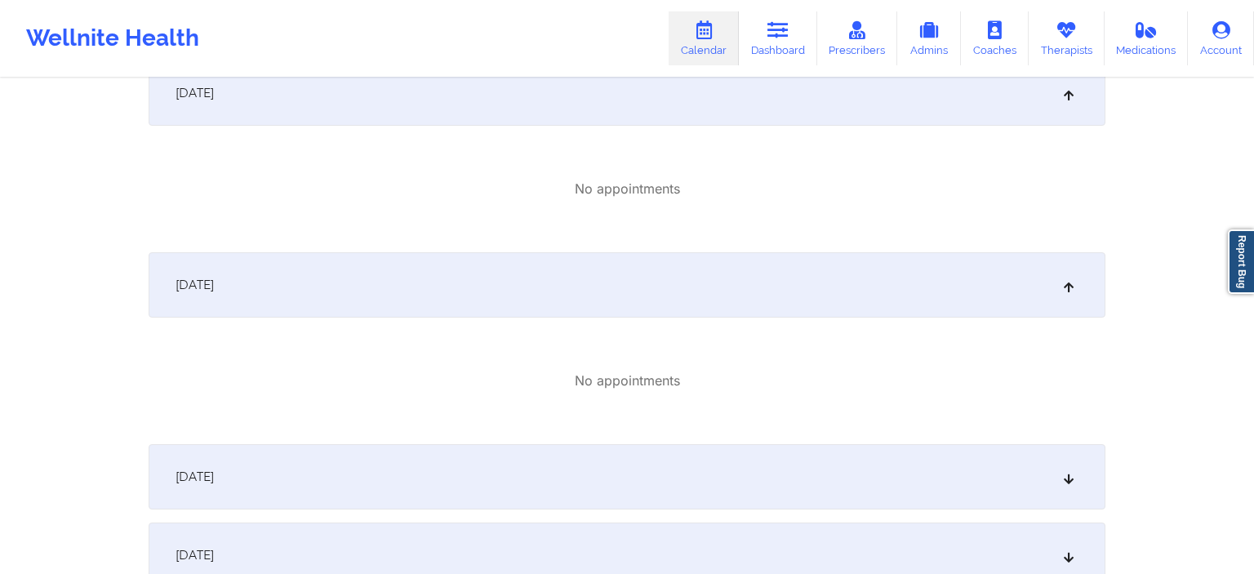
click at [380, 492] on div "[DATE]" at bounding box center [627, 476] width 957 height 65
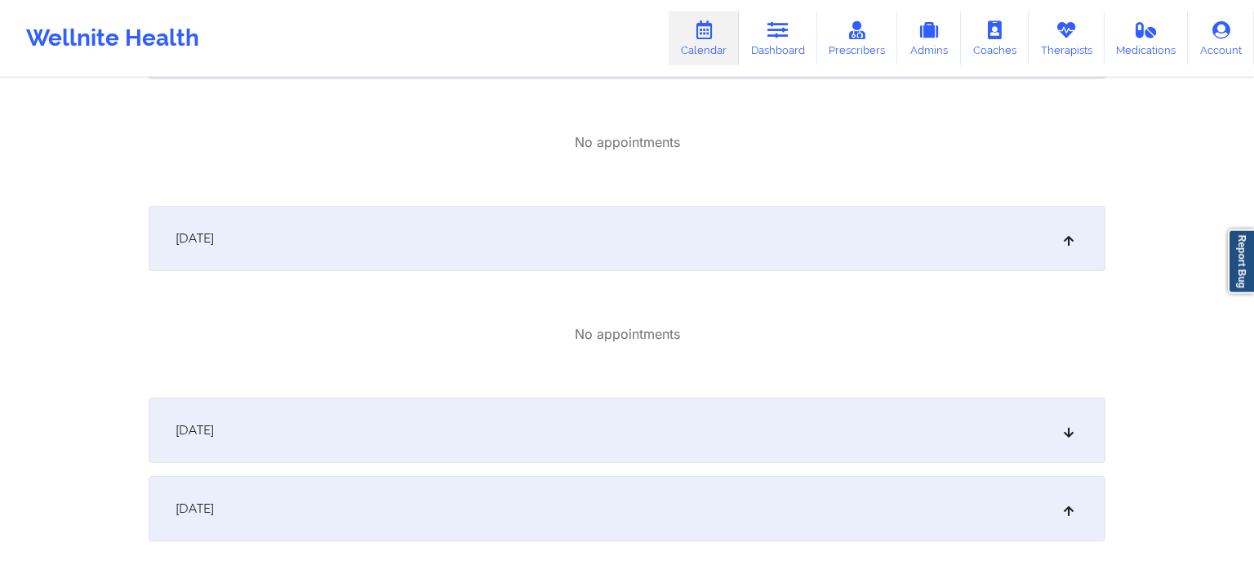
scroll to position [4705, 0]
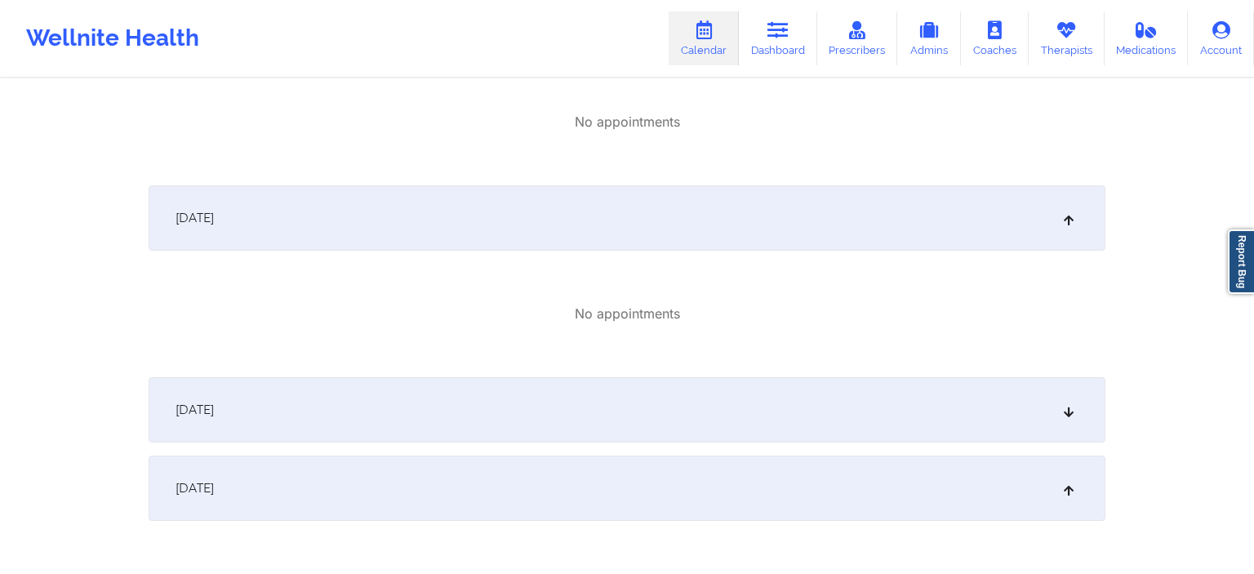
click at [406, 424] on div "[DATE]" at bounding box center [627, 409] width 957 height 65
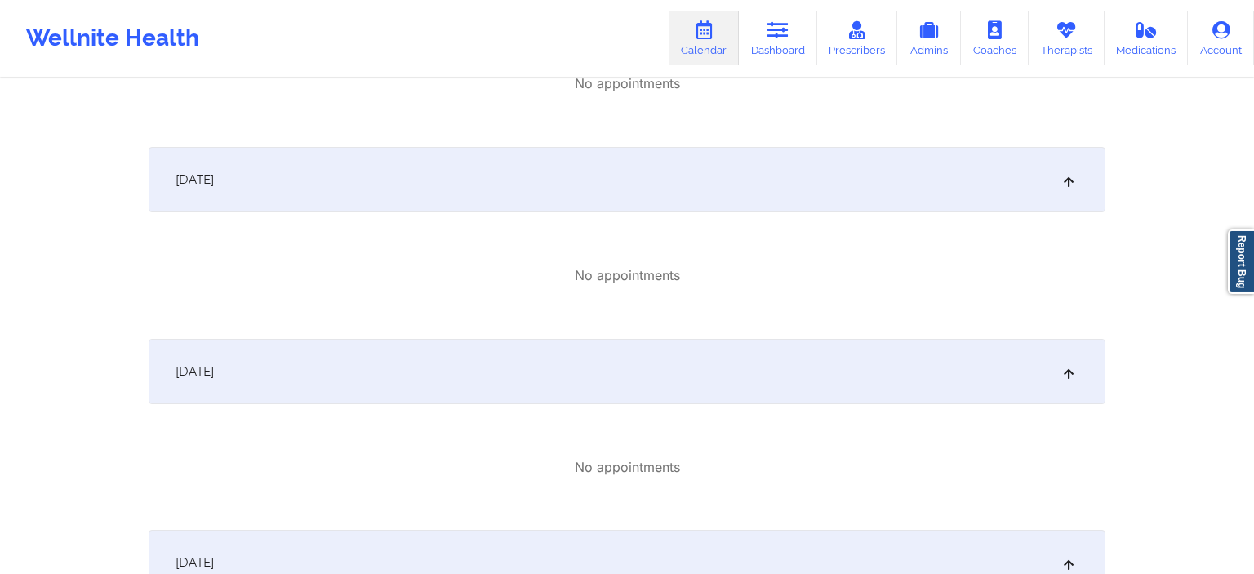
scroll to position [0, 0]
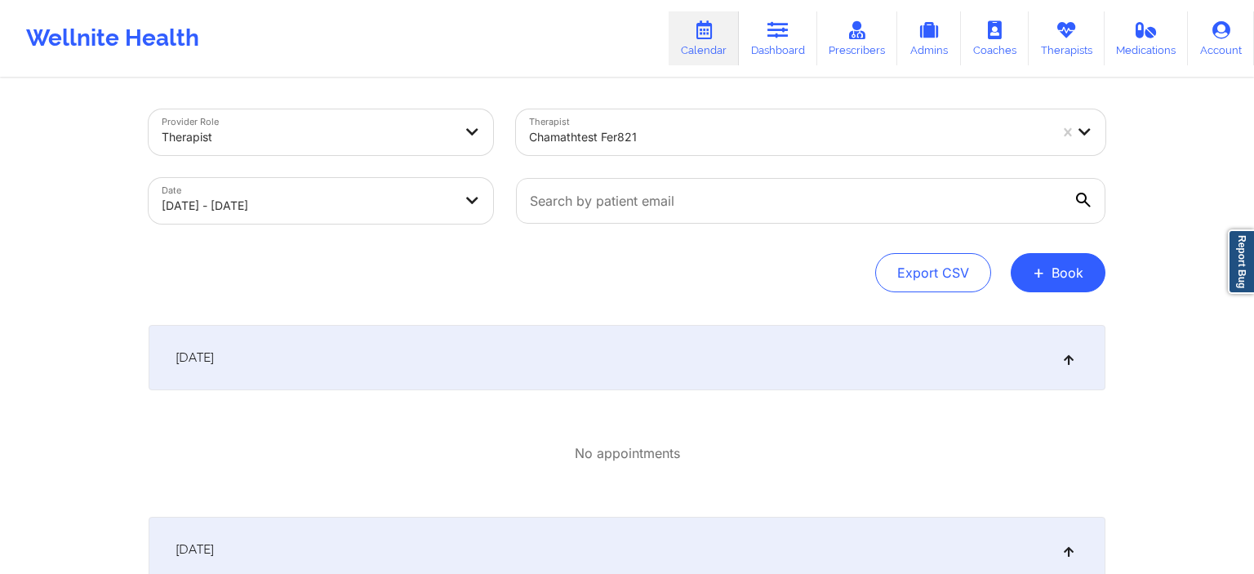
click at [753, 152] on div "chamathtest fer821" at bounding box center [788, 137] width 519 height 36
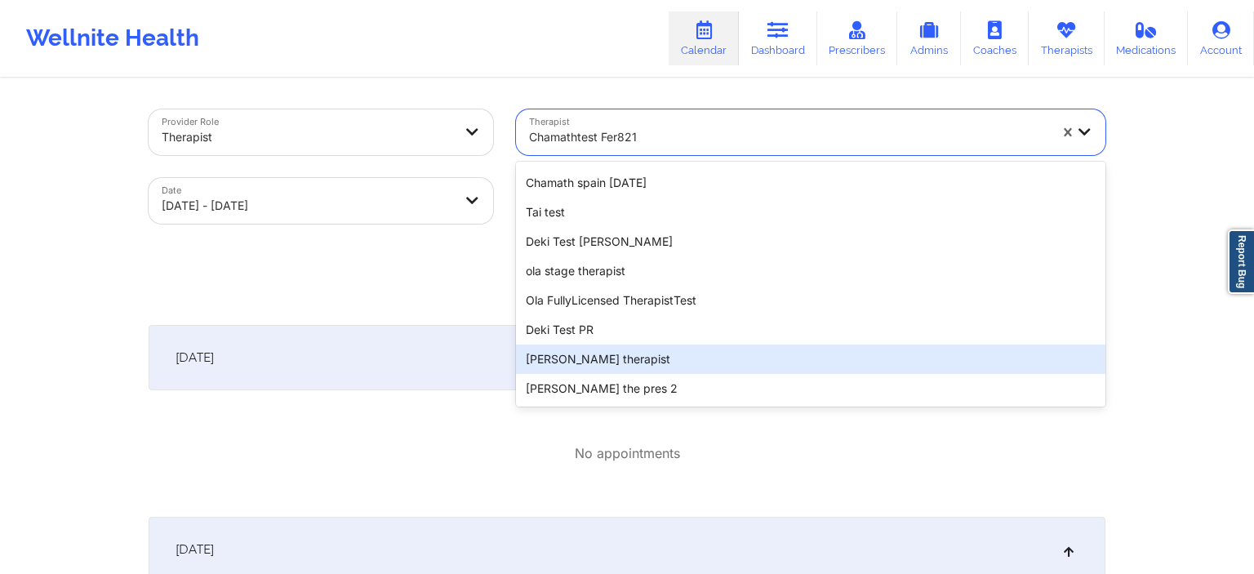
scroll to position [937, 0]
click at [642, 364] on div "chamathtest fer53025" at bounding box center [810, 358] width 589 height 29
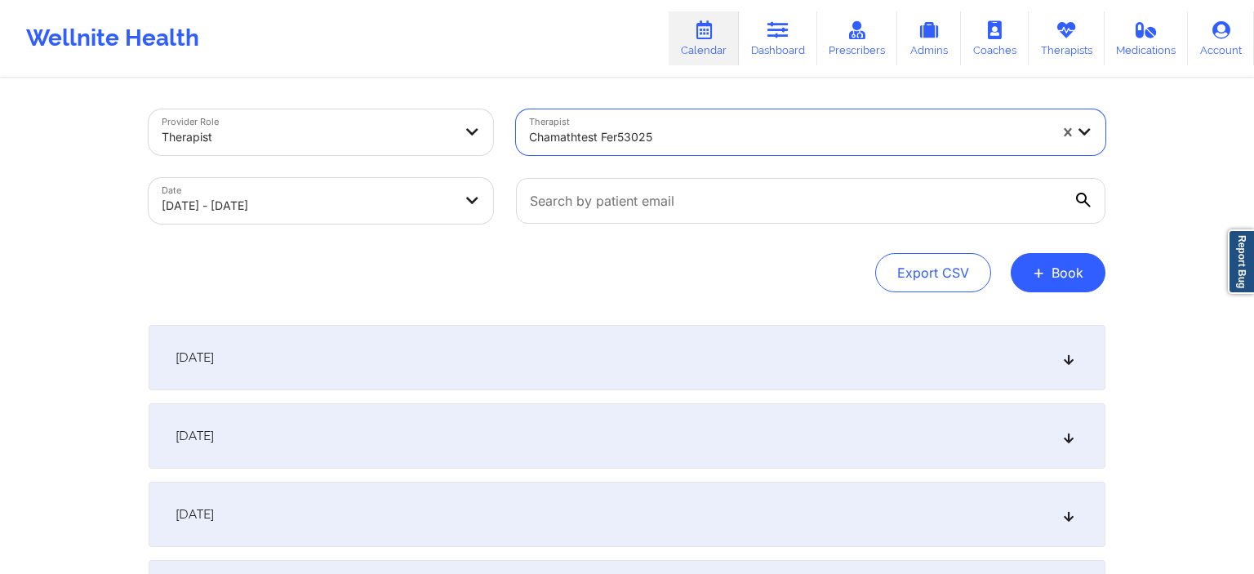
click at [551, 366] on div "[DATE]" at bounding box center [627, 357] width 957 height 65
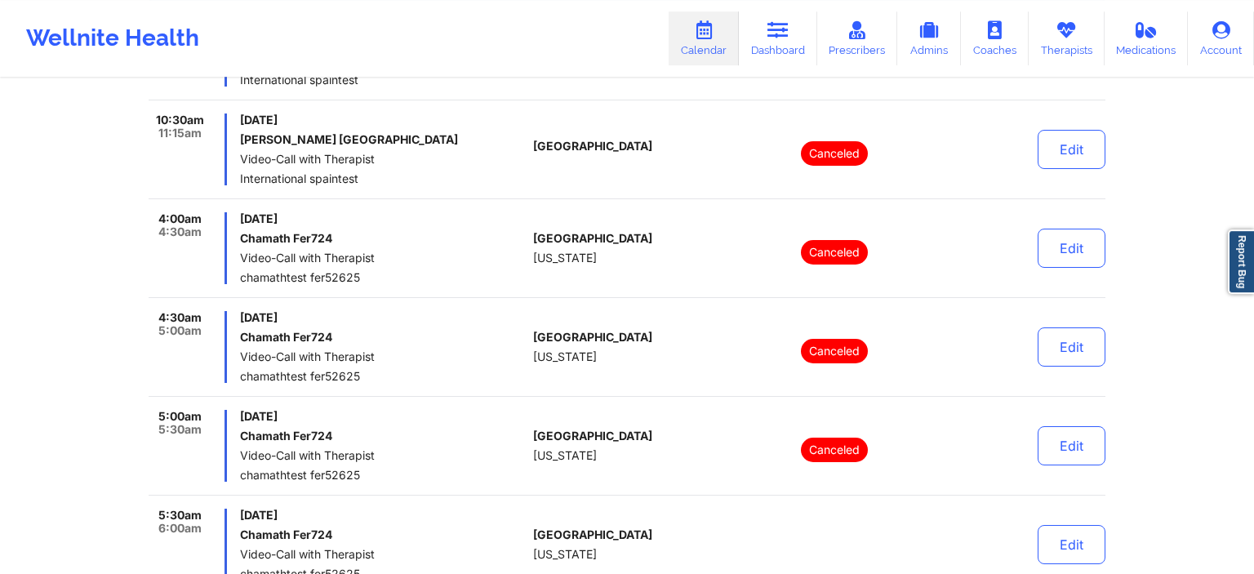
scroll to position [517, 0]
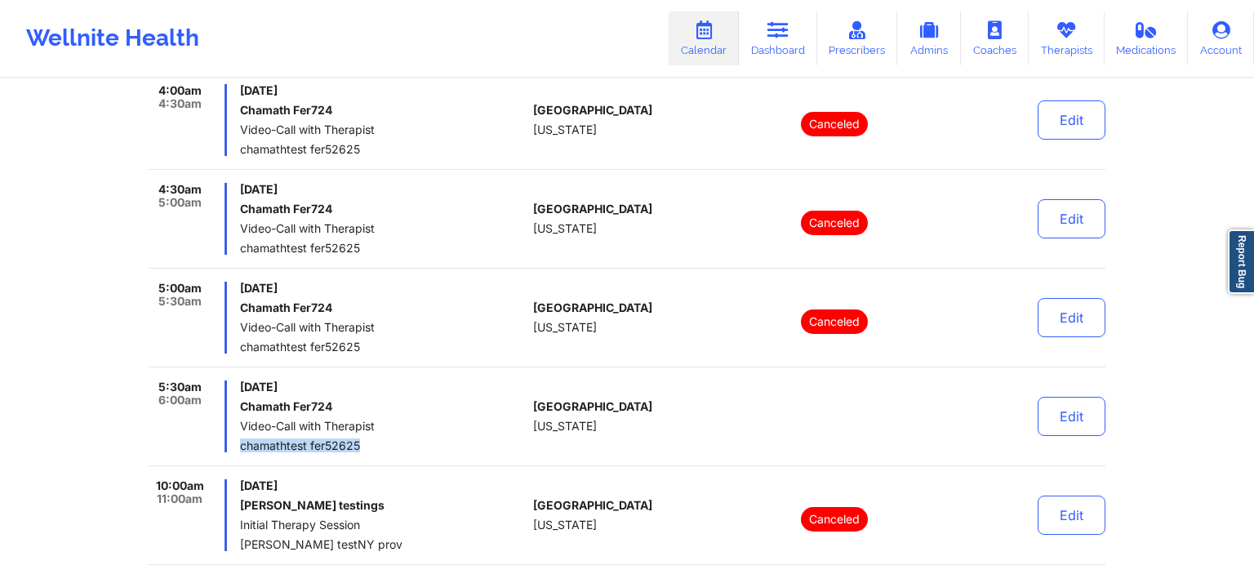
drag, startPoint x: 237, startPoint y: 446, endPoint x: 361, endPoint y: 449, distance: 124.1
click at [361, 449] on div "5:30am 6:00am [DATE] Chamath Fer724 Video-Call with Therapist chamathtest fer52…" at bounding box center [338, 416] width 378 height 72
copy span "chamathtest fer52625"
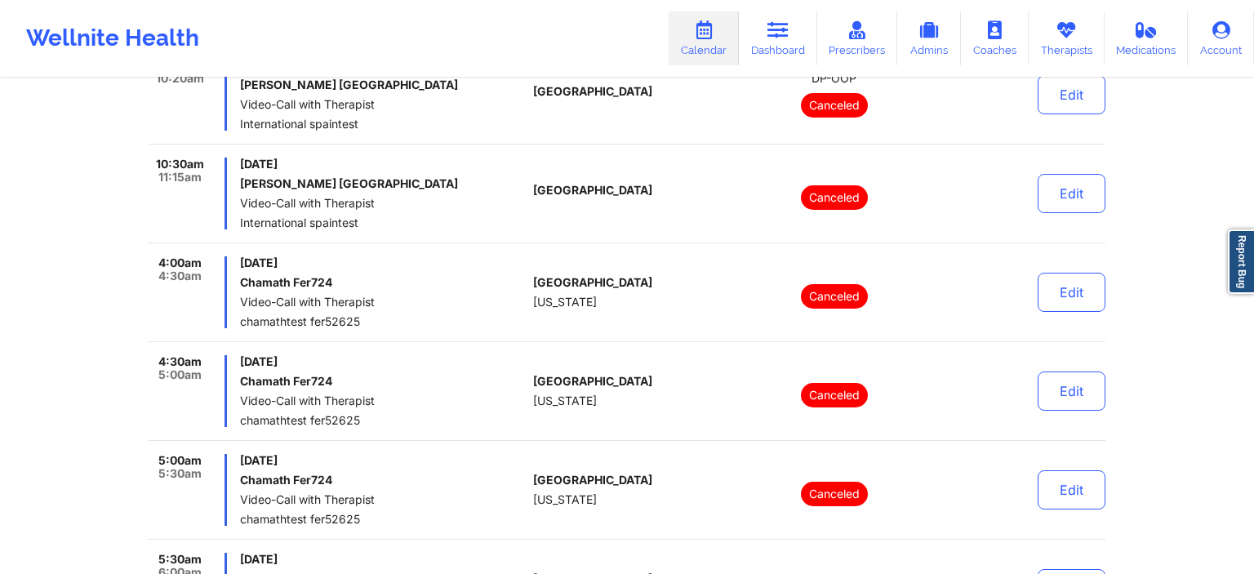
scroll to position [0, 0]
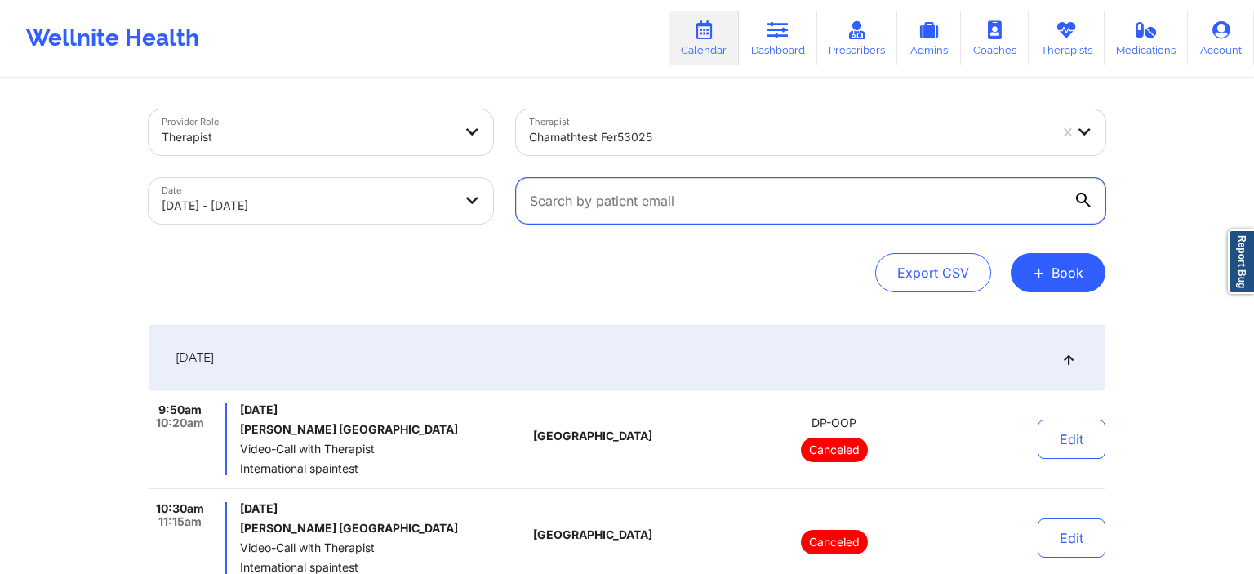
click at [553, 201] on input "text" at bounding box center [810, 201] width 589 height 46
paste input "chamathtest fer52625"
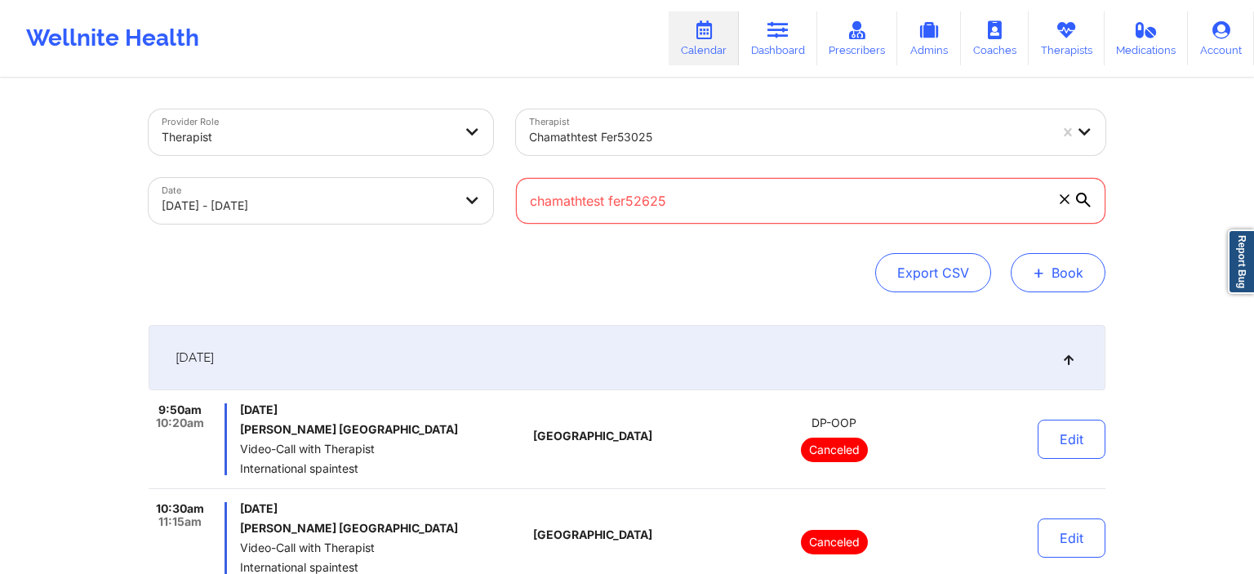
type input "chamathtest fer52625"
click at [1037, 277] on span "+" at bounding box center [1038, 272] width 12 height 9
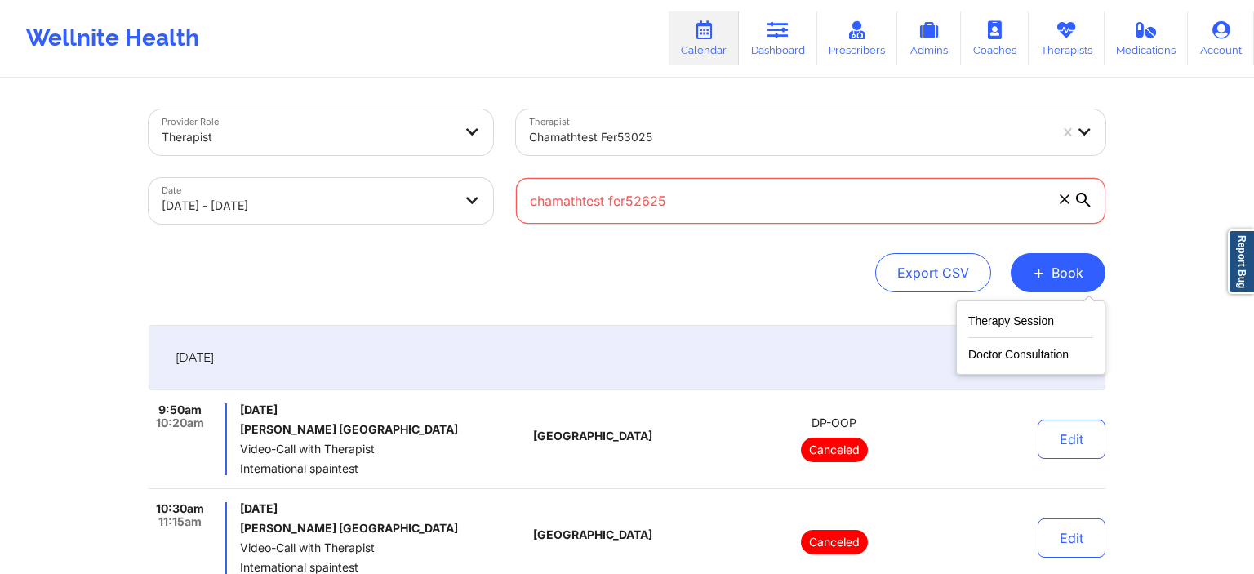
click at [1067, 203] on icon at bounding box center [1064, 199] width 10 height 10
click at [1067, 203] on input "chamathtest fer52625" at bounding box center [810, 201] width 589 height 46
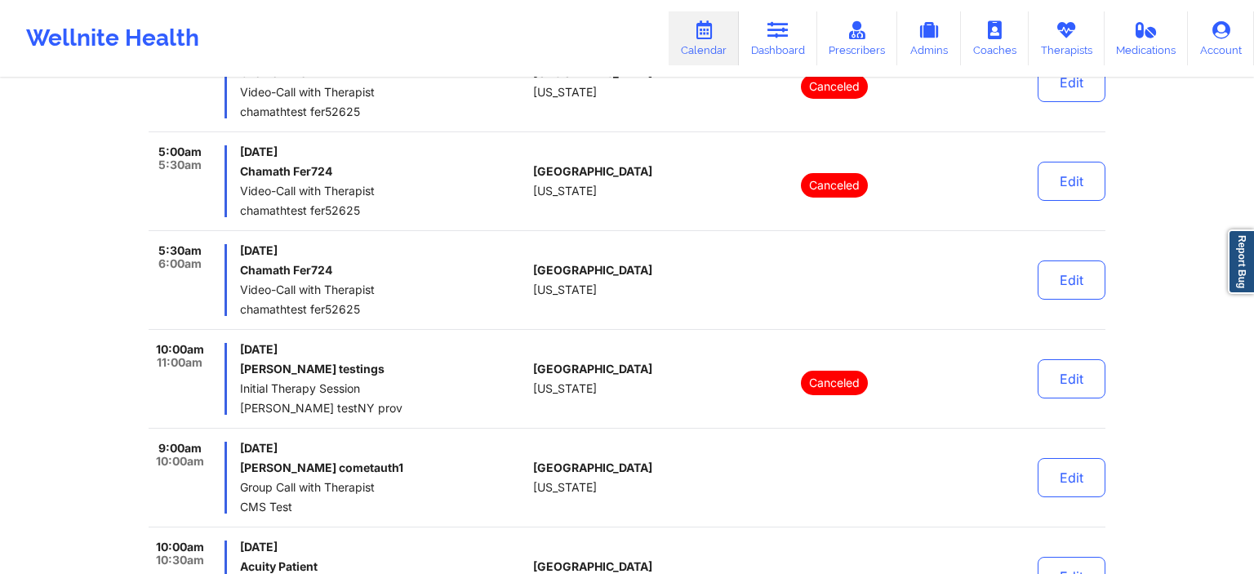
scroll to position [689, 0]
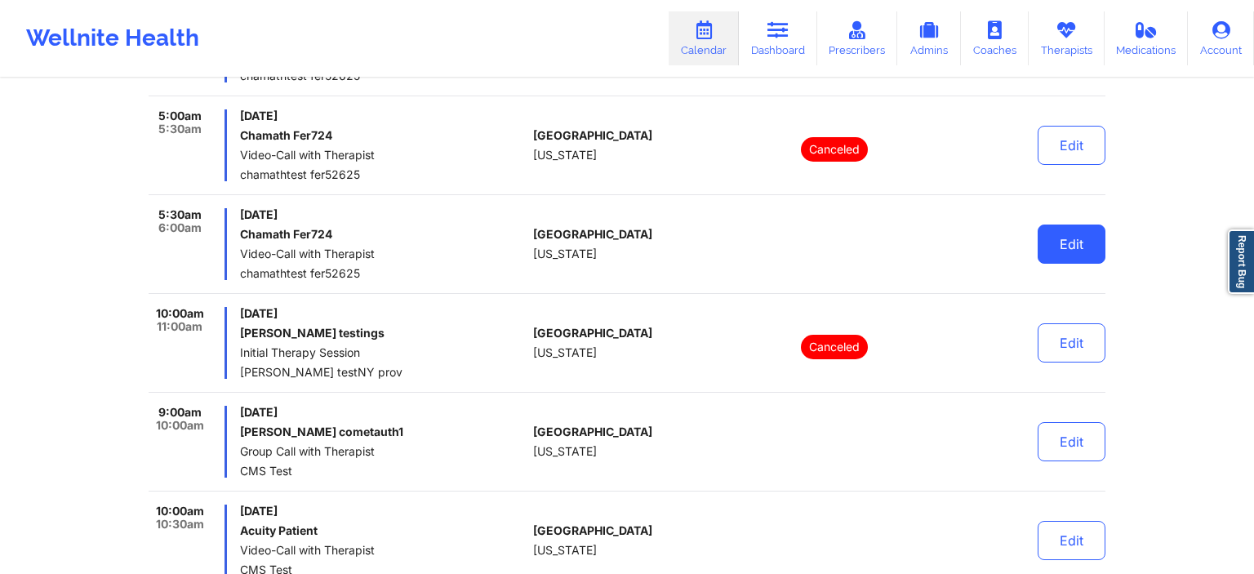
click at [1058, 246] on button "Edit" at bounding box center [1071, 243] width 68 height 39
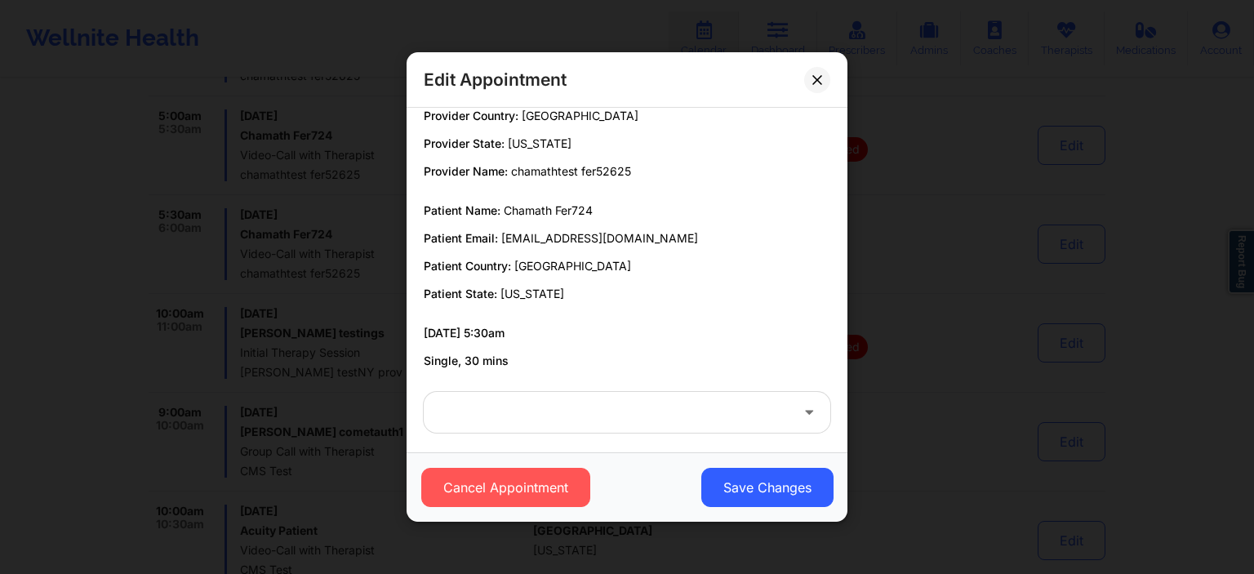
scroll to position [25, 0]
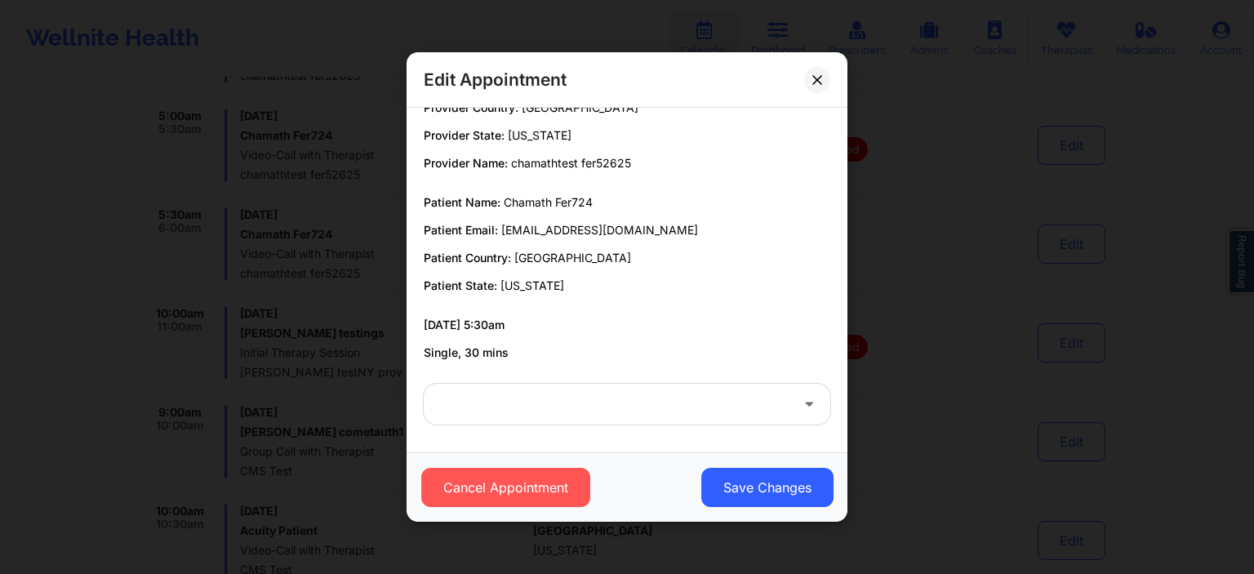
drag, startPoint x: 512, startPoint y: 229, endPoint x: 658, endPoint y: 227, distance: 146.1
click at [658, 227] on p "Patient Email: [EMAIL_ADDRESS][DOMAIN_NAME]" at bounding box center [627, 230] width 406 height 16
copy p "[EMAIL_ADDRESS][DOMAIN_NAME]"
click at [811, 81] on button at bounding box center [817, 79] width 26 height 26
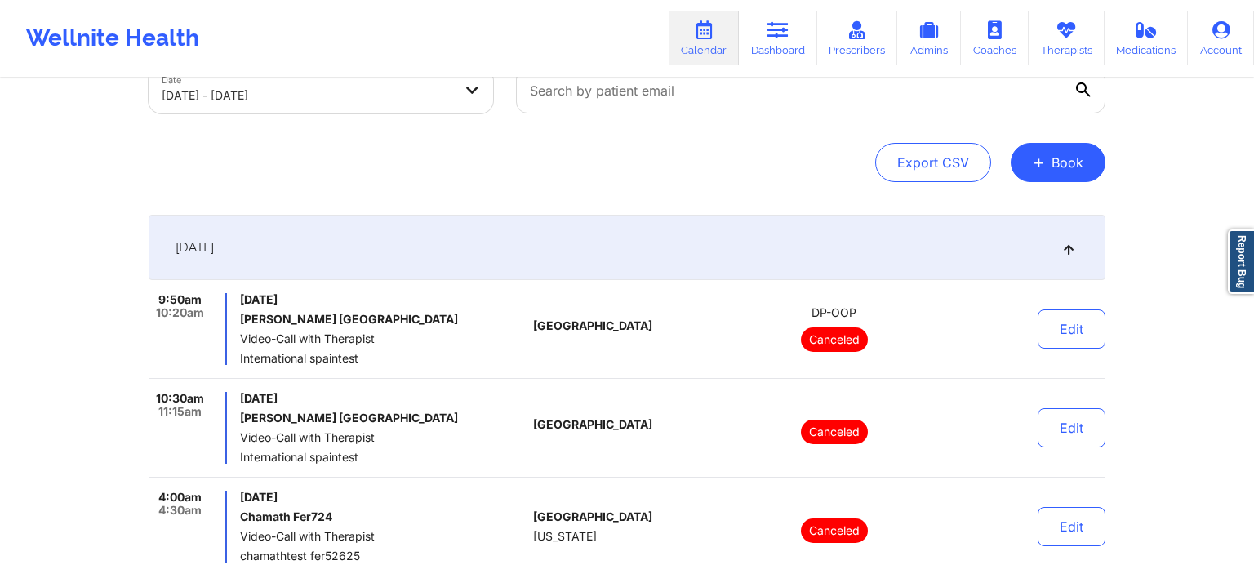
scroll to position [0, 0]
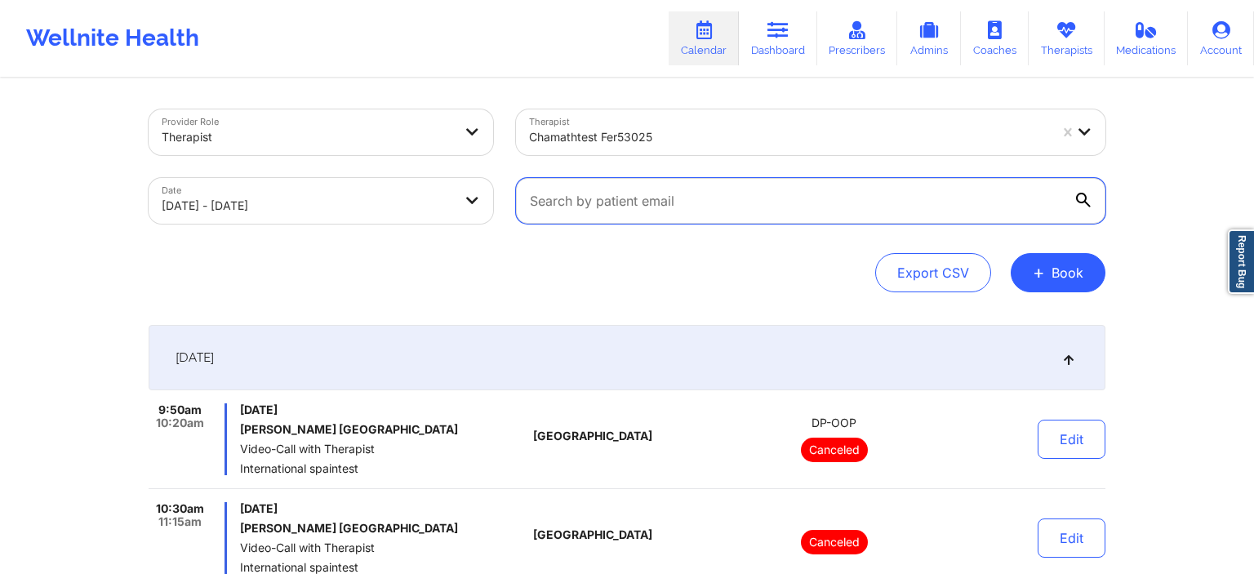
click at [624, 214] on input "text" at bounding box center [810, 201] width 589 height 46
paste input "[EMAIL_ADDRESS][DOMAIN_NAME]"
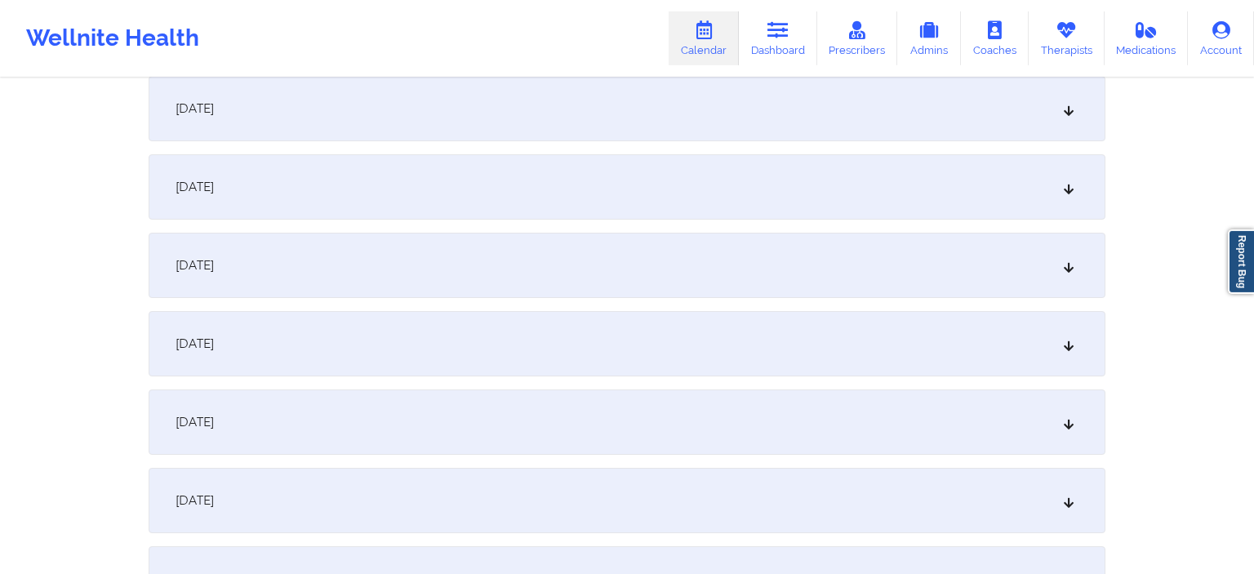
scroll to position [258, 0]
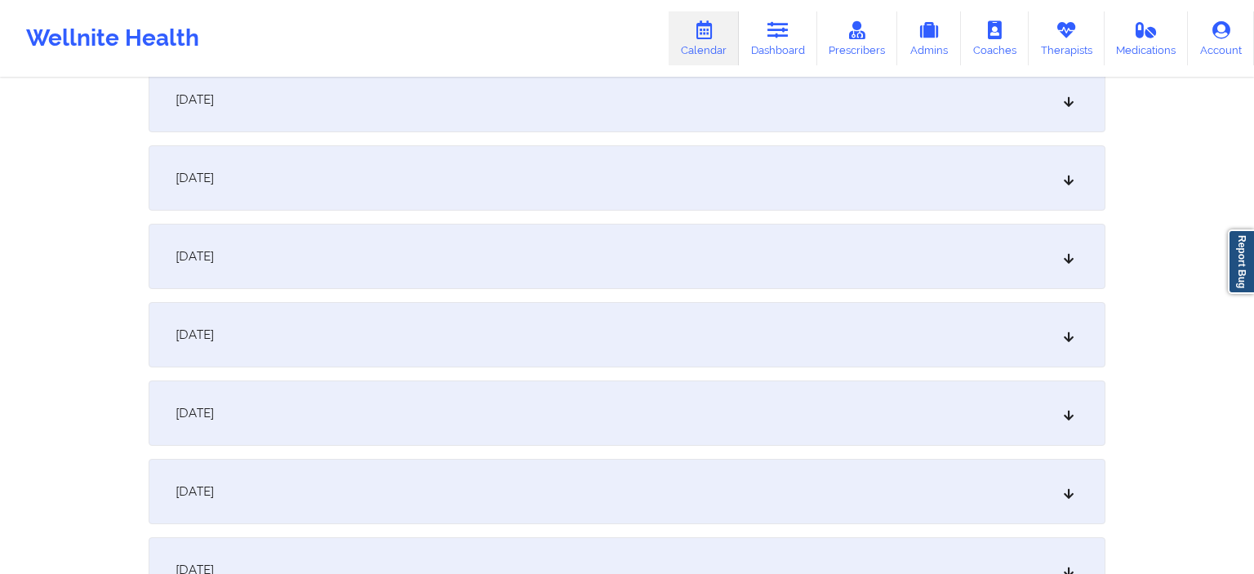
type input "[EMAIL_ADDRESS][DOMAIN_NAME]"
click at [322, 104] on div "[DATE]" at bounding box center [627, 99] width 957 height 65
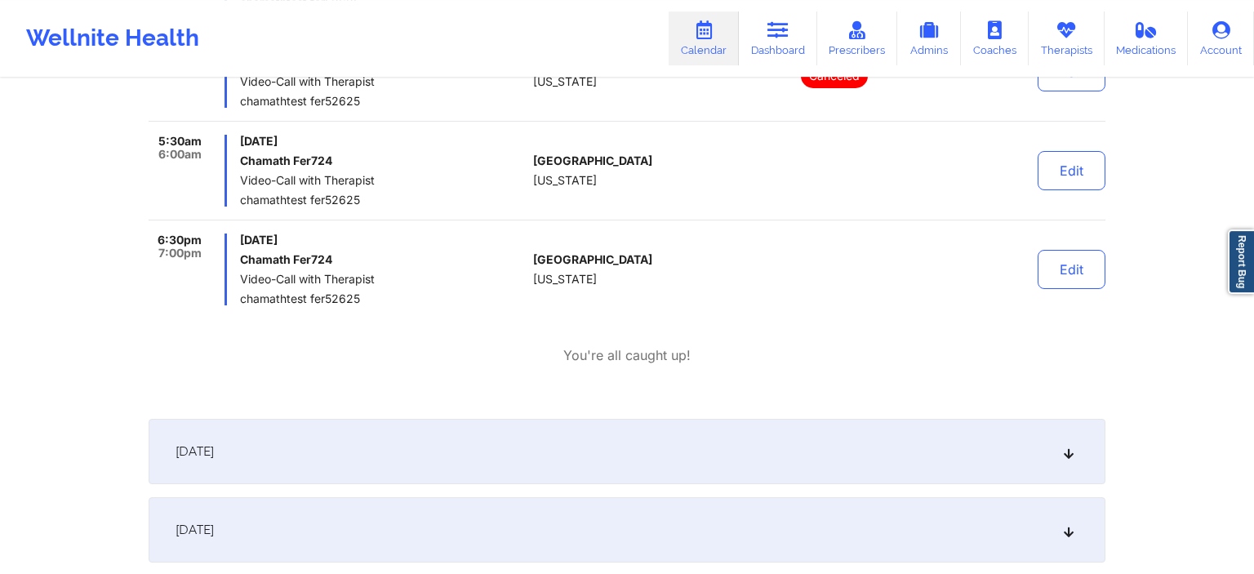
scroll to position [775, 0]
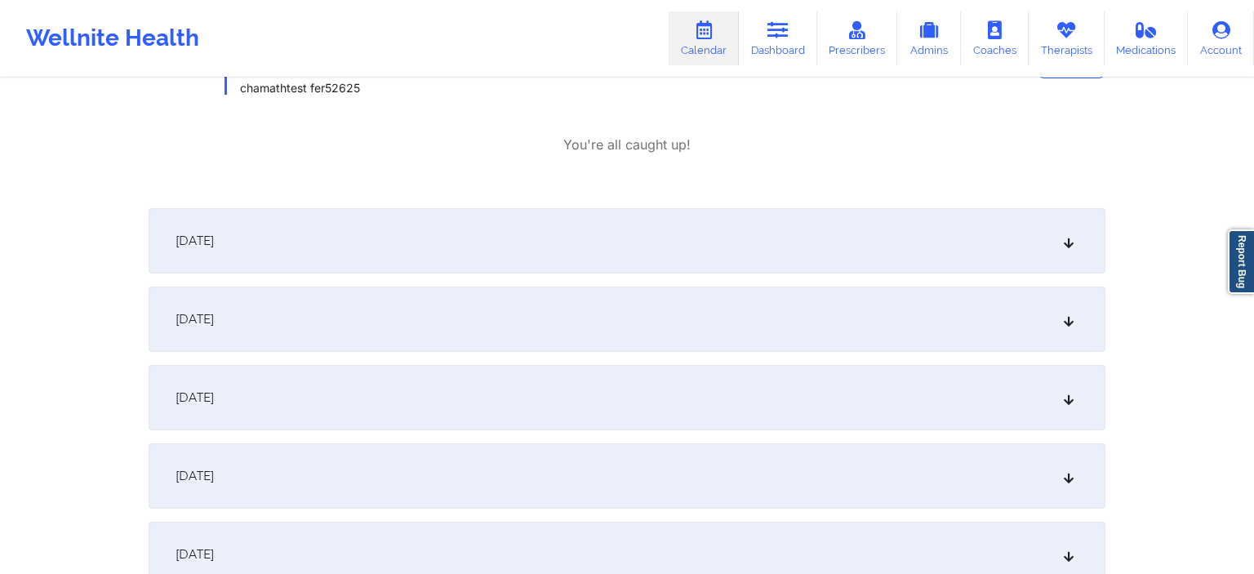
click at [353, 375] on div "[DATE]" at bounding box center [627, 397] width 957 height 65
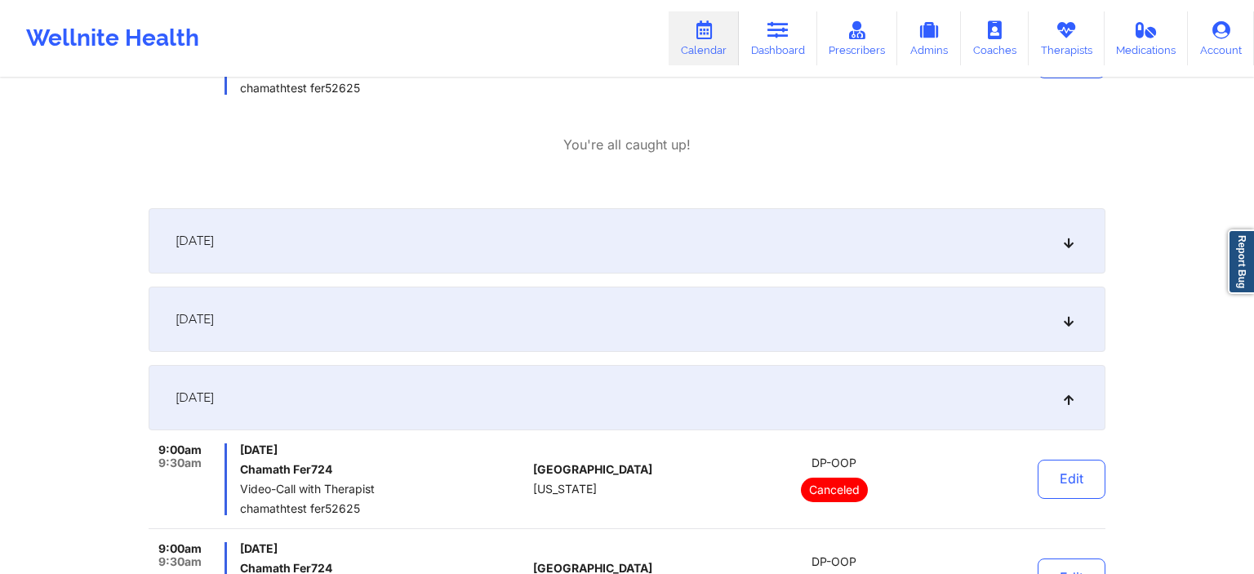
click at [357, 326] on div "[DATE]" at bounding box center [627, 318] width 957 height 65
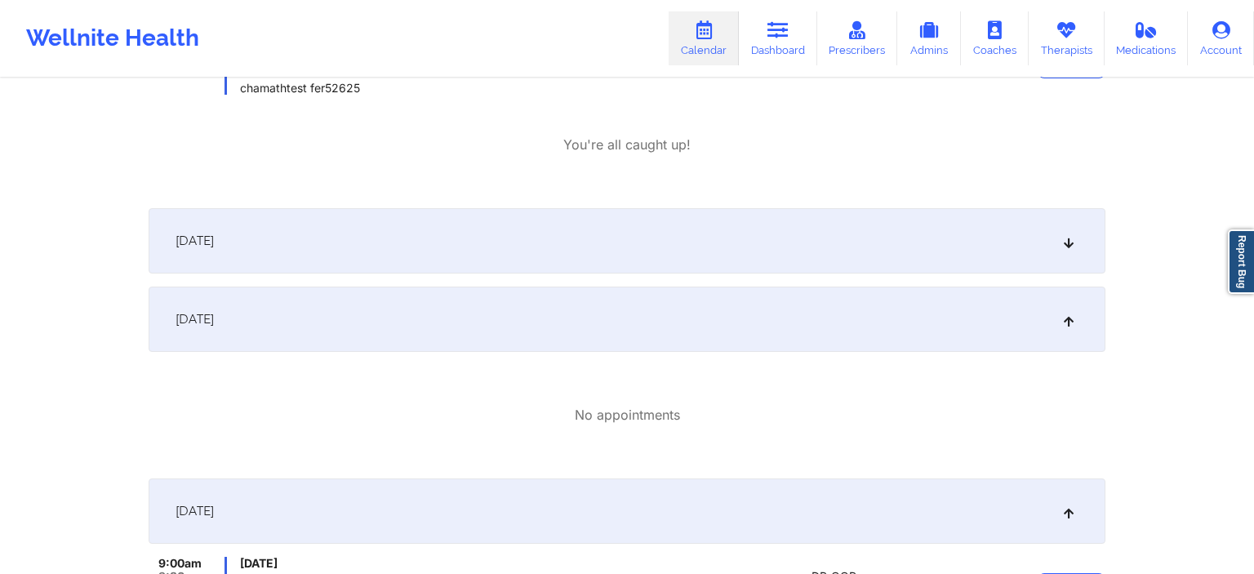
click at [367, 256] on div "[DATE]" at bounding box center [627, 240] width 957 height 65
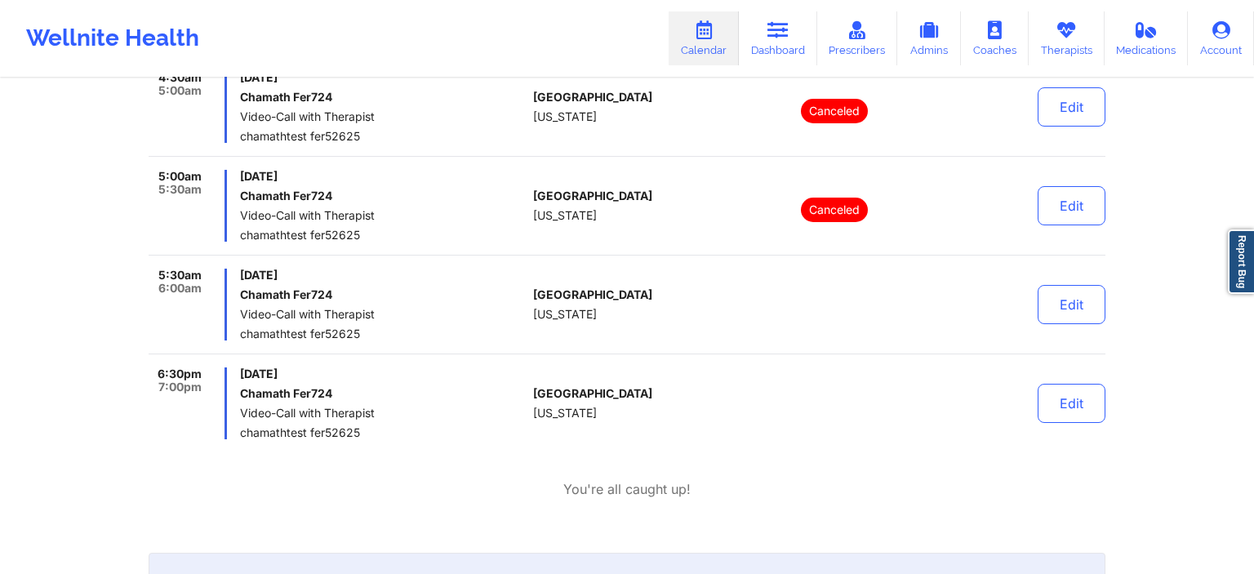
scroll to position [0, 0]
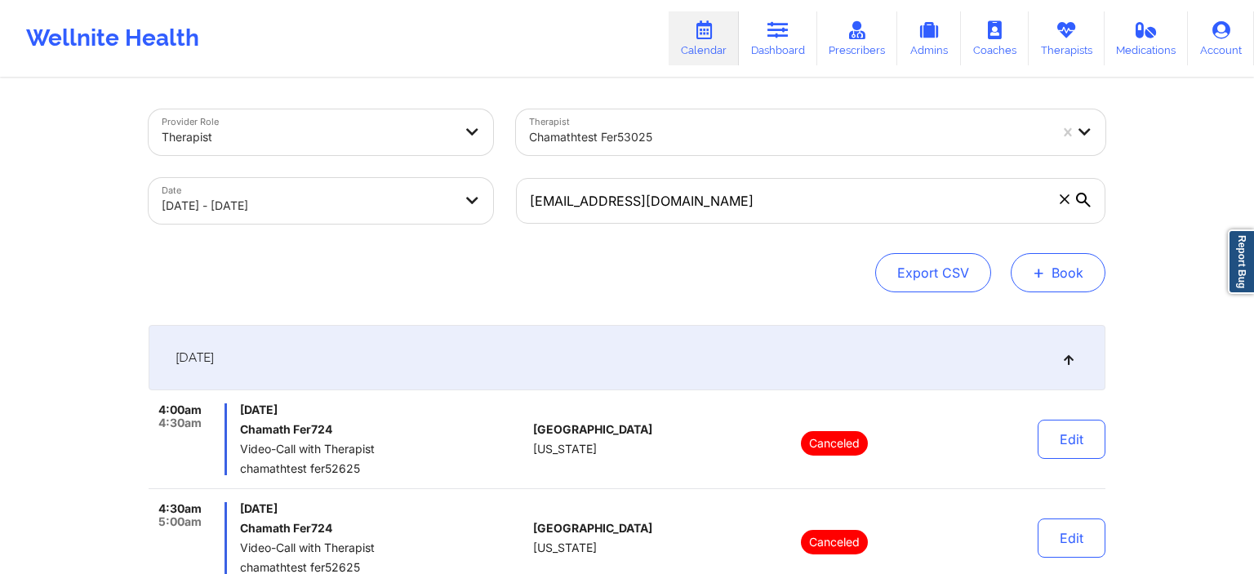
click at [1066, 282] on button "+ Book" at bounding box center [1057, 272] width 95 height 39
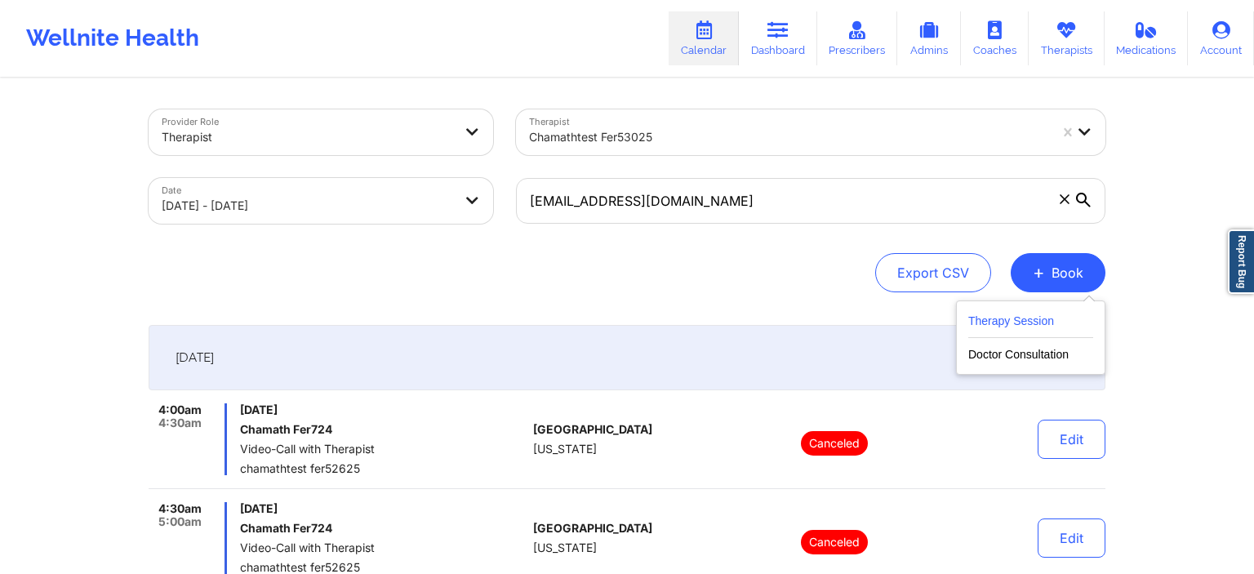
click at [1025, 322] on button "Therapy Session" at bounding box center [1030, 324] width 125 height 27
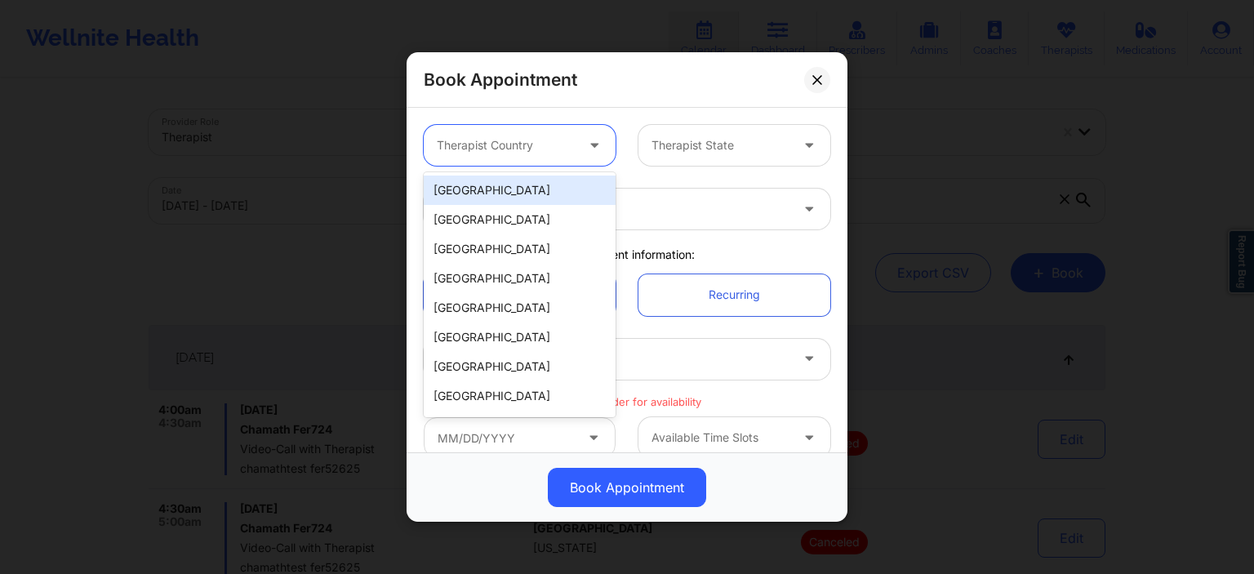
click at [515, 155] on div "Therapist Country" at bounding box center [500, 145] width 153 height 41
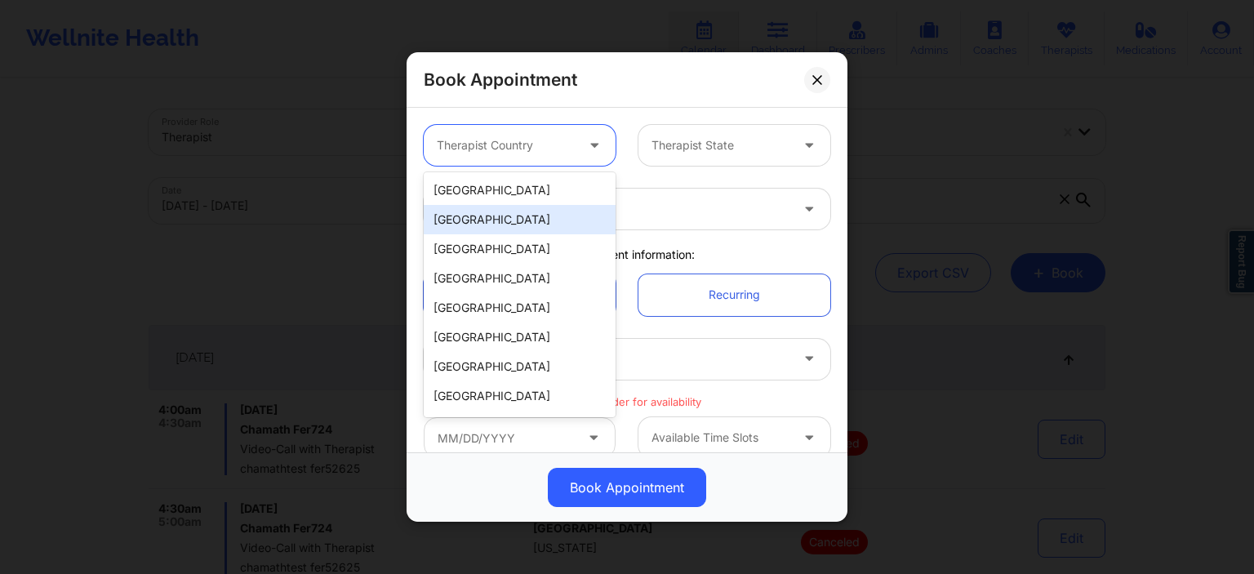
click at [517, 192] on div "[GEOGRAPHIC_DATA]" at bounding box center [520, 189] width 192 height 29
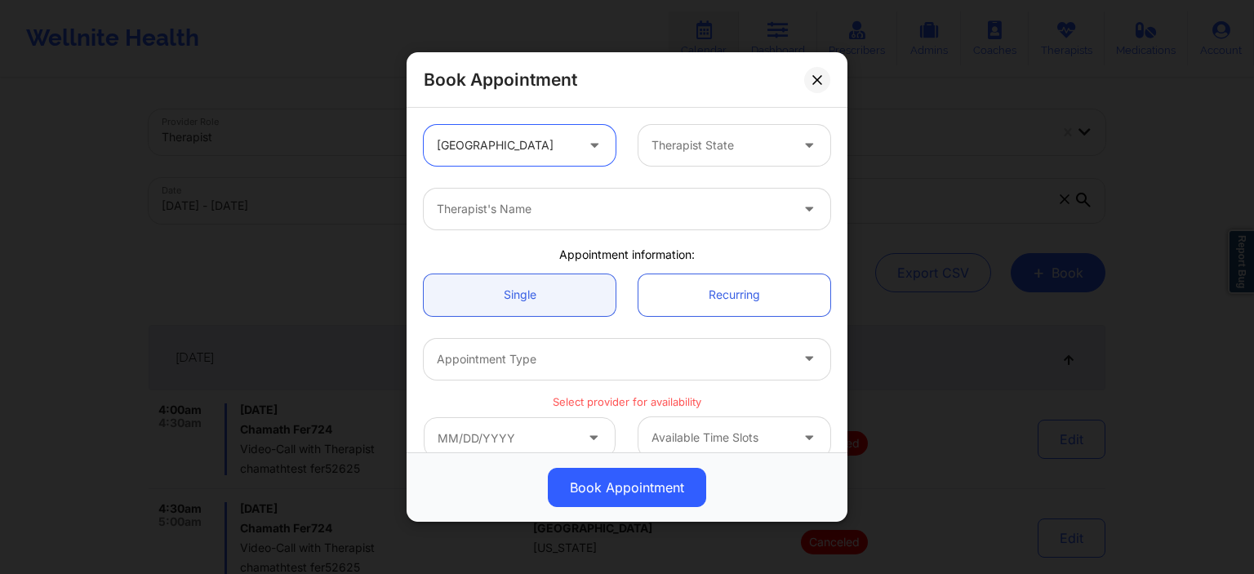
click at [689, 149] on div at bounding box center [720, 145] width 138 height 20
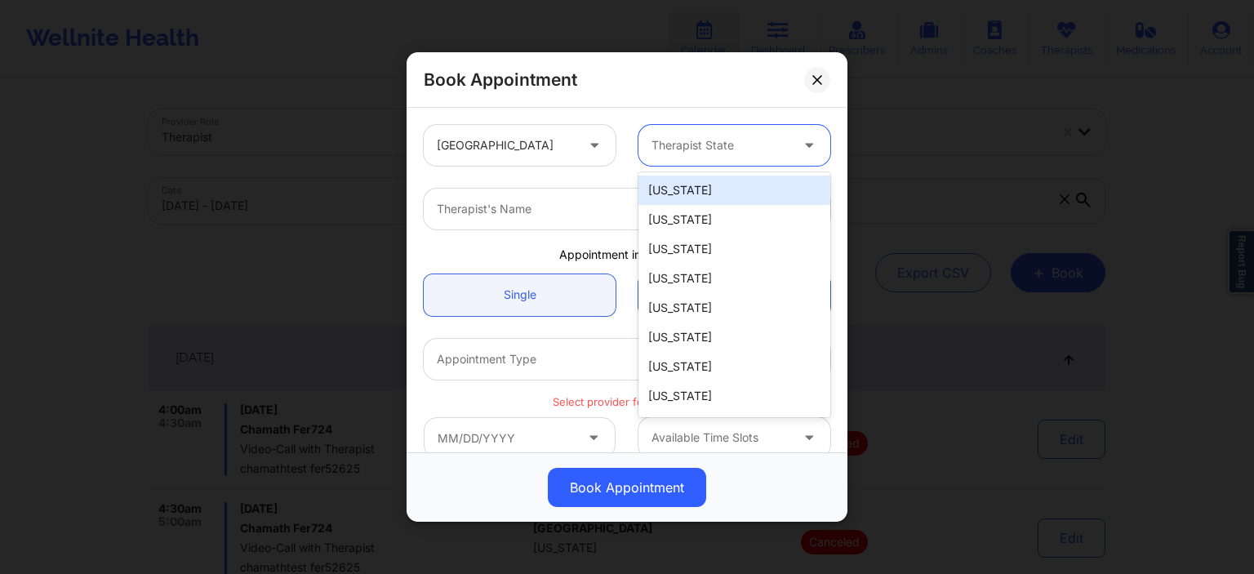
click at [693, 191] on div "[US_STATE]" at bounding box center [734, 189] width 192 height 29
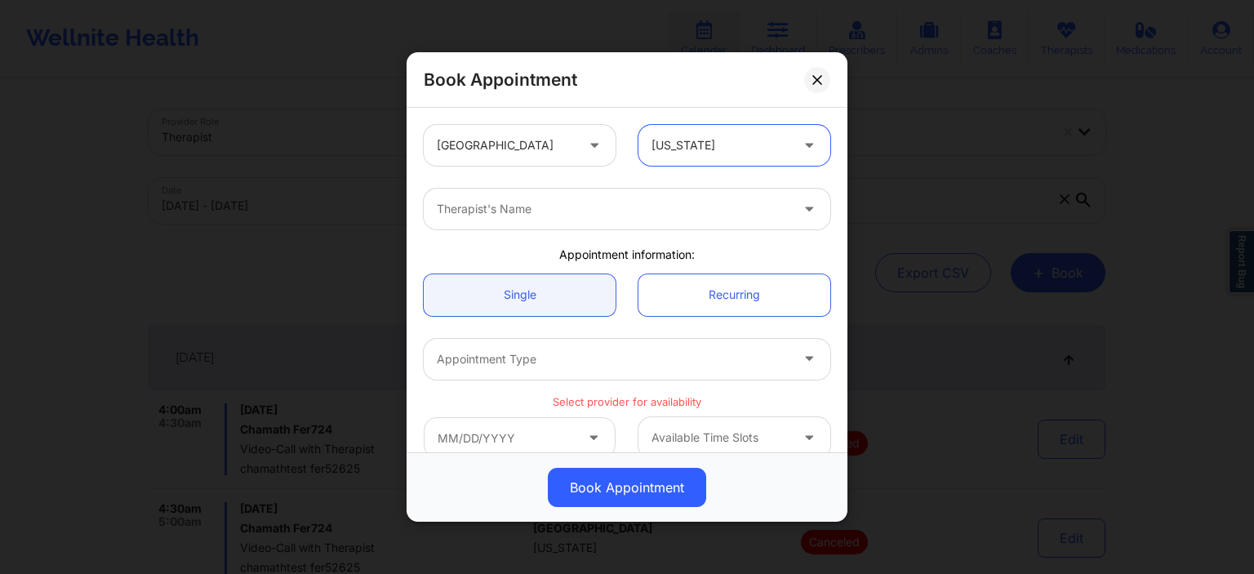
click at [592, 216] on div at bounding box center [613, 209] width 353 height 20
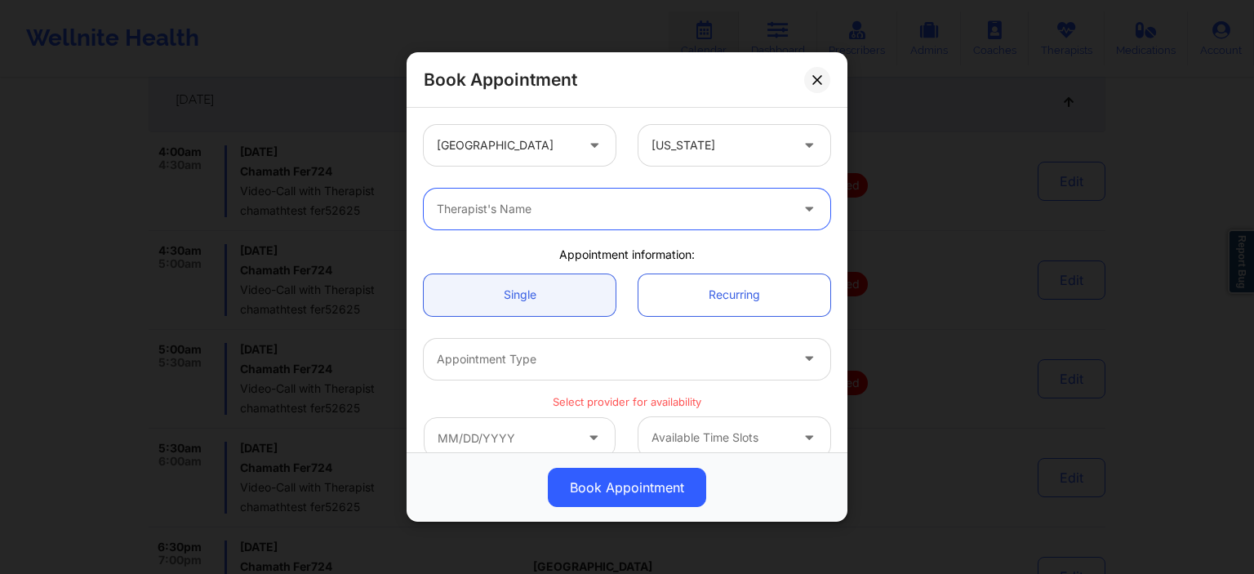
click at [518, 205] on div at bounding box center [613, 209] width 353 height 20
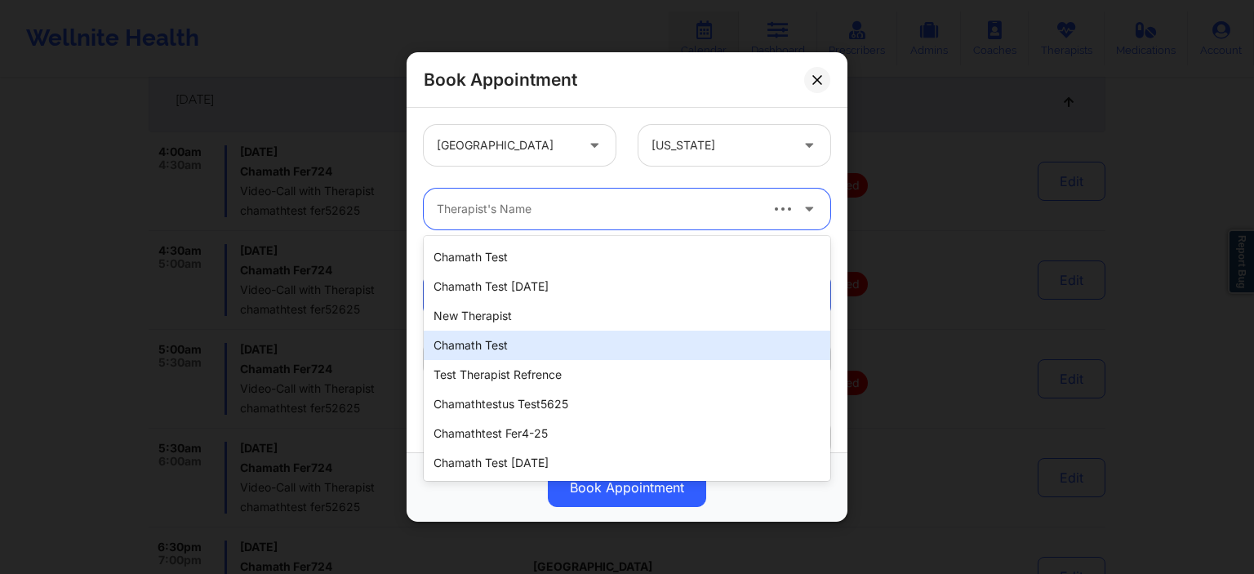
scroll to position [1525, 0]
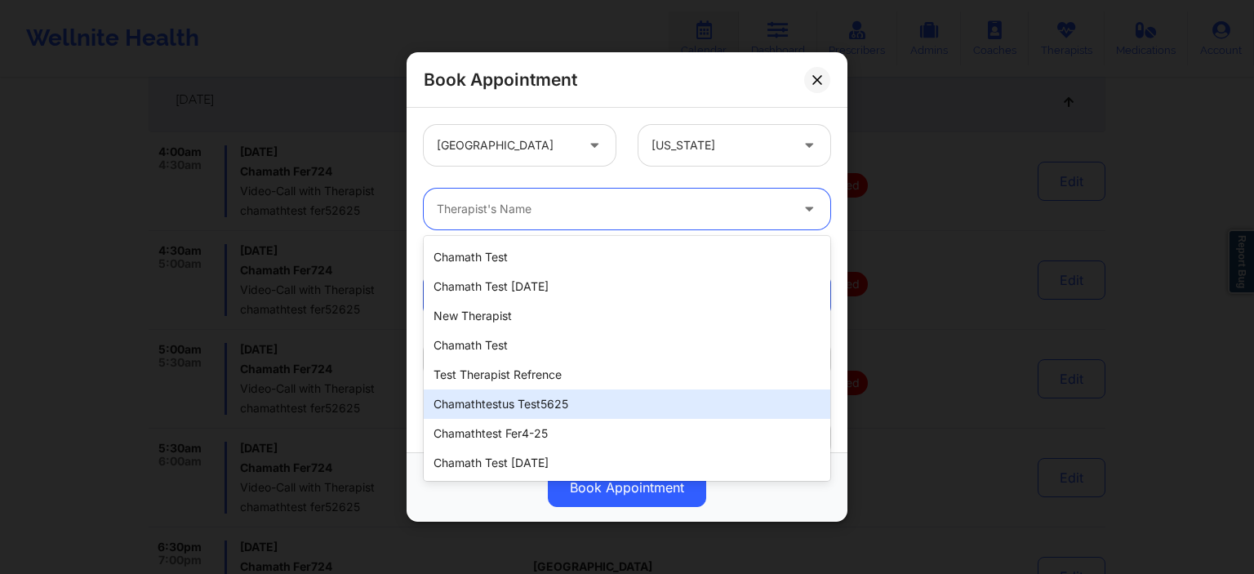
click at [583, 406] on div "chamathtestus test5625" at bounding box center [627, 403] width 406 height 29
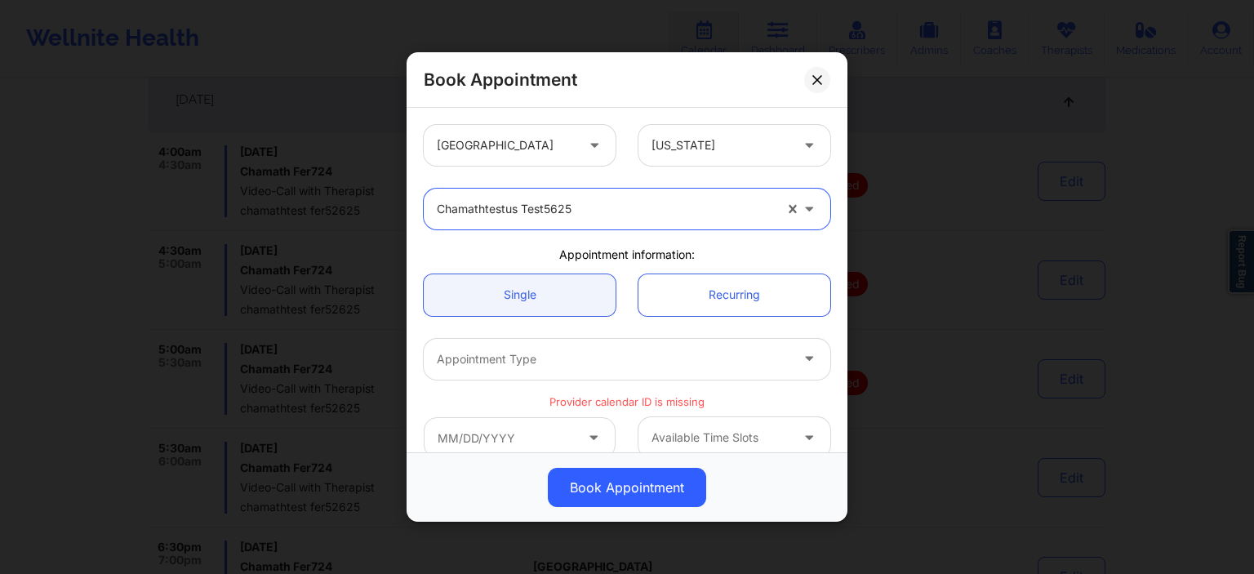
scroll to position [235, 0]
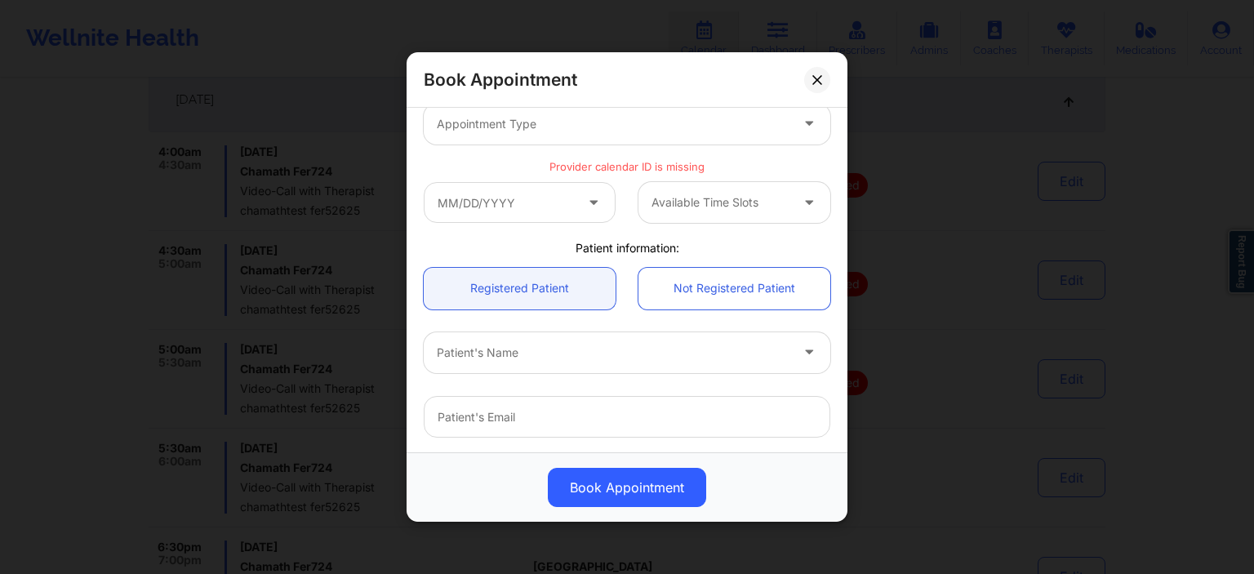
click at [541, 142] on div "Appointment Type" at bounding box center [607, 123] width 367 height 41
click at [544, 131] on div at bounding box center [613, 124] width 353 height 20
click at [544, 130] on div at bounding box center [613, 124] width 353 height 20
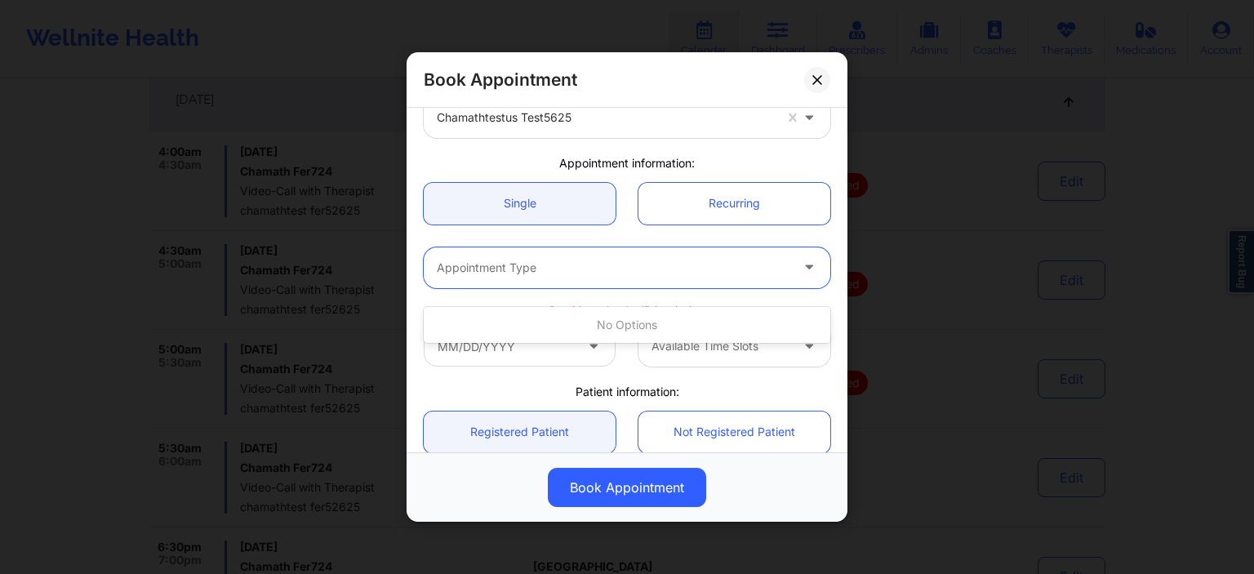
scroll to position [78, 0]
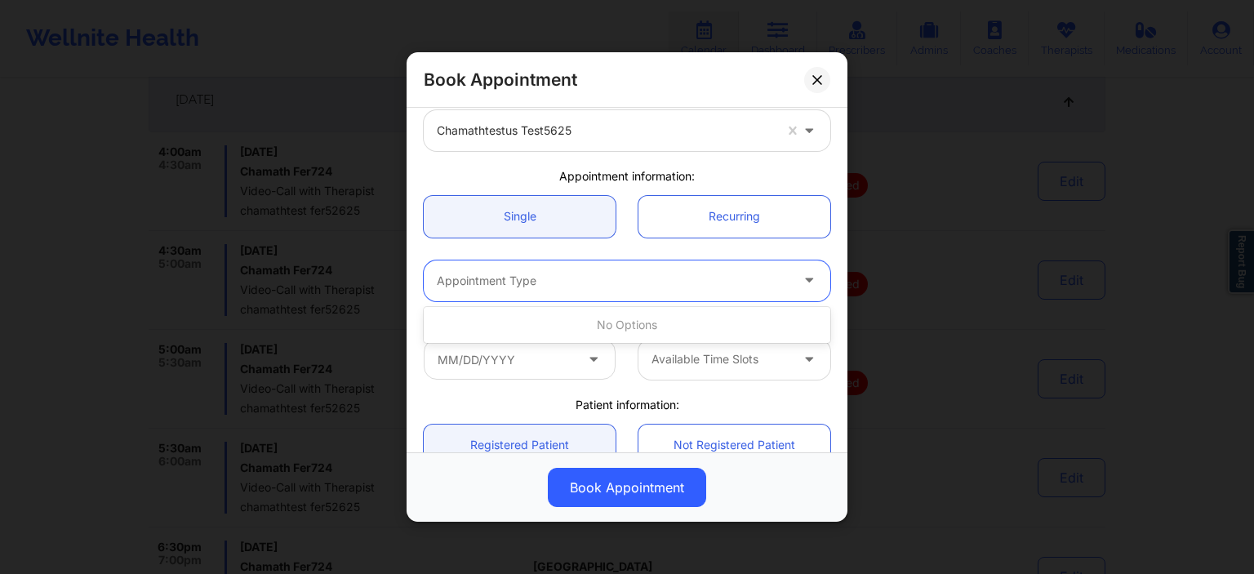
click at [677, 291] on div "Appointment Type" at bounding box center [607, 280] width 367 height 41
click at [676, 285] on div at bounding box center [613, 281] width 353 height 20
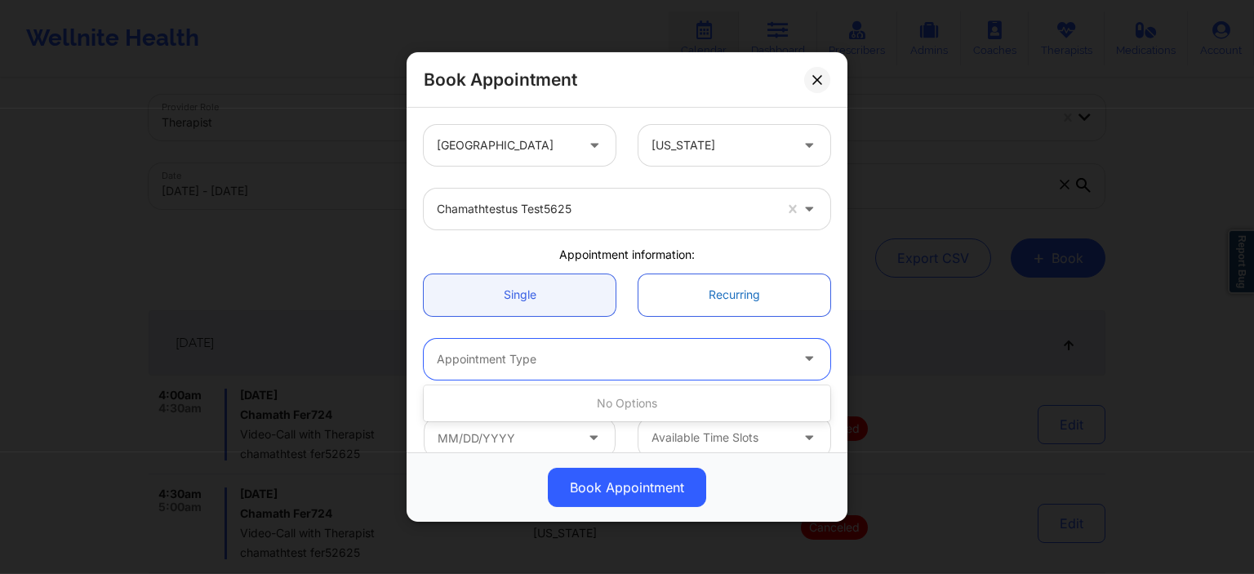
scroll to position [0, 0]
click at [817, 85] on button at bounding box center [817, 79] width 26 height 26
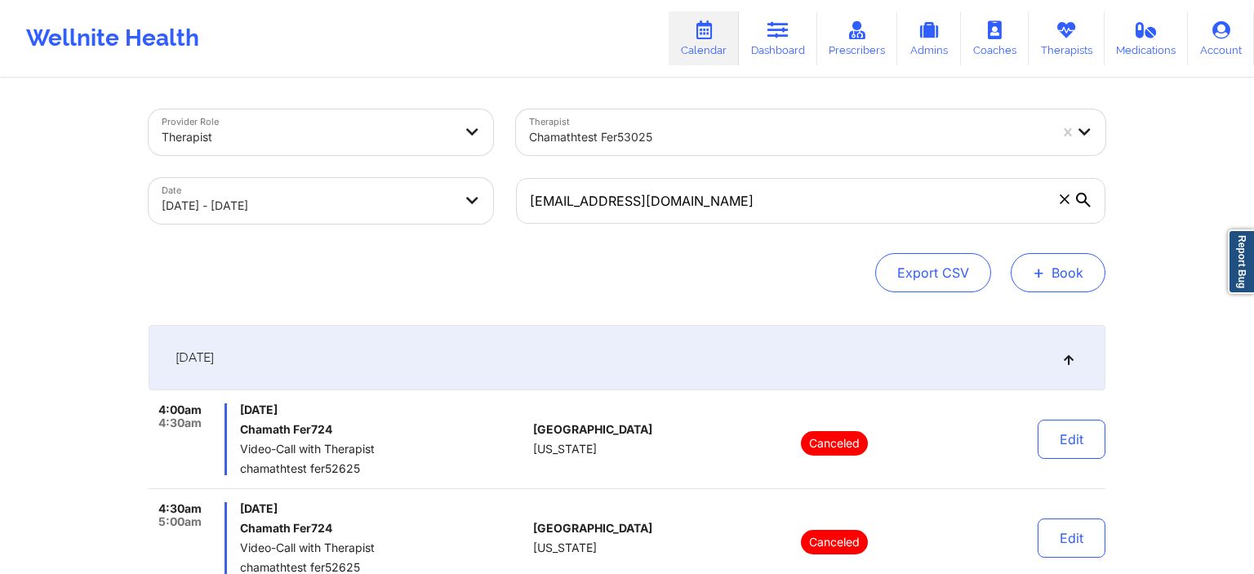
click at [1048, 269] on button "+ Book" at bounding box center [1057, 272] width 95 height 39
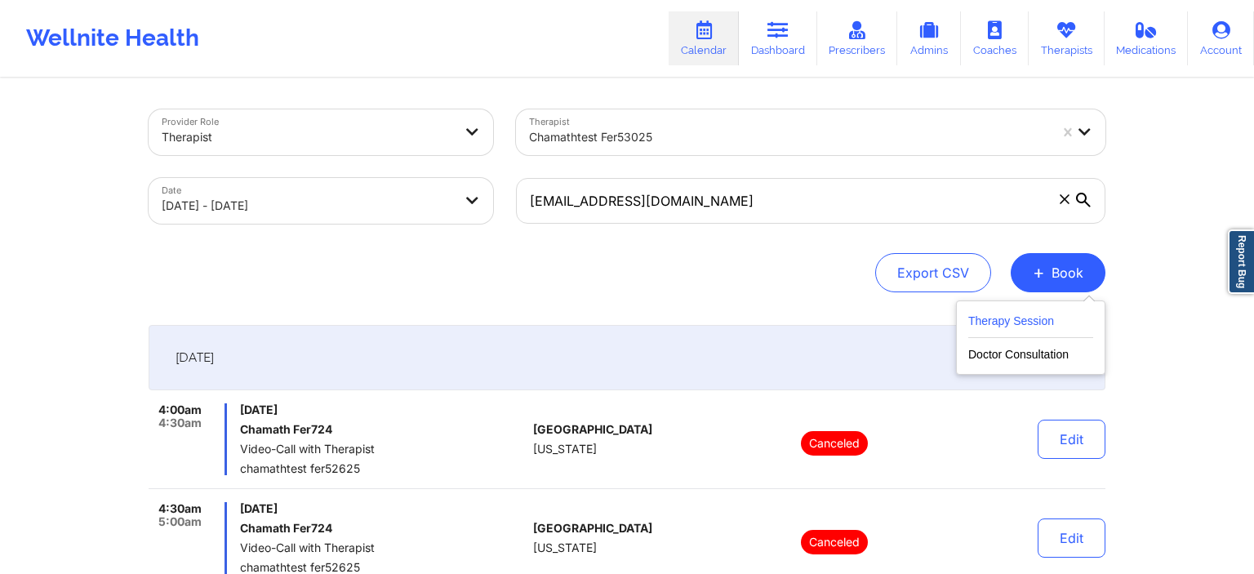
click at [1033, 322] on button "Therapy Session" at bounding box center [1030, 324] width 125 height 27
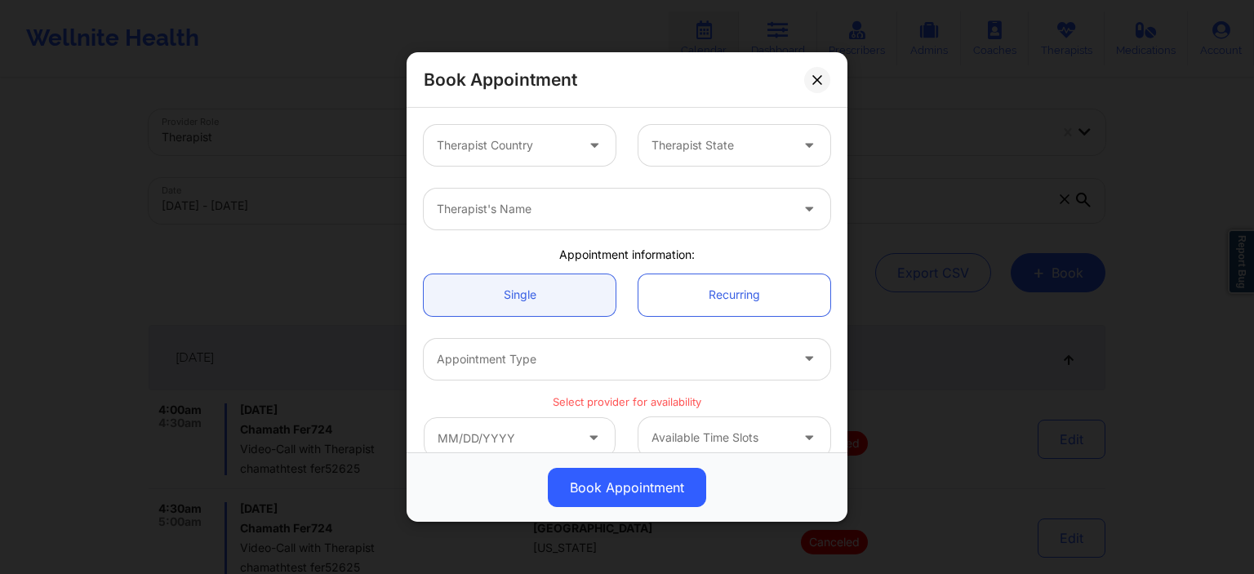
click at [524, 221] on div "Therapist's Name" at bounding box center [607, 209] width 367 height 41
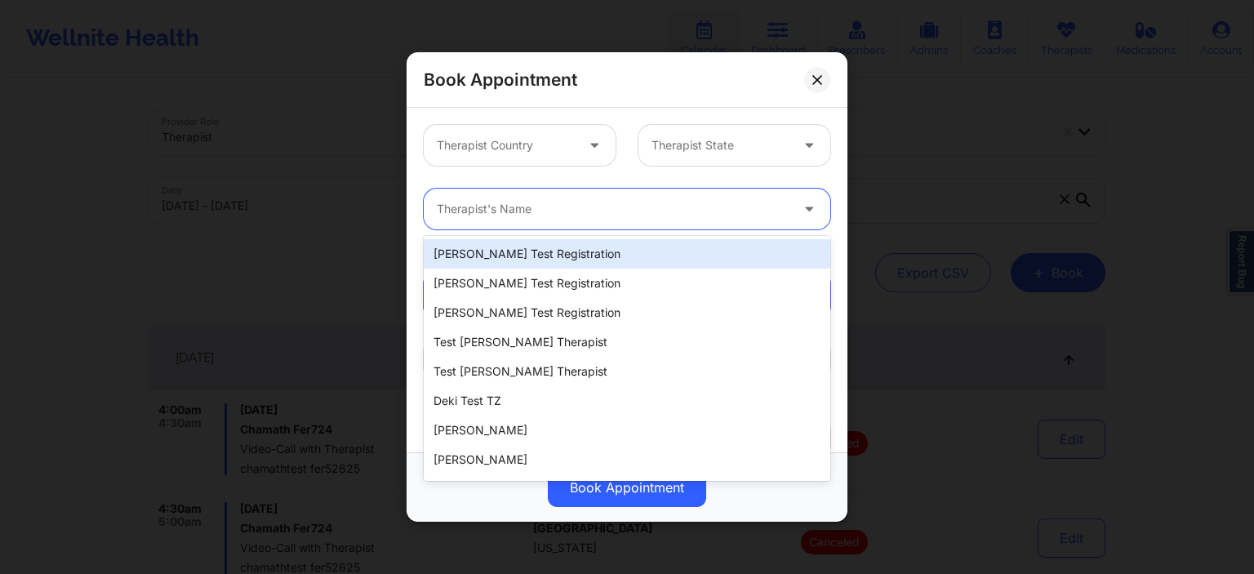
click at [522, 142] on div at bounding box center [506, 145] width 138 height 20
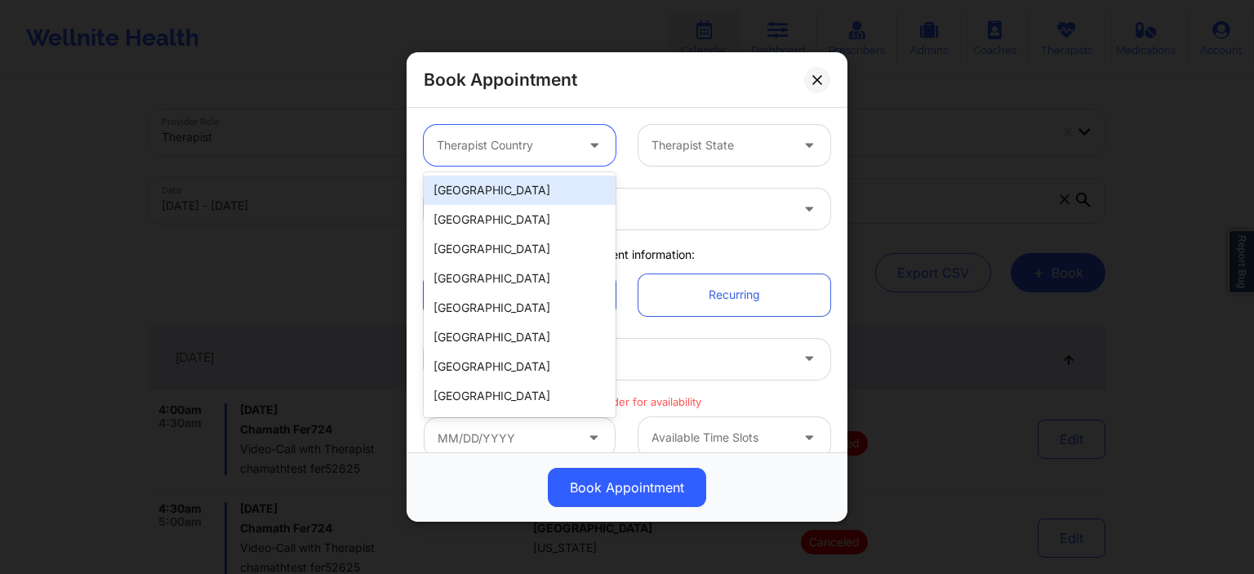
click at [514, 193] on div "[GEOGRAPHIC_DATA]" at bounding box center [520, 189] width 192 height 29
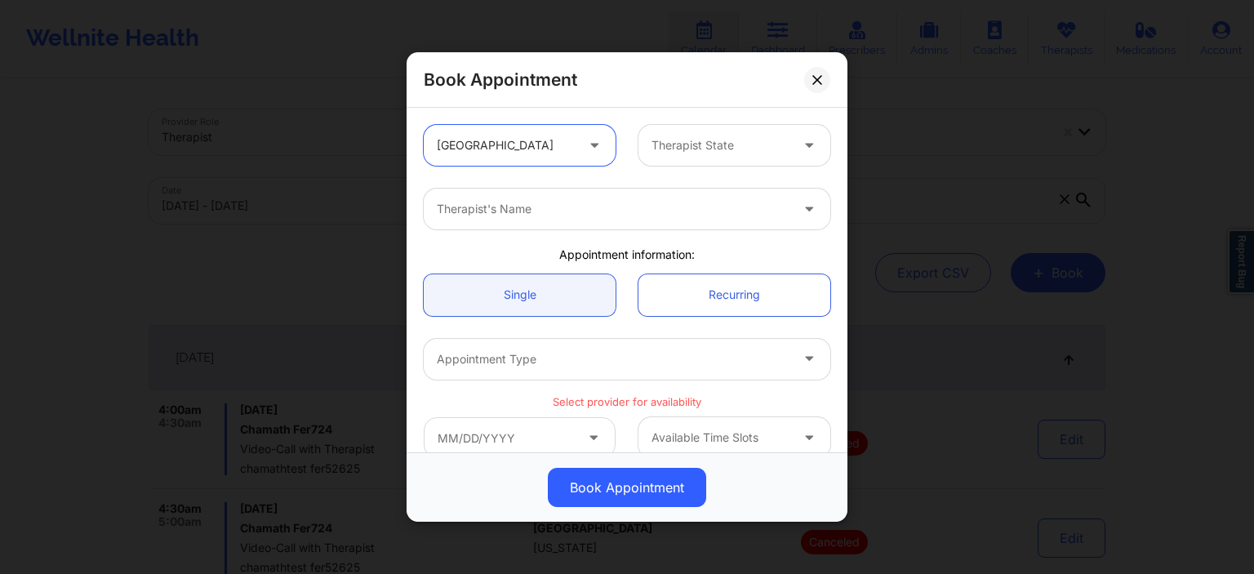
click at [726, 149] on div at bounding box center [720, 145] width 138 height 20
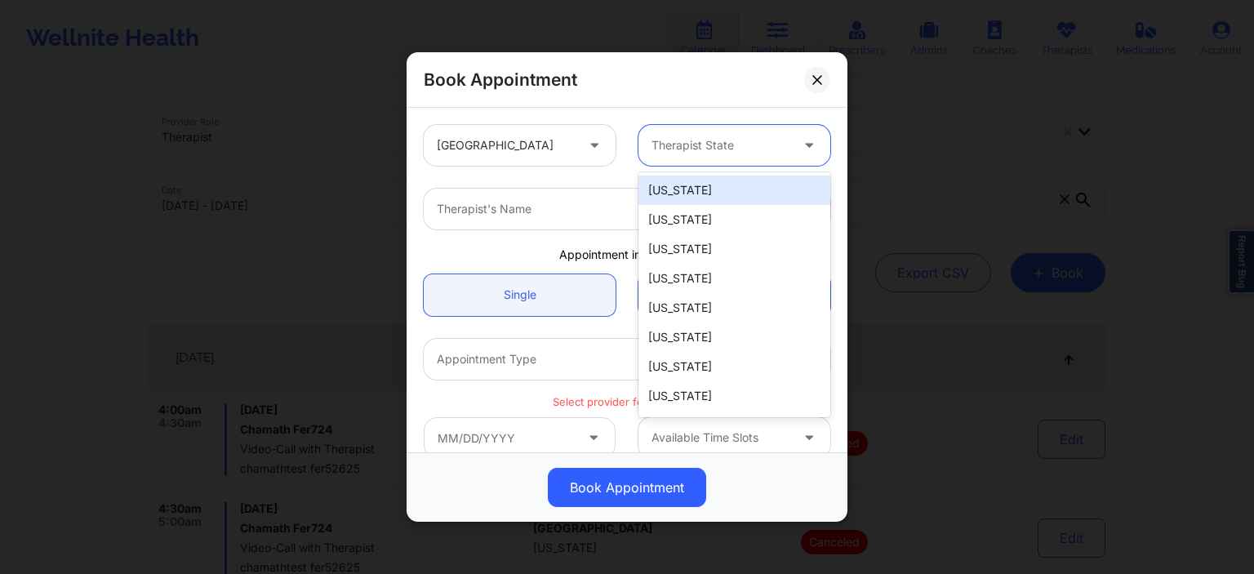
click at [710, 192] on div "[US_STATE]" at bounding box center [734, 189] width 192 height 29
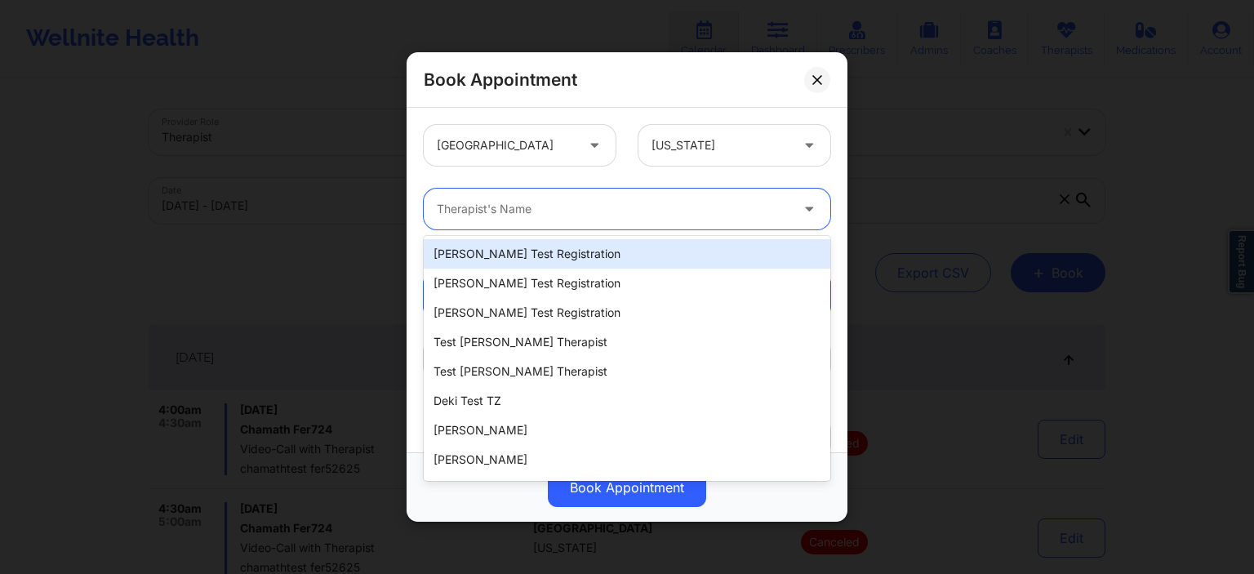
click at [504, 205] on div at bounding box center [613, 209] width 353 height 20
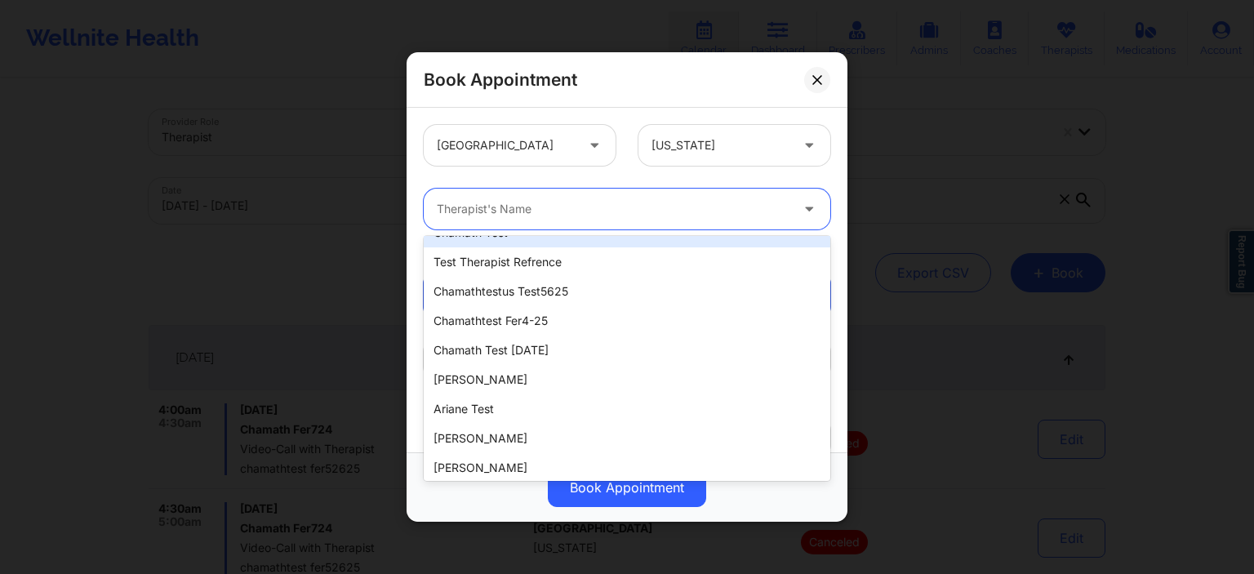
scroll to position [1606, 0]
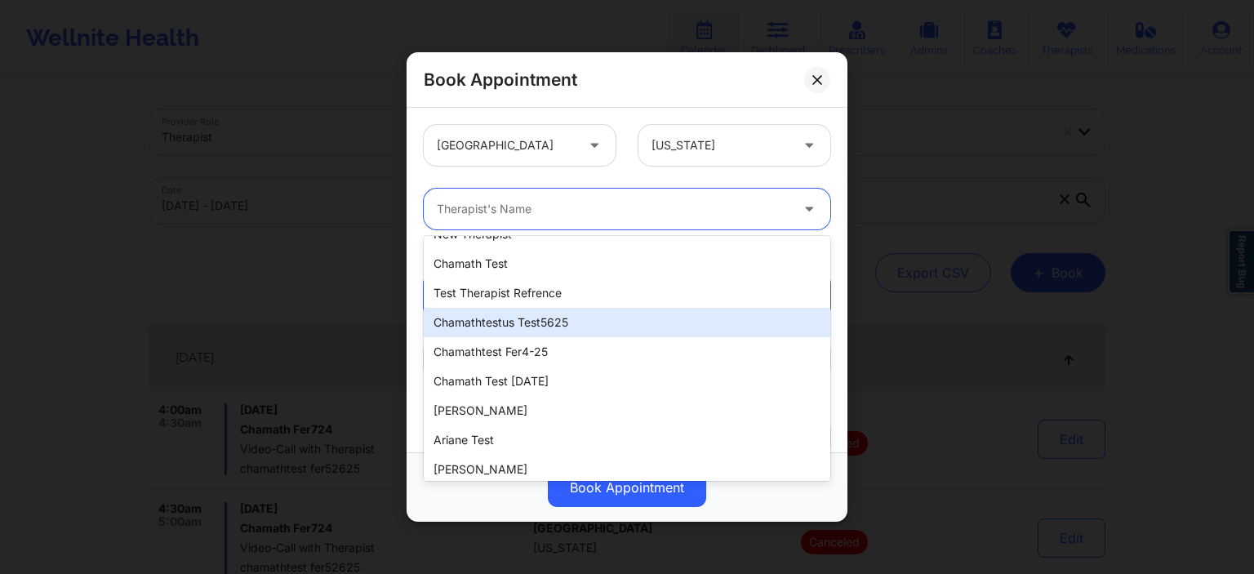
click at [565, 324] on div "chamathtestus test5625" at bounding box center [627, 322] width 406 height 29
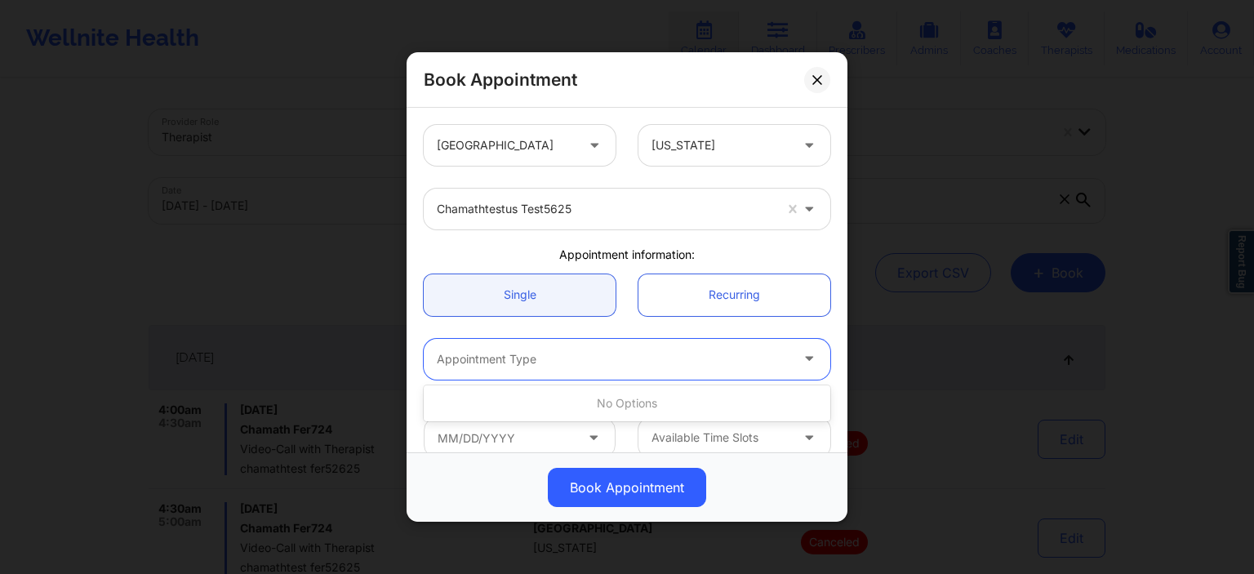
click at [571, 361] on div at bounding box center [613, 359] width 353 height 20
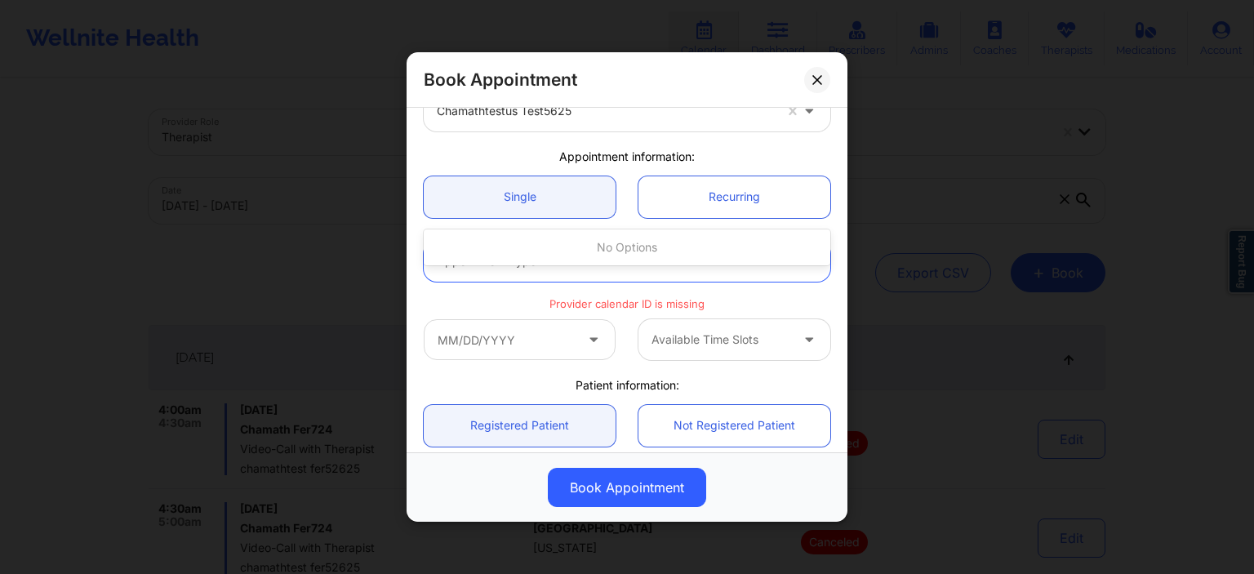
scroll to position [78, 0]
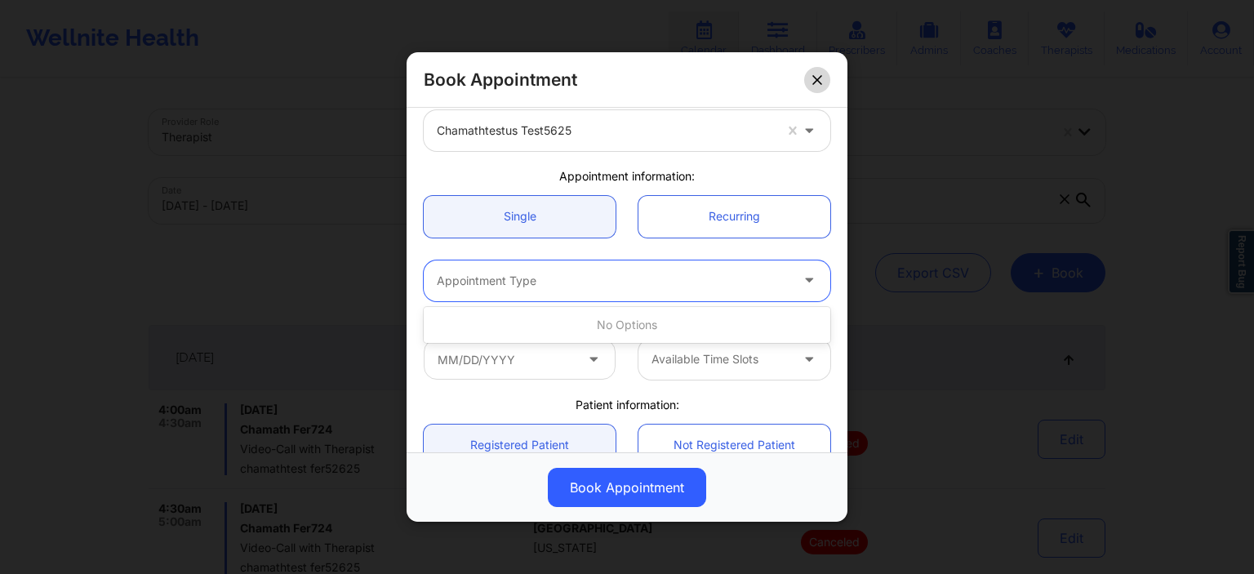
click at [816, 76] on icon at bounding box center [817, 79] width 10 height 10
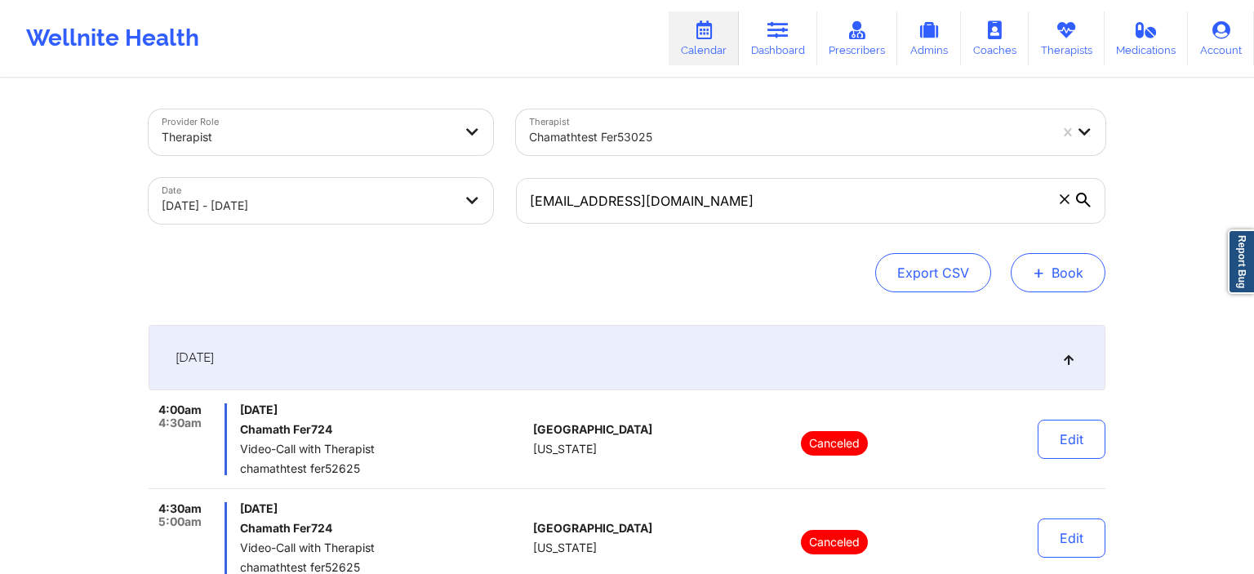
click at [1056, 273] on button "+ Book" at bounding box center [1057, 272] width 95 height 39
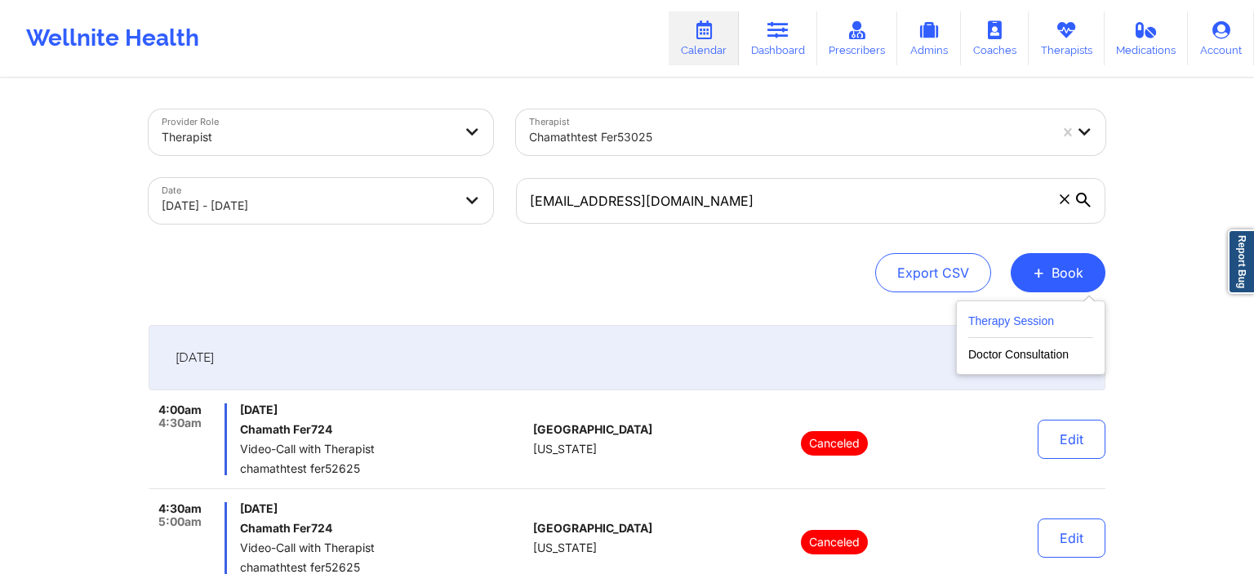
click at [1007, 318] on button "Therapy Session" at bounding box center [1030, 324] width 125 height 27
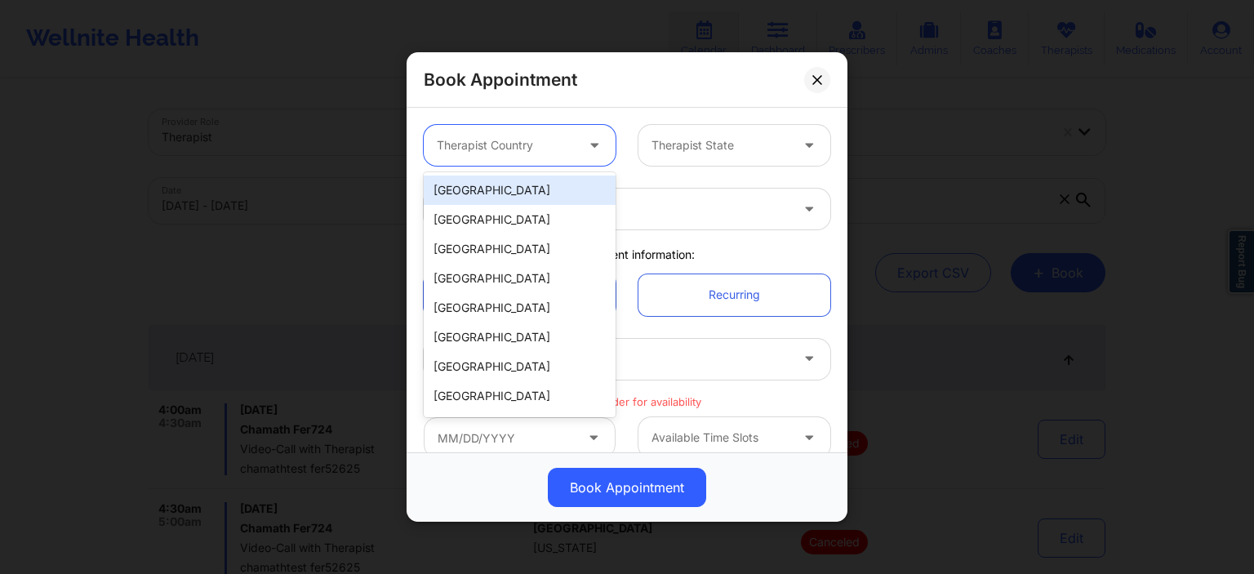
click at [471, 148] on div at bounding box center [506, 145] width 138 height 20
click at [486, 191] on div "[GEOGRAPHIC_DATA]" at bounding box center [520, 189] width 192 height 29
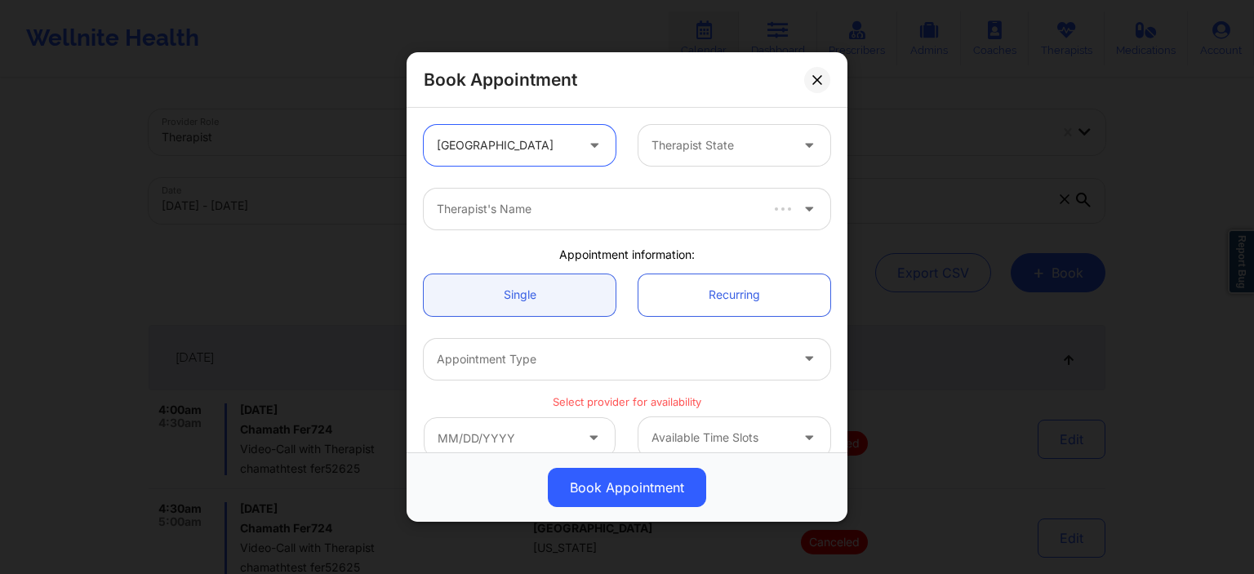
click at [722, 147] on div at bounding box center [720, 145] width 138 height 20
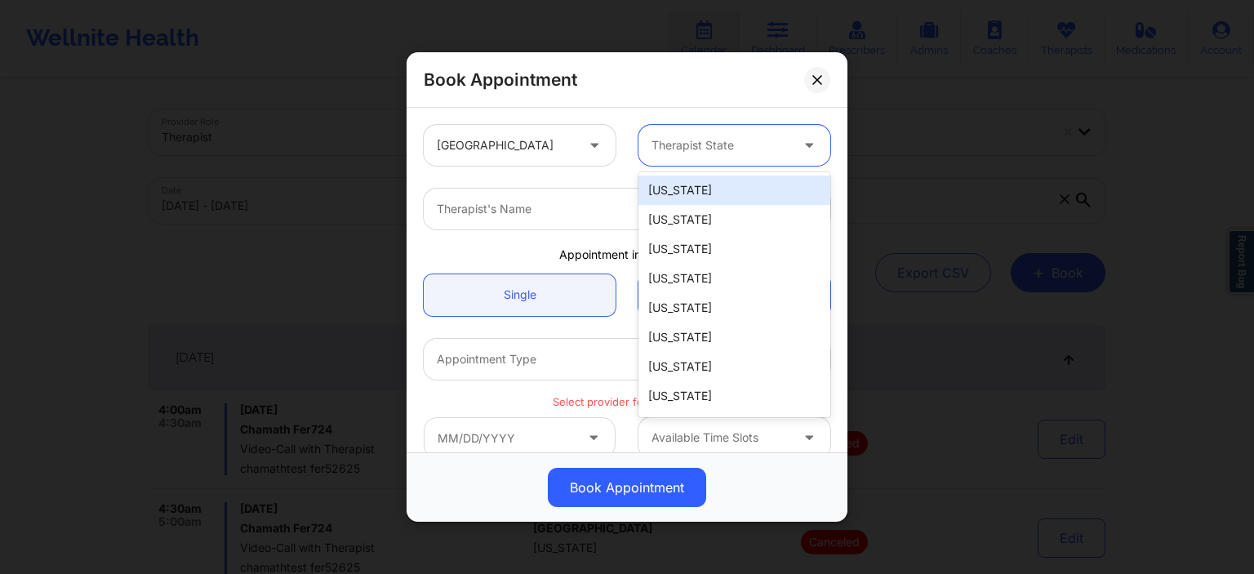
drag, startPoint x: 699, startPoint y: 201, endPoint x: 653, endPoint y: 194, distance: 46.2
click at [698, 201] on div "[US_STATE]" at bounding box center [734, 189] width 192 height 29
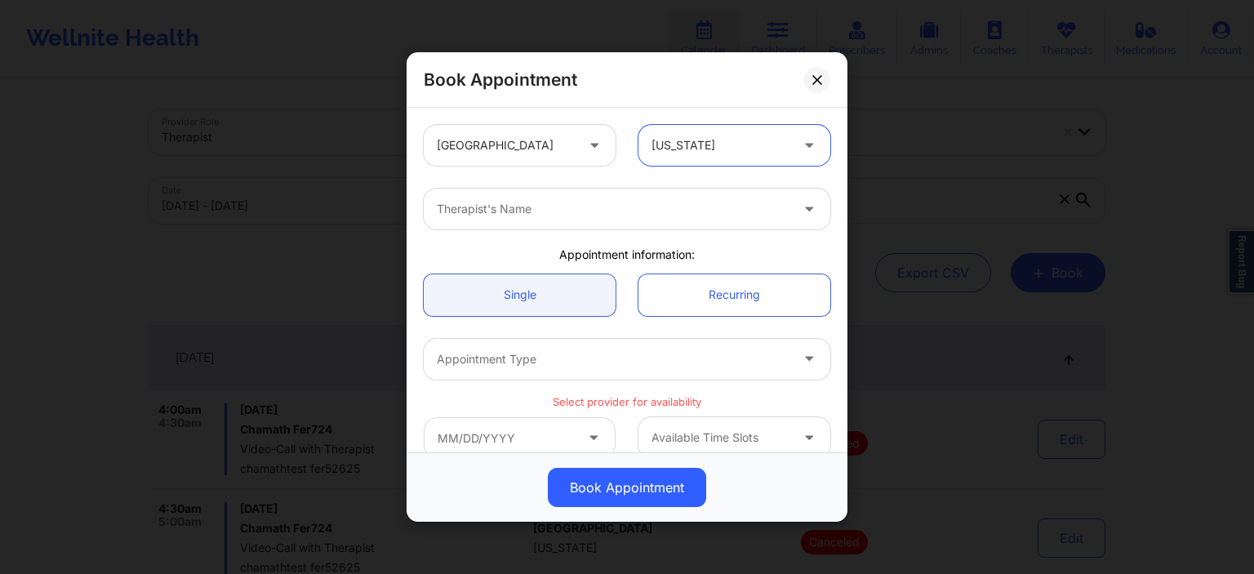
click at [541, 201] on div at bounding box center [613, 209] width 353 height 20
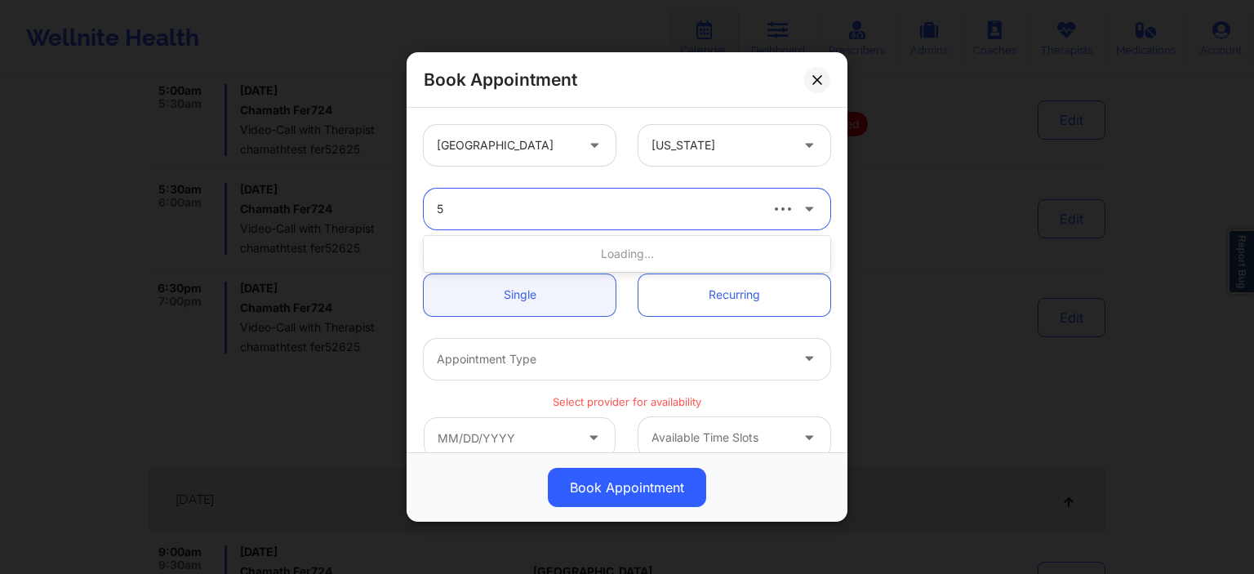
scroll to position [0, 0]
type input "52"
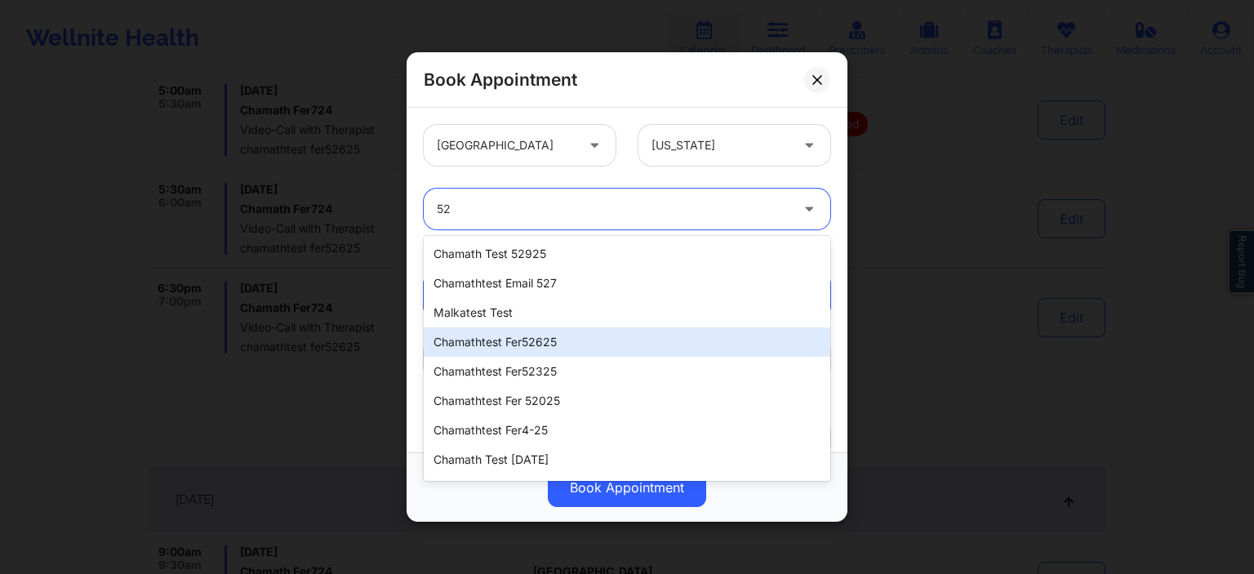
click at [562, 335] on div "chamathtest fer52625" at bounding box center [627, 341] width 406 height 29
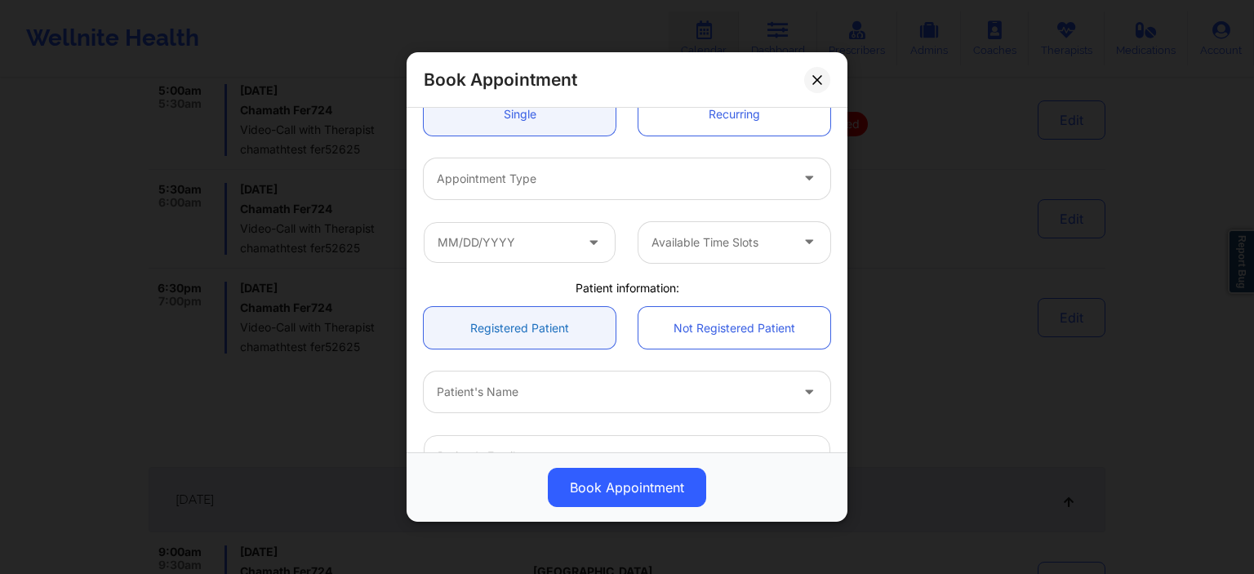
scroll to position [157, 0]
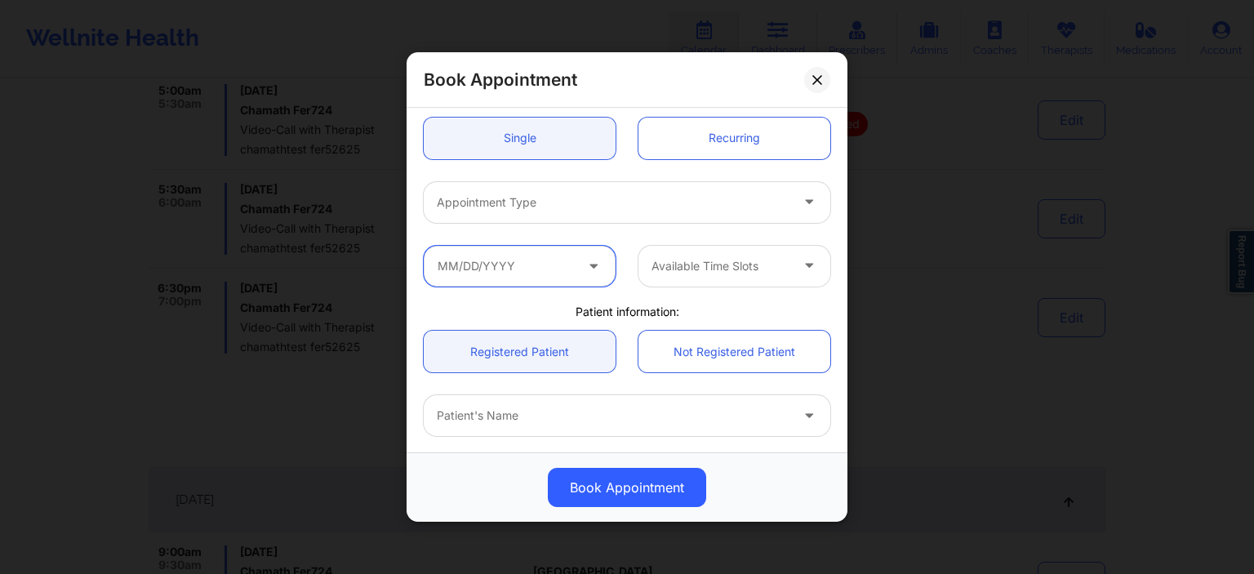
click at [531, 276] on input "text" at bounding box center [520, 265] width 192 height 41
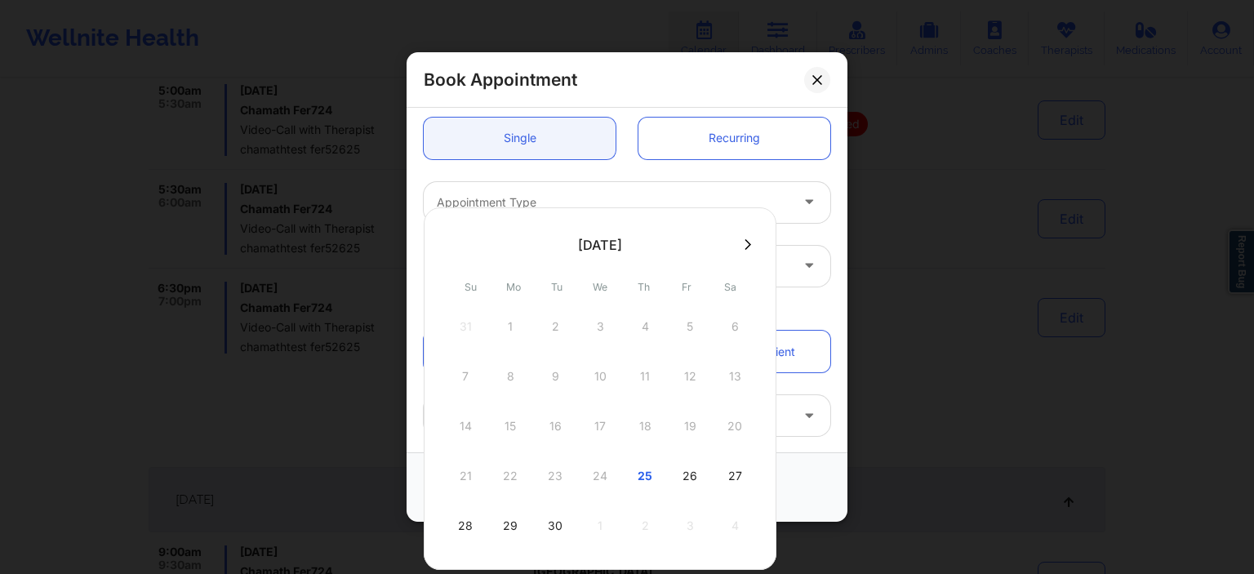
click at [606, 186] on div "Appointment Type" at bounding box center [607, 201] width 367 height 41
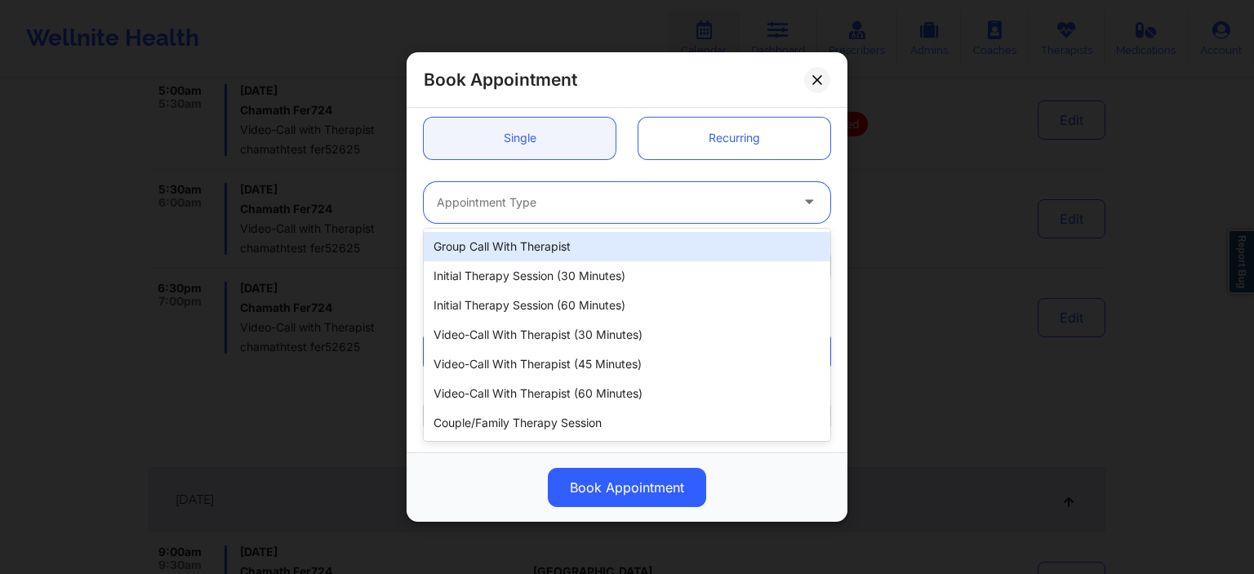
click at [606, 185] on div "Appointment Type" at bounding box center [607, 201] width 367 height 41
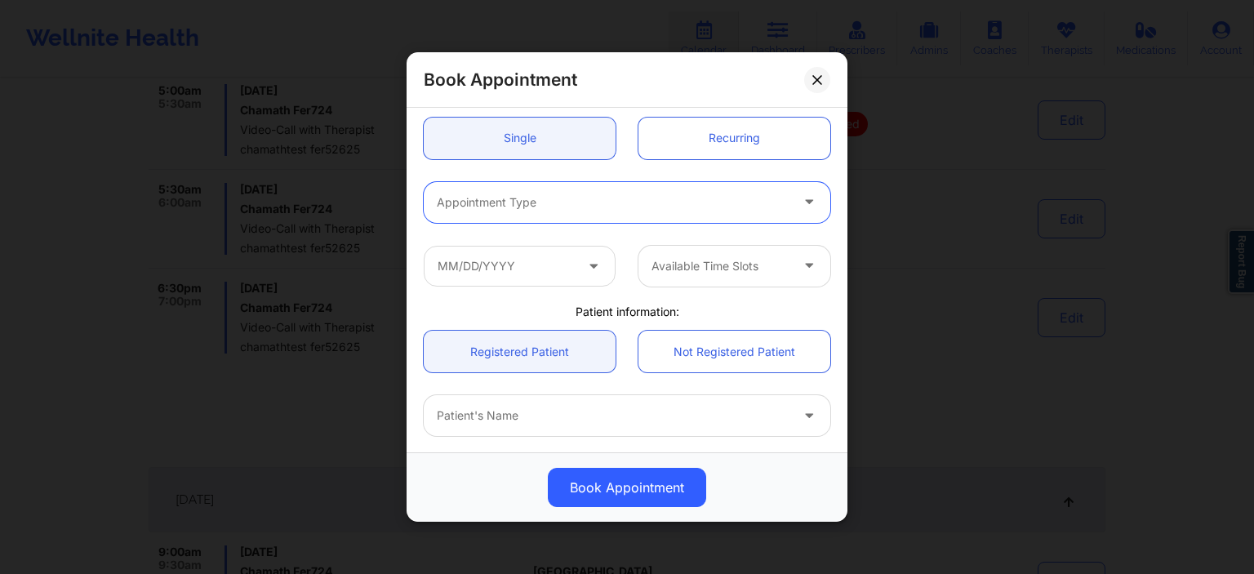
click at [606, 185] on div "Appointment Type" at bounding box center [607, 201] width 367 height 41
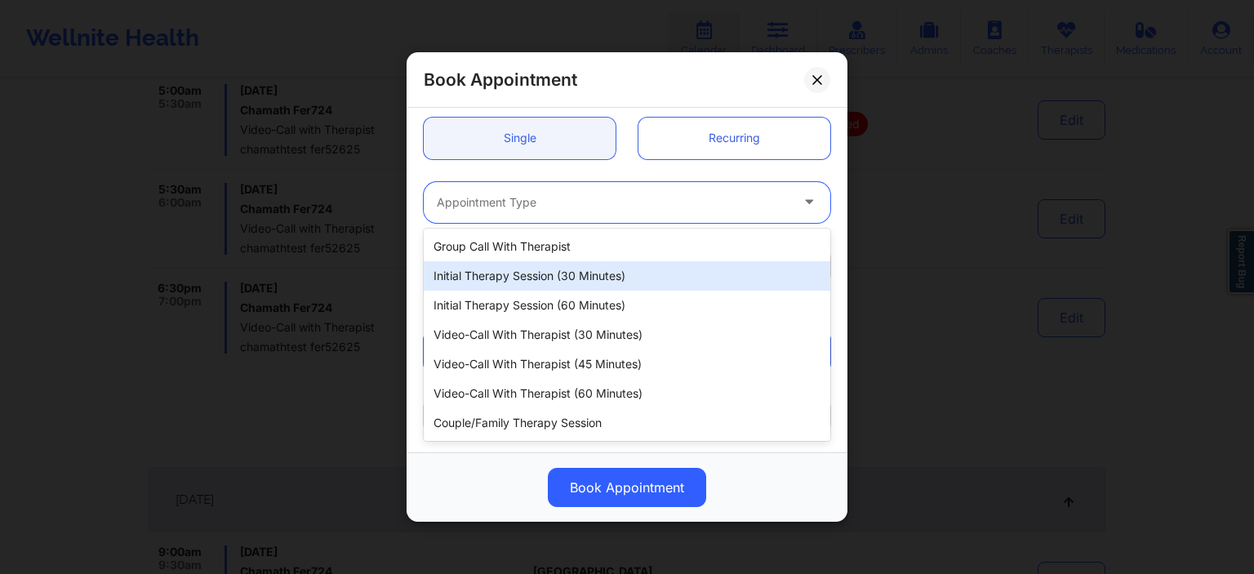
click at [553, 282] on div "Initial Therapy Session (30 minutes)" at bounding box center [627, 275] width 406 height 29
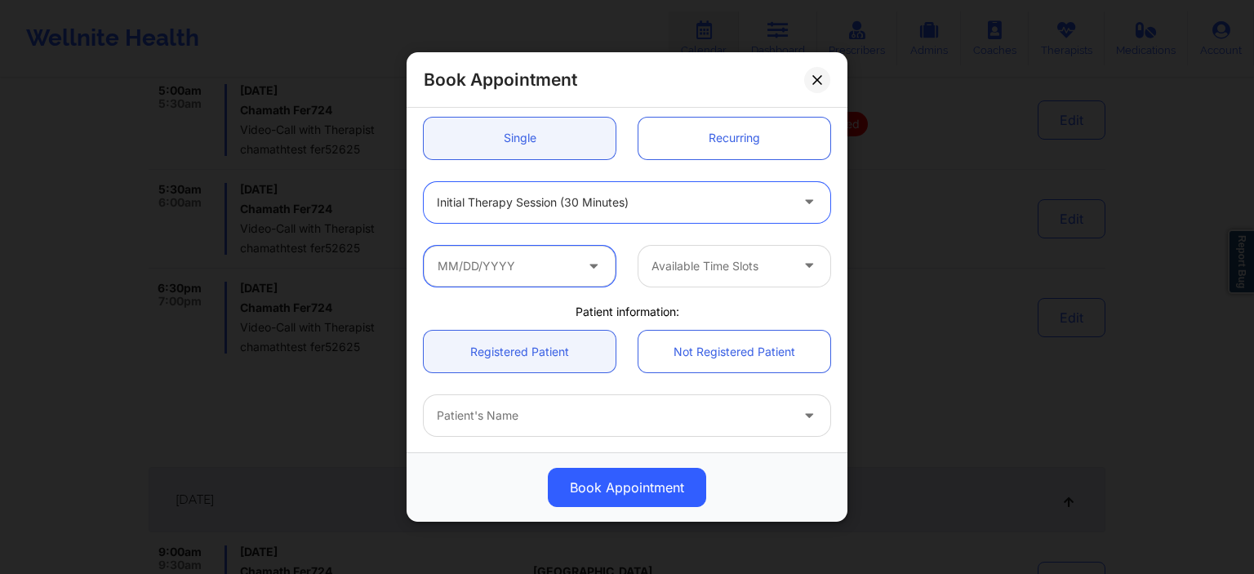
click at [535, 272] on input "text" at bounding box center [520, 265] width 192 height 41
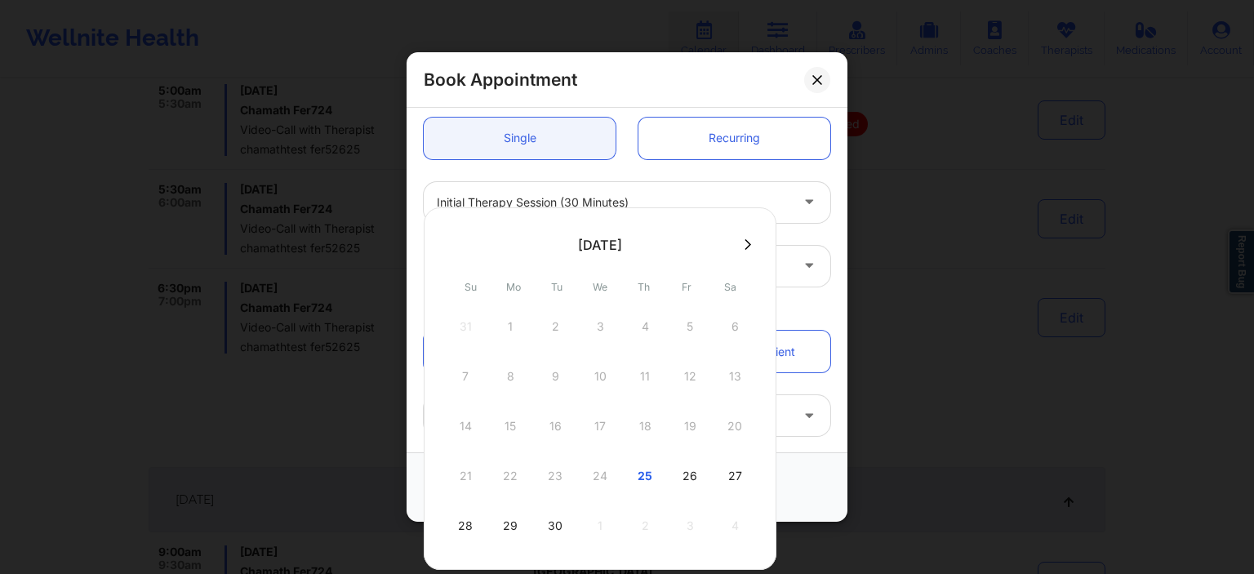
click at [740, 243] on button at bounding box center [747, 245] width 16 height 14
click at [677, 527] on div "31" at bounding box center [689, 526] width 41 height 46
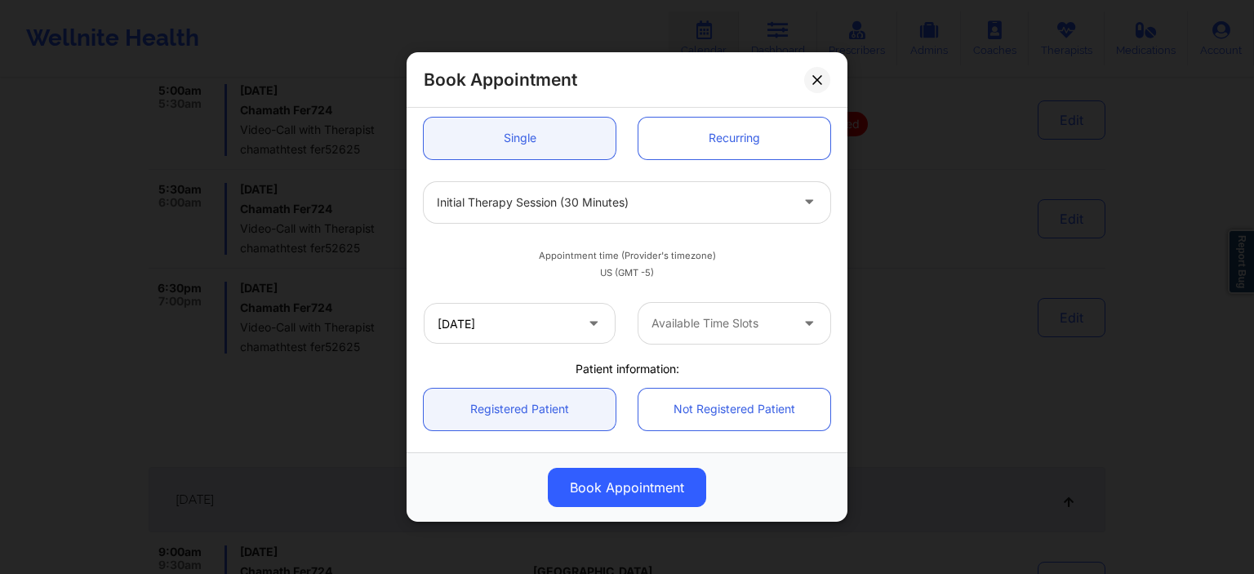
type input "[DATE]"
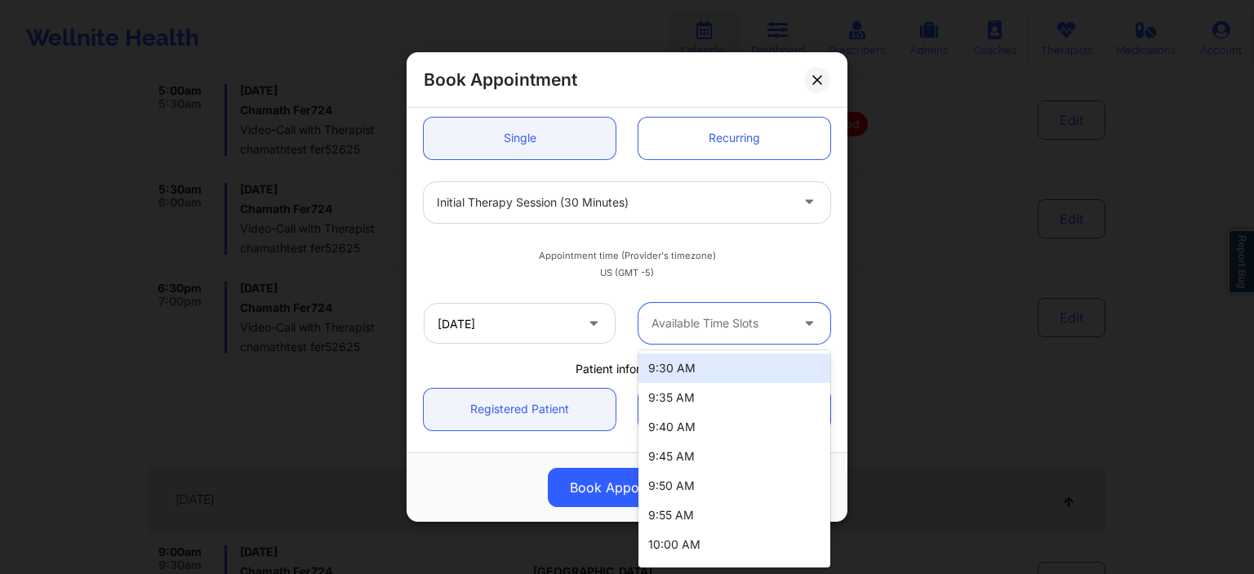
click at [714, 331] on div at bounding box center [720, 323] width 138 height 20
click at [696, 368] on div "9:30 AM" at bounding box center [734, 367] width 192 height 29
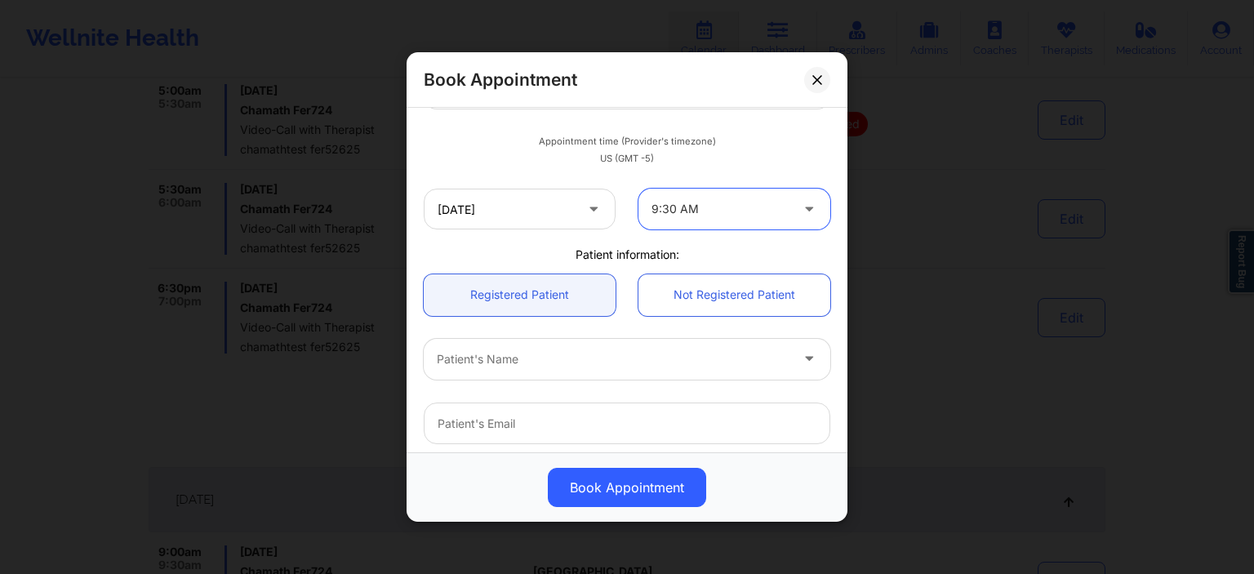
scroll to position [392, 0]
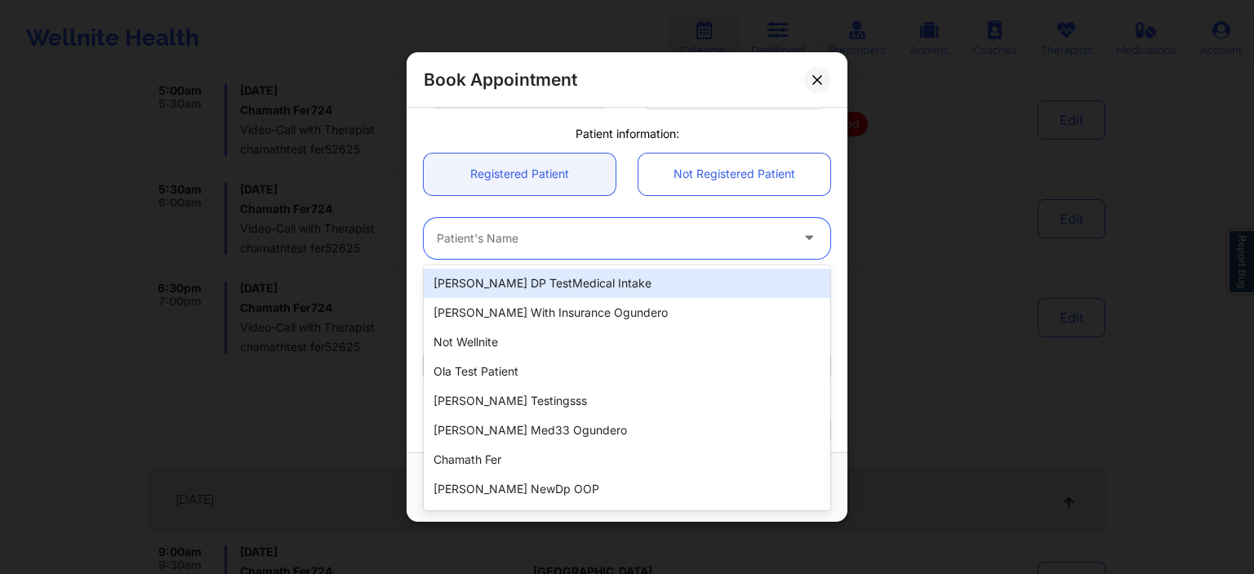
click at [523, 242] on div at bounding box center [613, 239] width 353 height 20
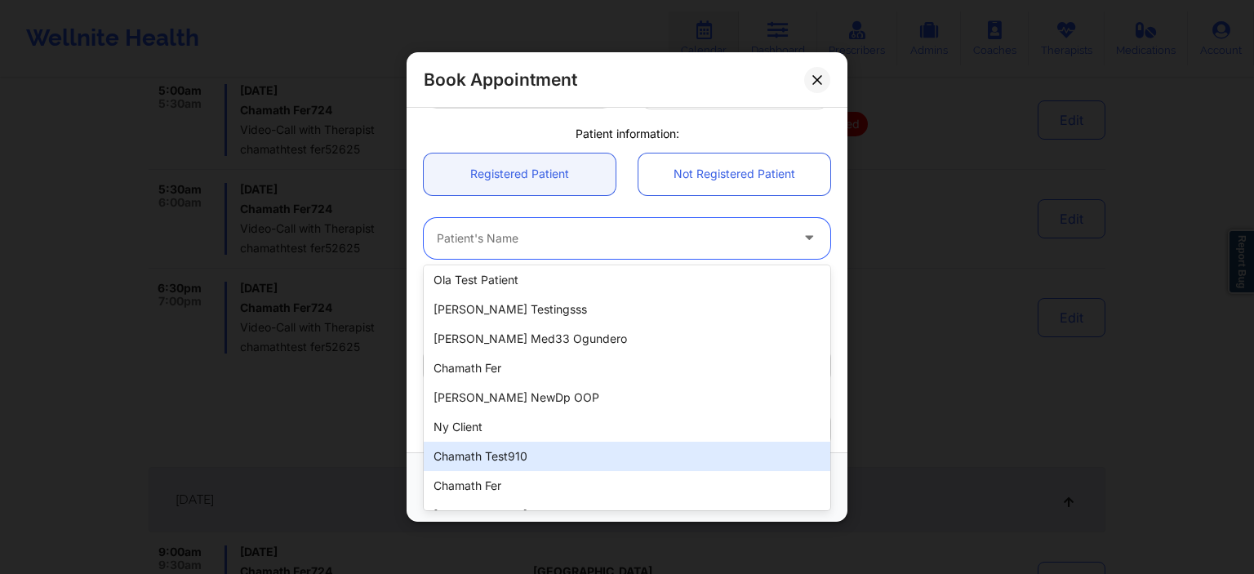
scroll to position [164, 0]
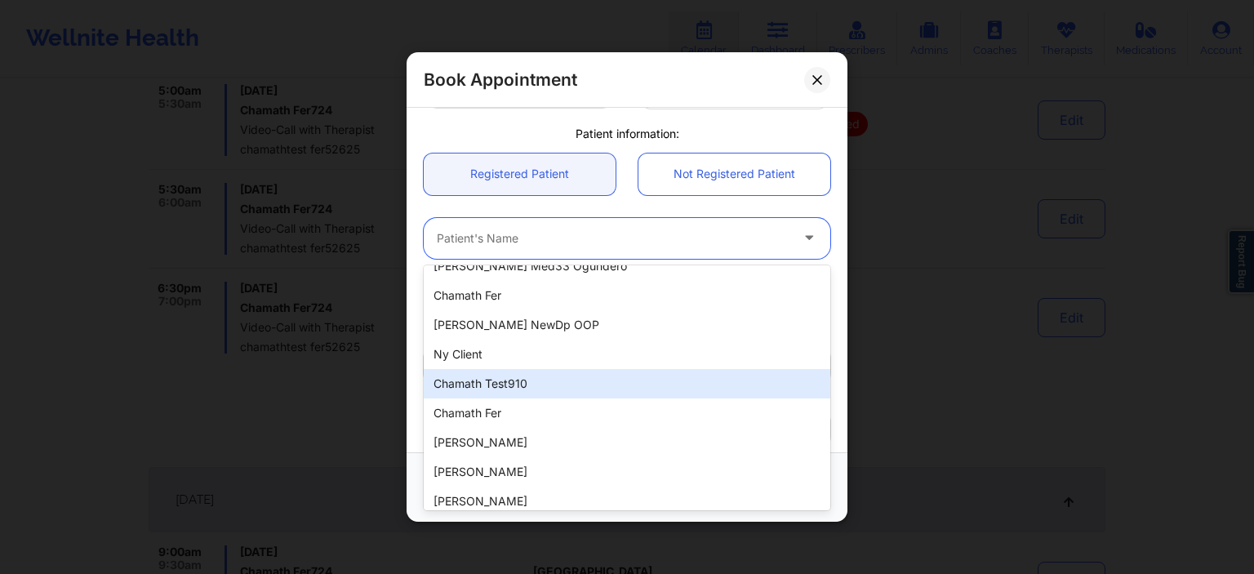
click at [517, 390] on div "chamath test910" at bounding box center [627, 383] width 406 height 29
type input "[EMAIL_ADDRESS][DOMAIN_NAME]"
type input "[PHONE_NUMBER]"
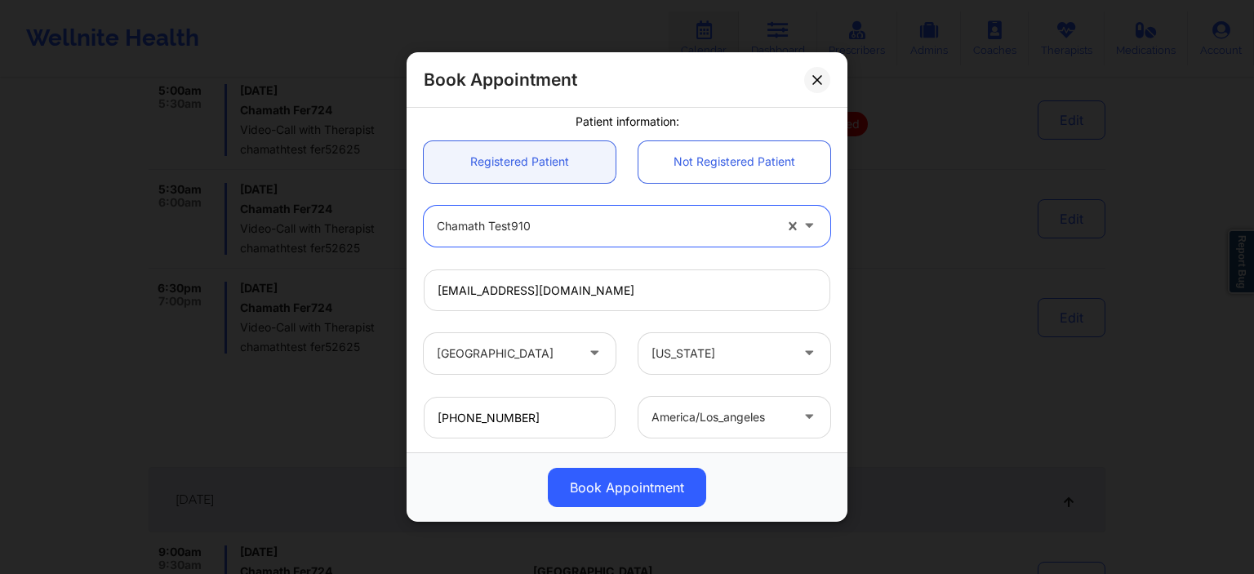
scroll to position [480, 0]
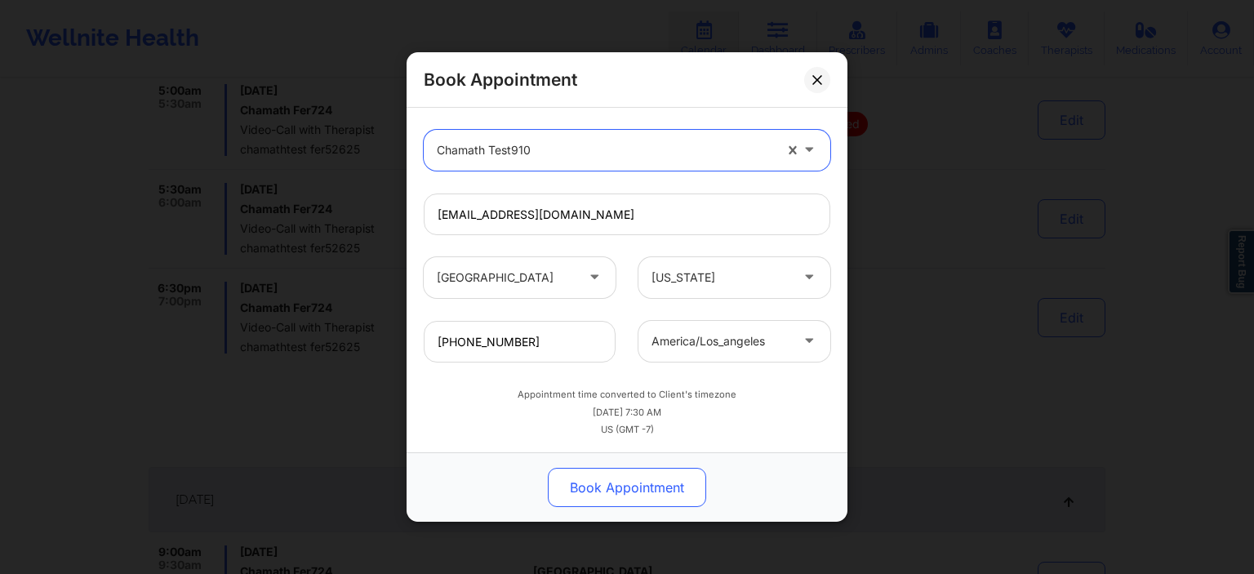
click at [673, 486] on button "Book Appointment" at bounding box center [627, 487] width 158 height 39
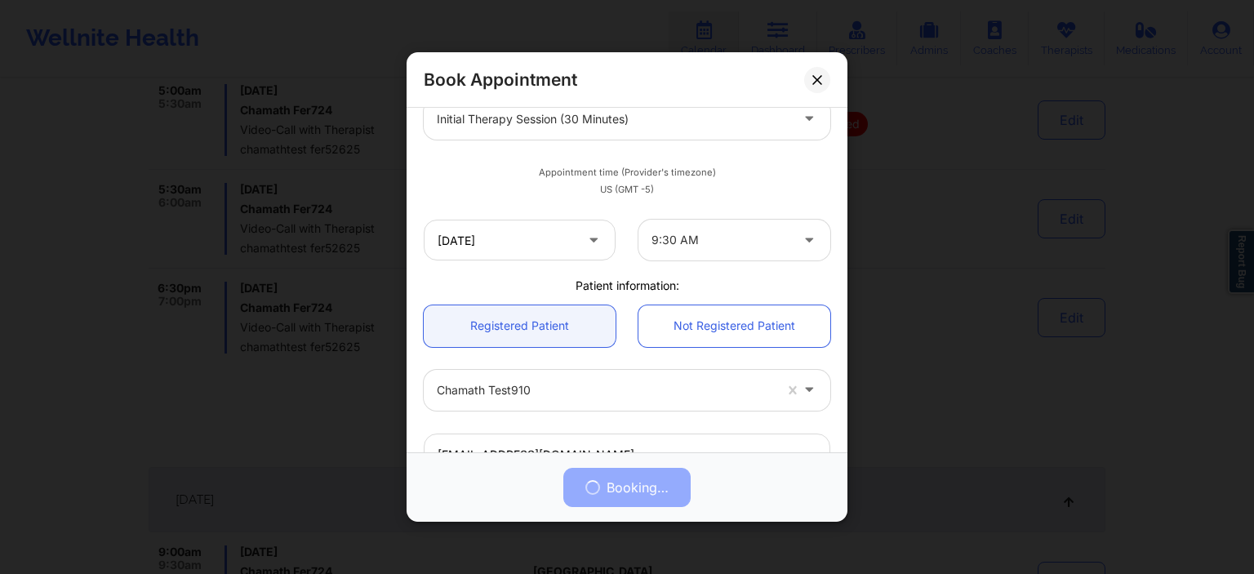
scroll to position [235, 0]
